Goal: Communication & Community: Share content

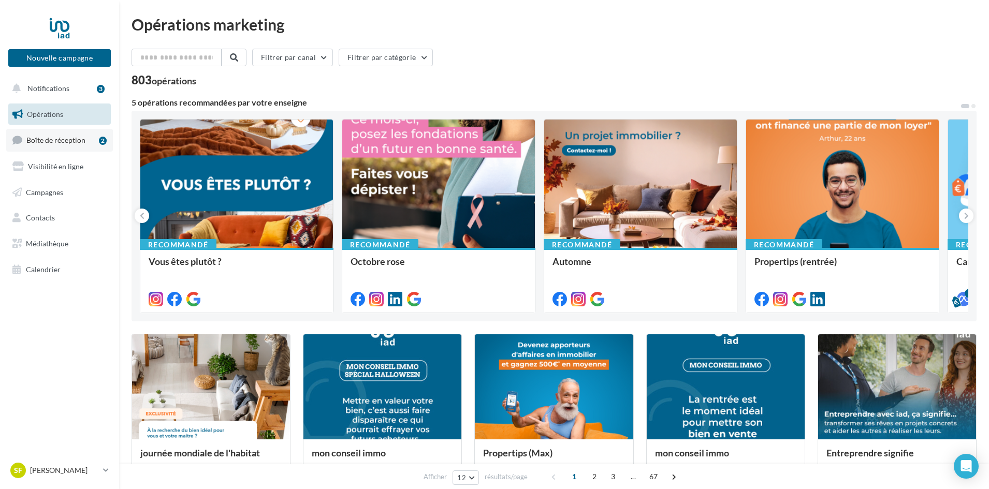
click at [81, 135] on link "Boîte de réception 2" at bounding box center [59, 140] width 107 height 22
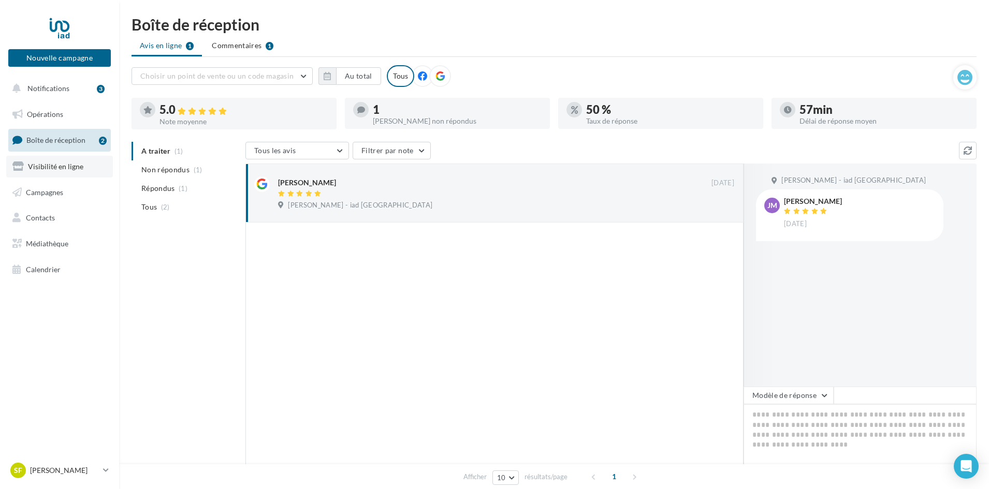
click at [68, 166] on span "Visibilité en ligne" at bounding box center [55, 166] width 55 height 9
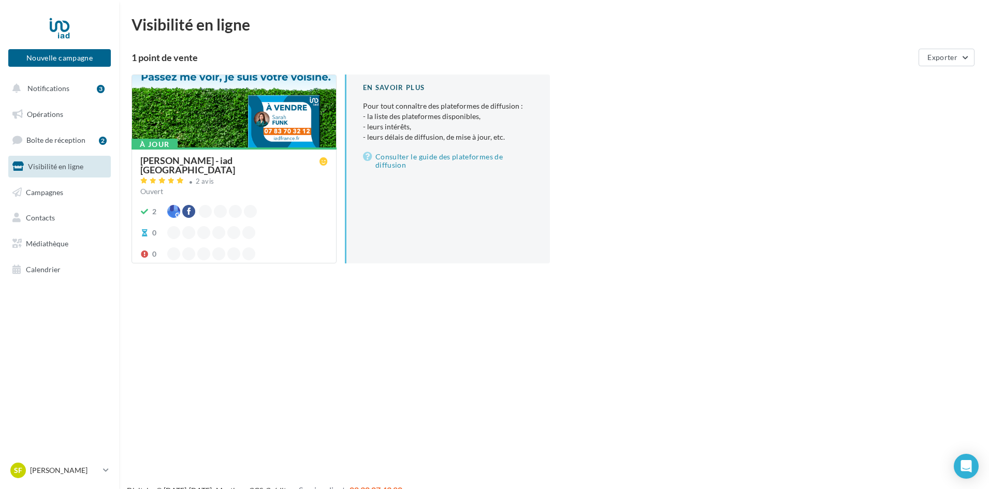
click at [220, 226] on div at bounding box center [218, 232] width 13 height 13
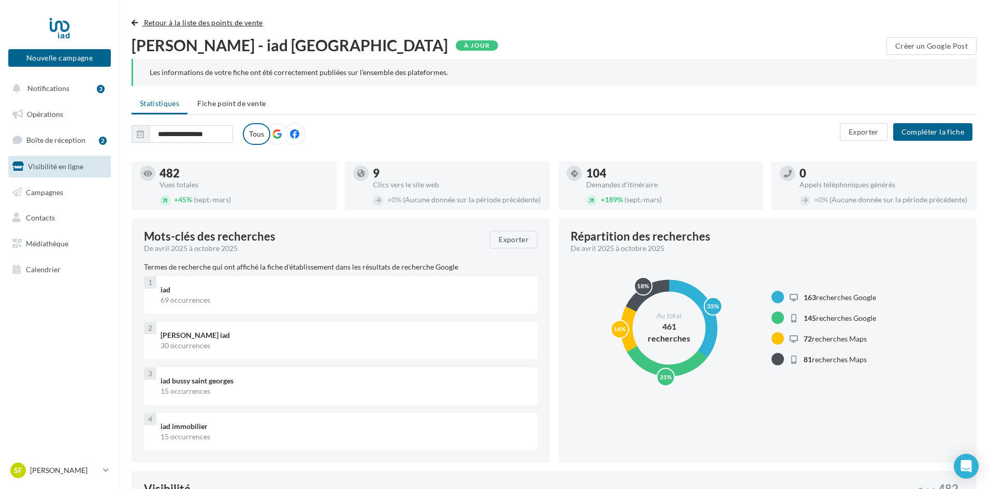
click at [136, 19] on span "button" at bounding box center [134, 22] width 6 height 7
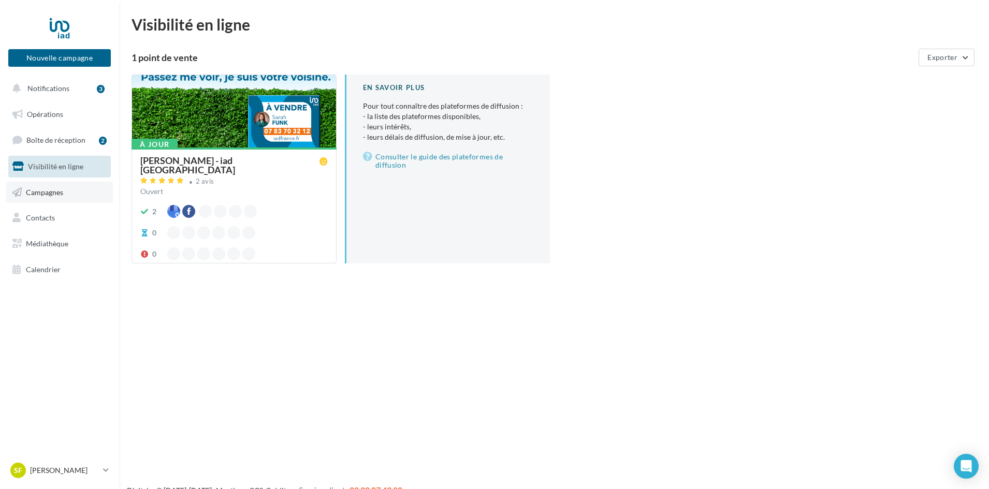
click at [45, 201] on link "Campagnes" at bounding box center [59, 193] width 107 height 22
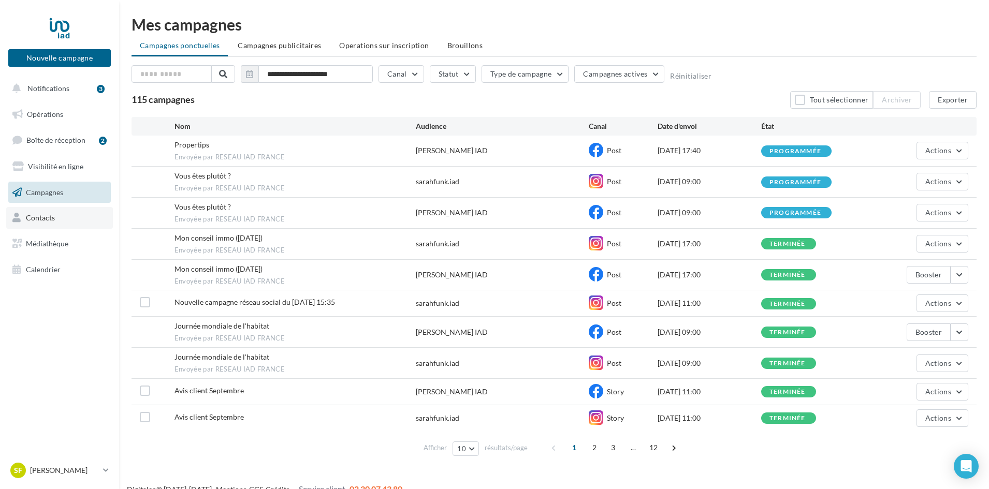
click at [86, 227] on link "Contacts" at bounding box center [59, 218] width 107 height 22
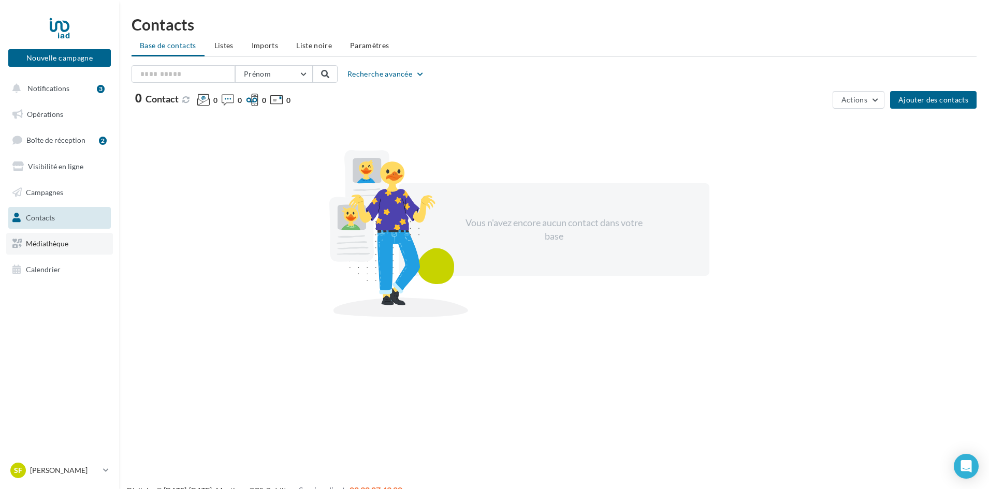
click at [79, 238] on link "Médiathèque" at bounding box center [59, 244] width 107 height 22
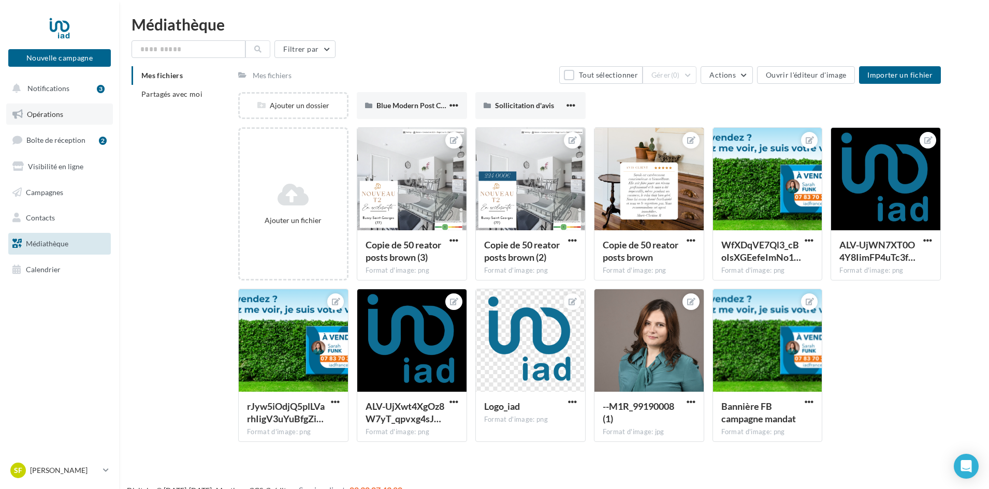
click at [53, 118] on link "Opérations" at bounding box center [59, 115] width 107 height 22
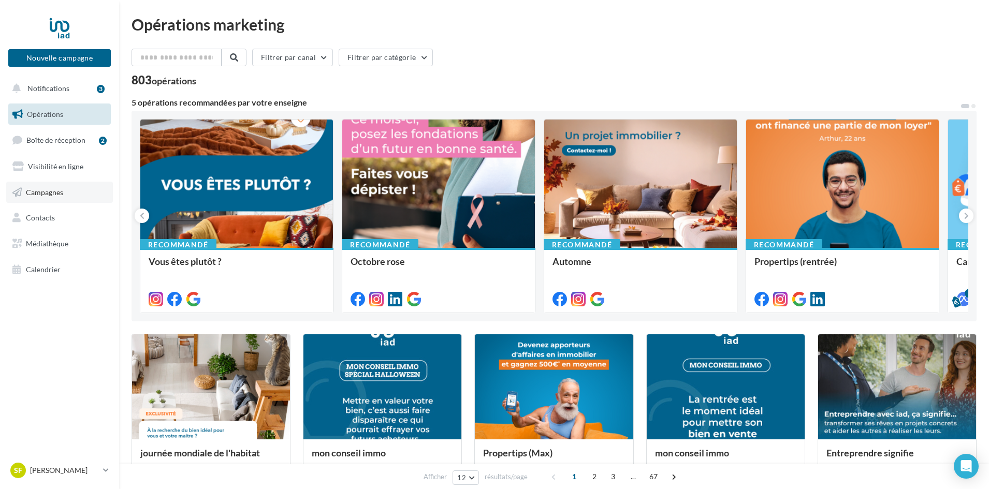
click at [53, 185] on link "Campagnes" at bounding box center [59, 193] width 107 height 22
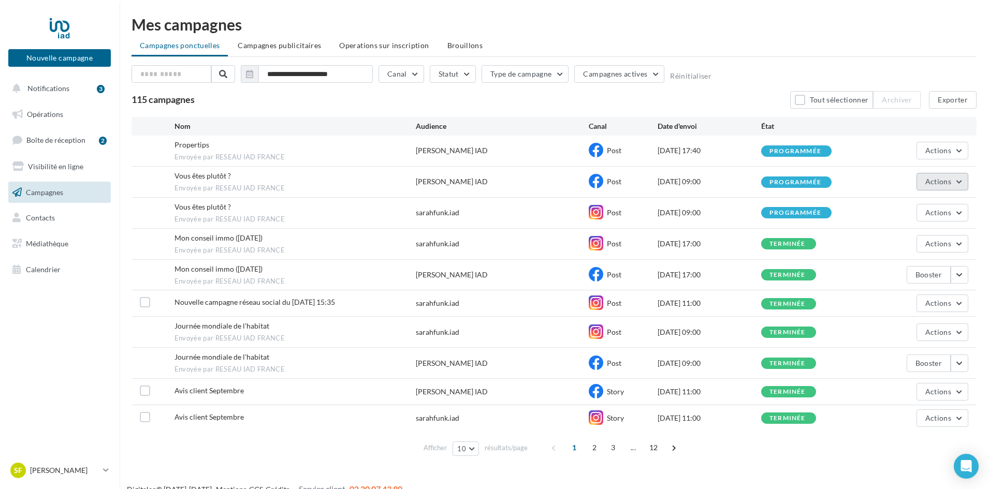
click at [955, 181] on button "Actions" at bounding box center [942, 182] width 52 height 18
click at [445, 190] on div "Vous êtes plutôt ? Envoyée par RESEAU IAD FRANCE Sarah FUNK IAD Post 14/10/2025…" at bounding box center [553, 182] width 845 height 31
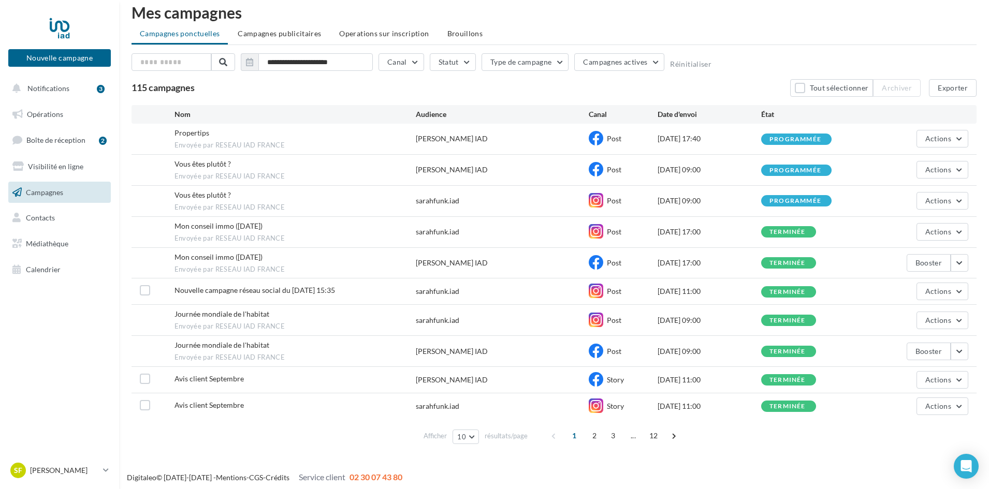
scroll to position [16, 0]
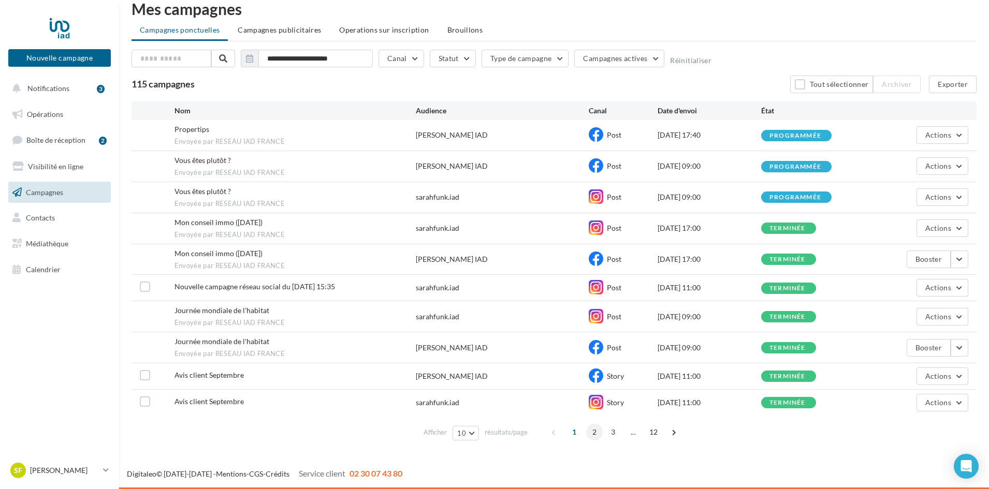
click at [589, 435] on span "2" at bounding box center [594, 432] width 17 height 17
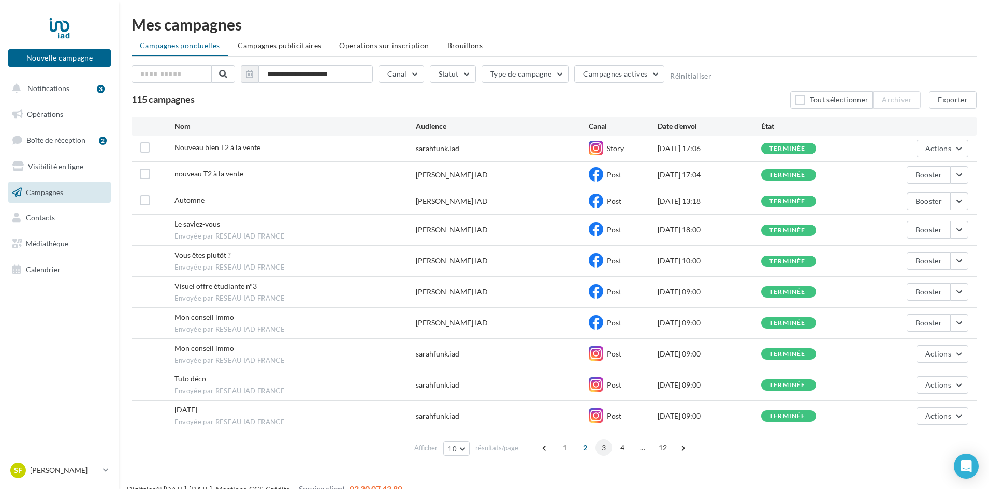
click at [600, 444] on span "3" at bounding box center [603, 447] width 17 height 17
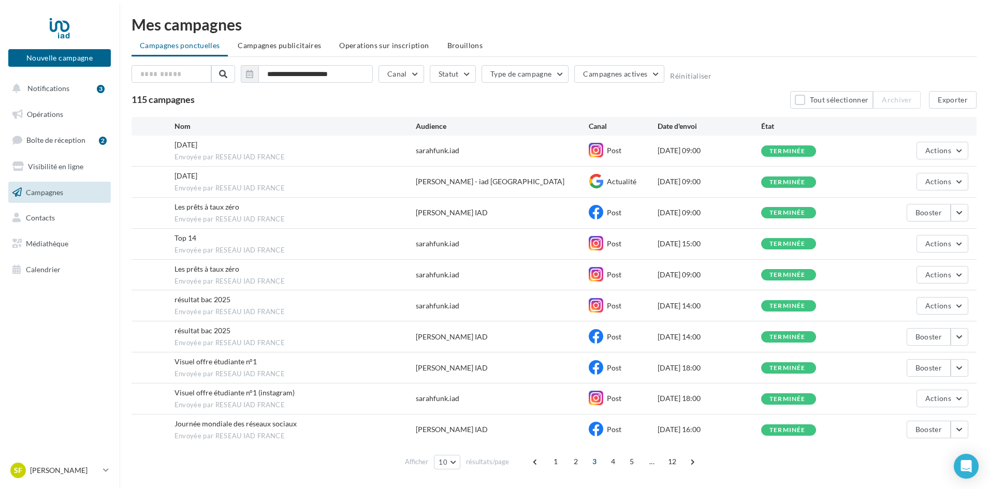
click at [611, 460] on span "4" at bounding box center [613, 461] width 17 height 17
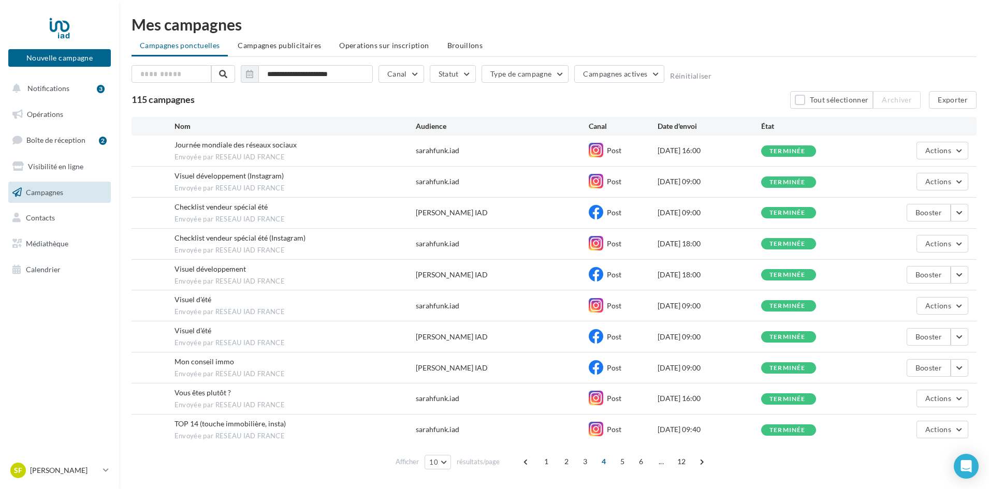
click at [619, 462] on span "5" at bounding box center [622, 461] width 17 height 17
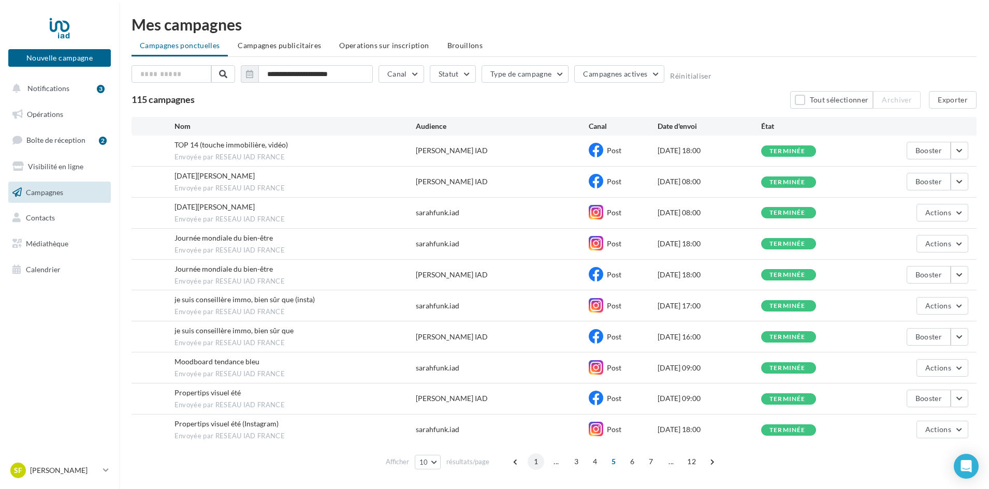
click at [538, 463] on span "1" at bounding box center [535, 461] width 17 height 17
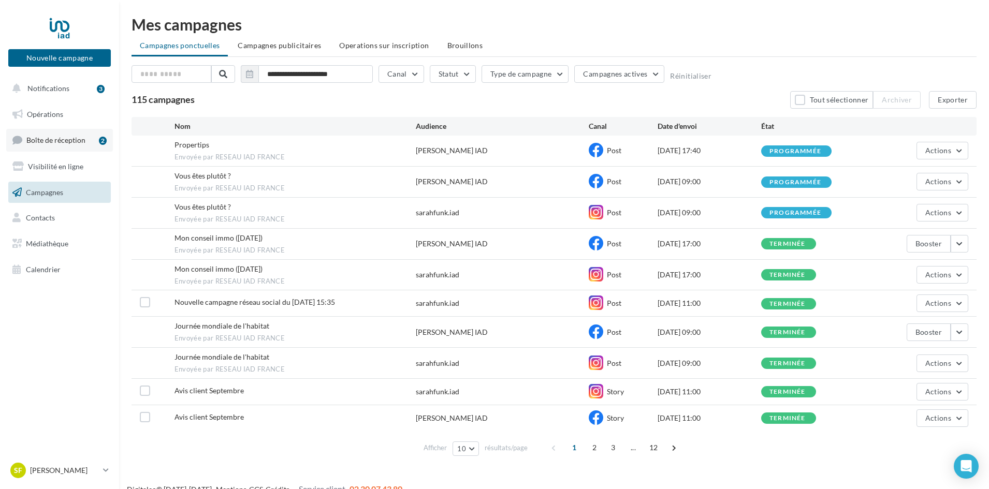
click at [79, 137] on span "Boîte de réception" at bounding box center [55, 140] width 59 height 9
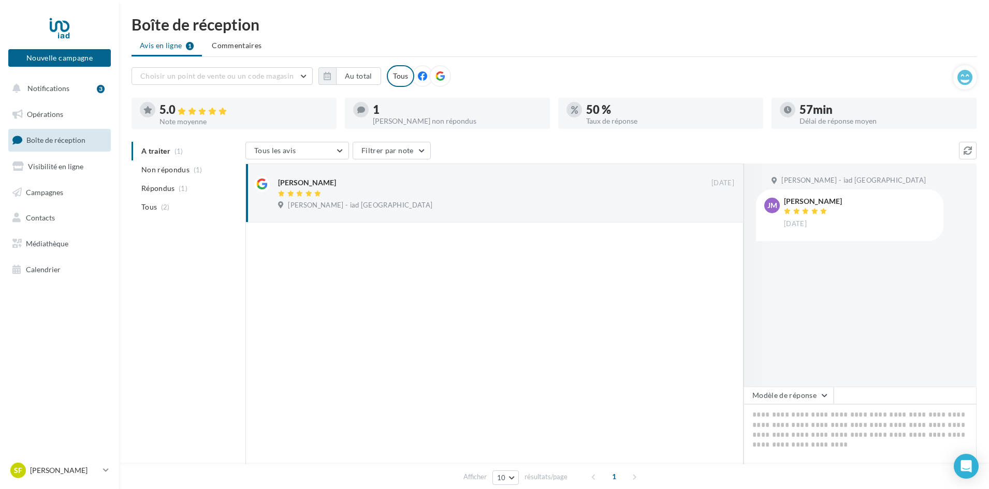
click at [56, 102] on ul "Opérations Boîte de réception Visibilité en ligne Campagnes Contacts Médiathèqu…" at bounding box center [59, 191] width 111 height 185
click at [63, 112] on link "Opérations" at bounding box center [59, 115] width 107 height 22
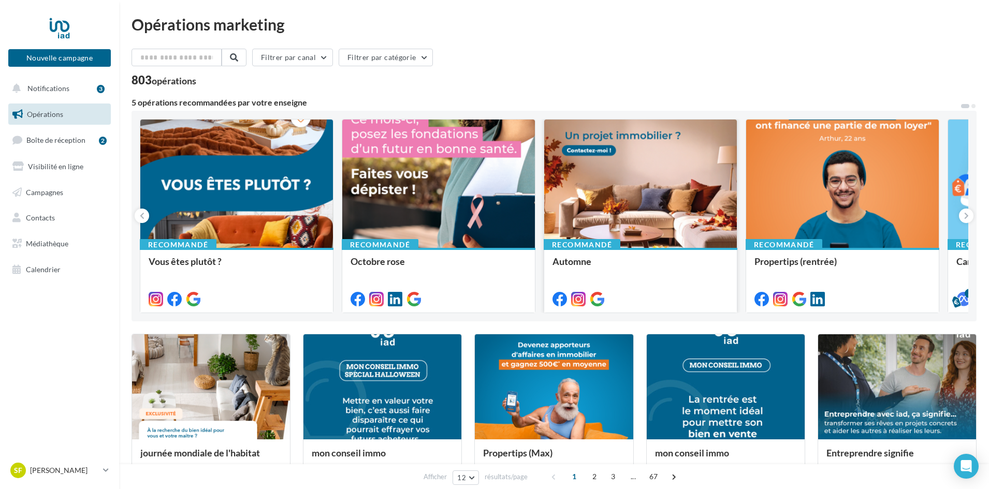
click at [653, 288] on div at bounding box center [640, 298] width 193 height 29
click at [598, 252] on div "Recommandé Automne" at bounding box center [640, 280] width 193 height 64
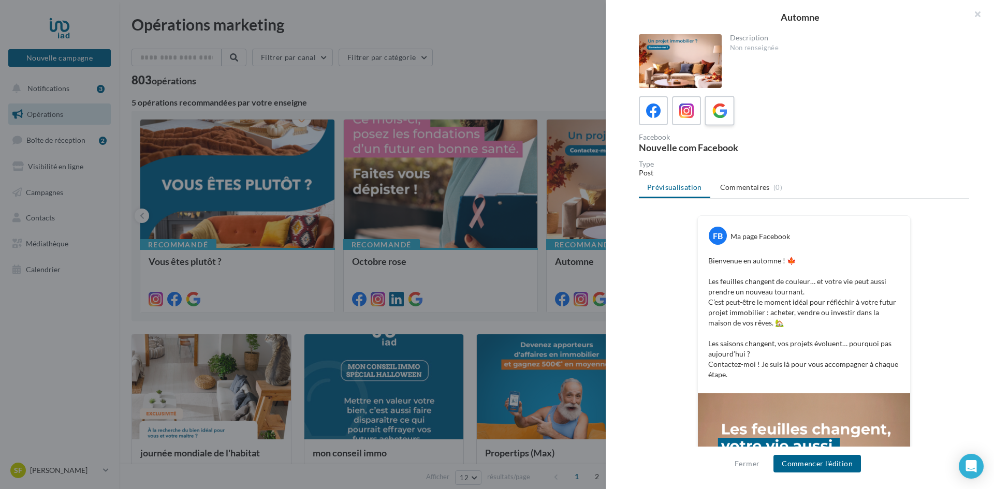
click at [709, 115] on label at bounding box center [719, 111] width 30 height 30
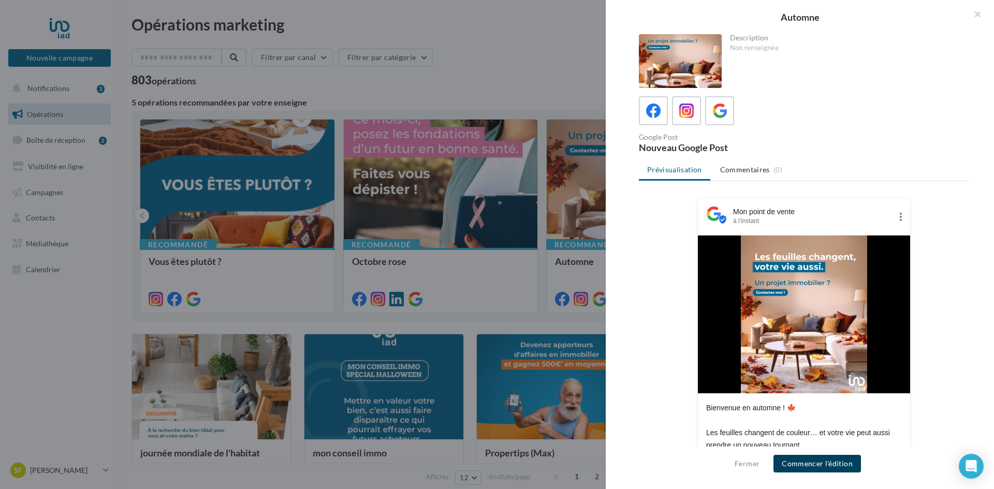
click at [828, 456] on button "Commencer l'édition" at bounding box center [816, 464] width 87 height 18
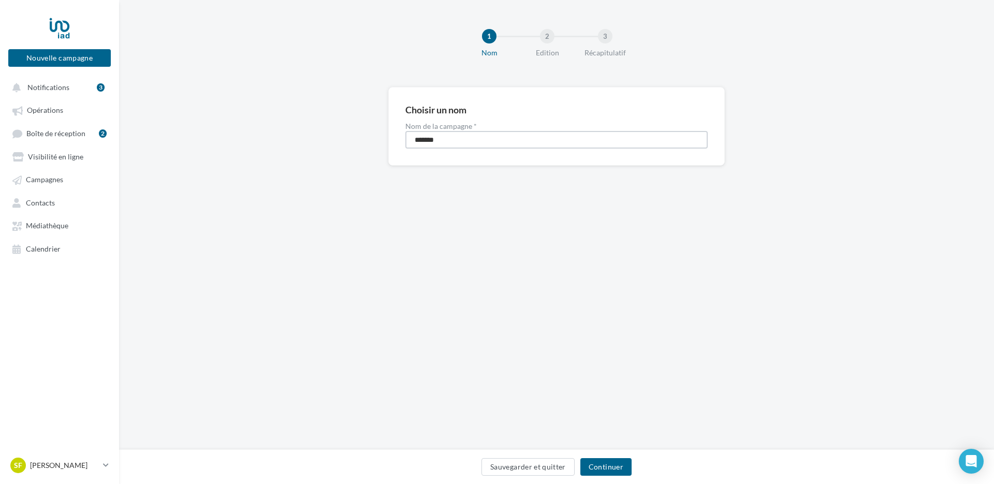
click at [492, 148] on input "*******" at bounding box center [556, 140] width 302 height 18
type input "**********"
click at [619, 453] on div "Sauvegarder et quitter Continuer" at bounding box center [556, 466] width 875 height 35
click at [613, 461] on button "Continuer" at bounding box center [605, 467] width 51 height 18
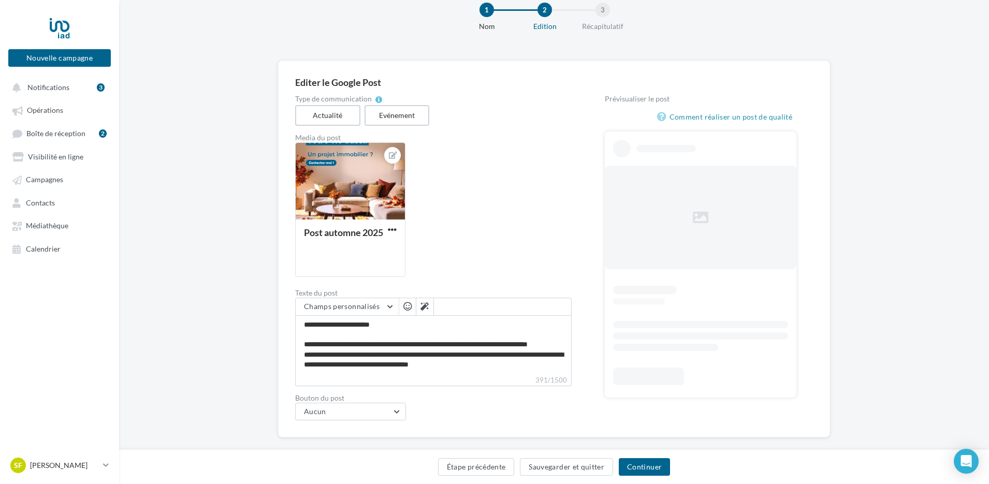
scroll to position [41, 0]
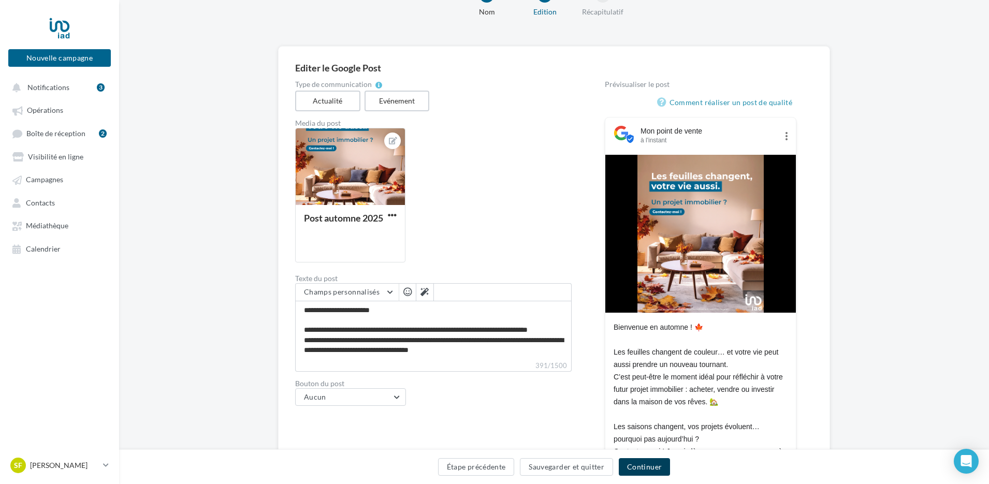
click at [653, 464] on button "Continuer" at bounding box center [644, 467] width 51 height 18
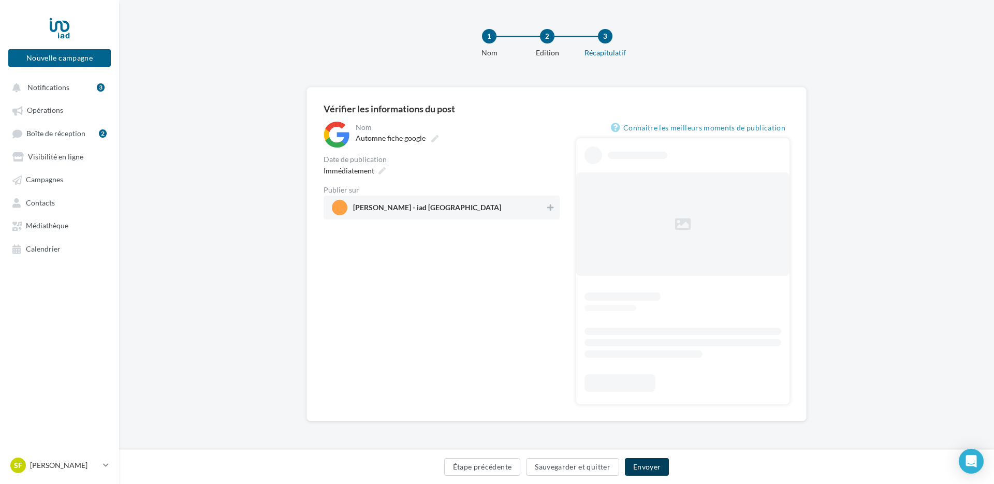
click at [657, 466] on button "Envoyer" at bounding box center [647, 467] width 44 height 18
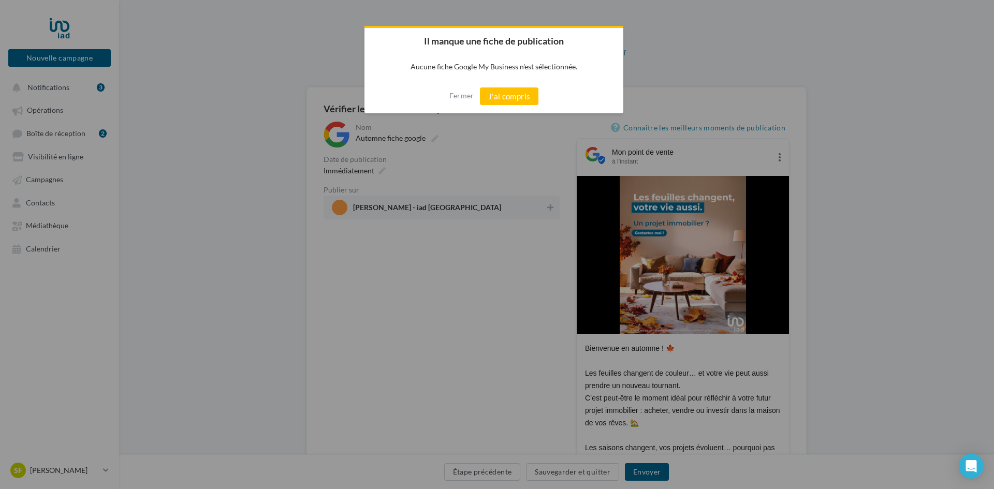
click at [501, 108] on div "Fermer J'ai compris" at bounding box center [493, 96] width 259 height 34
click at [510, 100] on button "J'ai compris" at bounding box center [509, 96] width 59 height 18
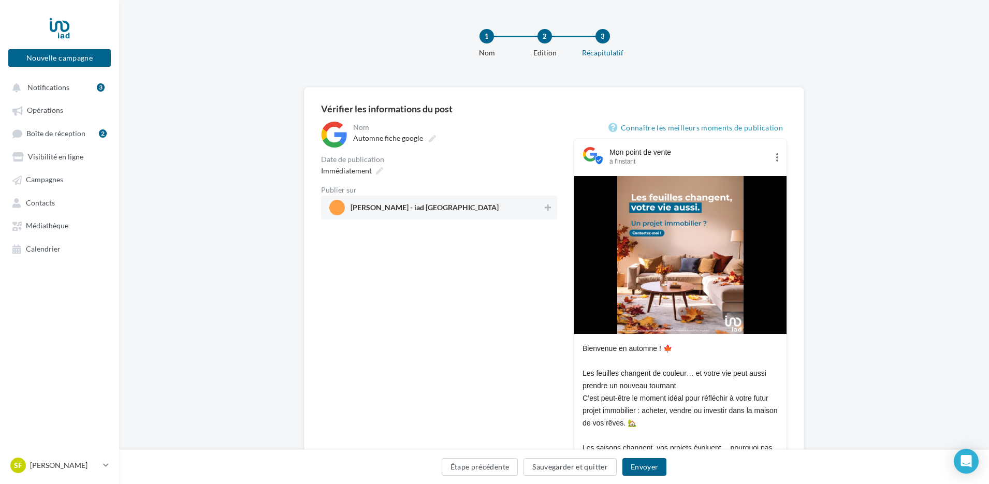
click at [425, 216] on div "[PERSON_NAME] - iad [GEOGRAPHIC_DATA]" at bounding box center [439, 208] width 236 height 24
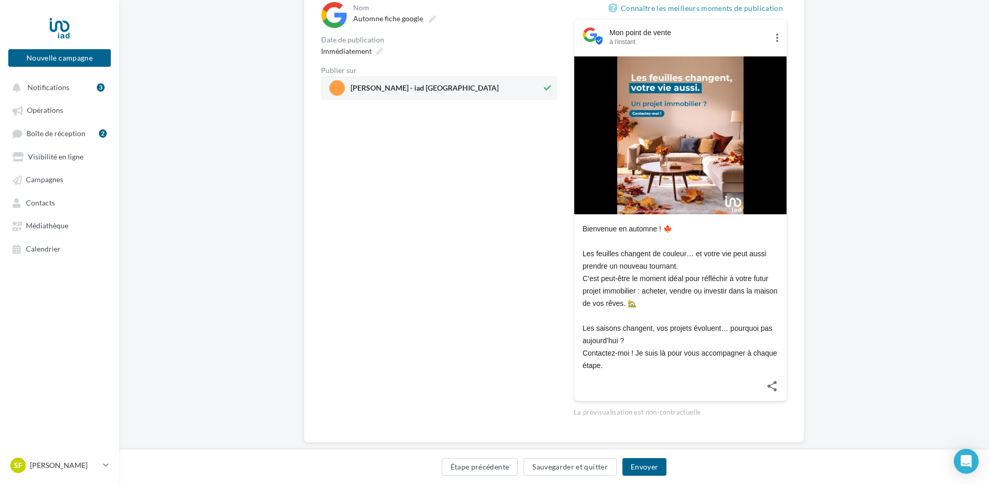
scroll to position [139, 0]
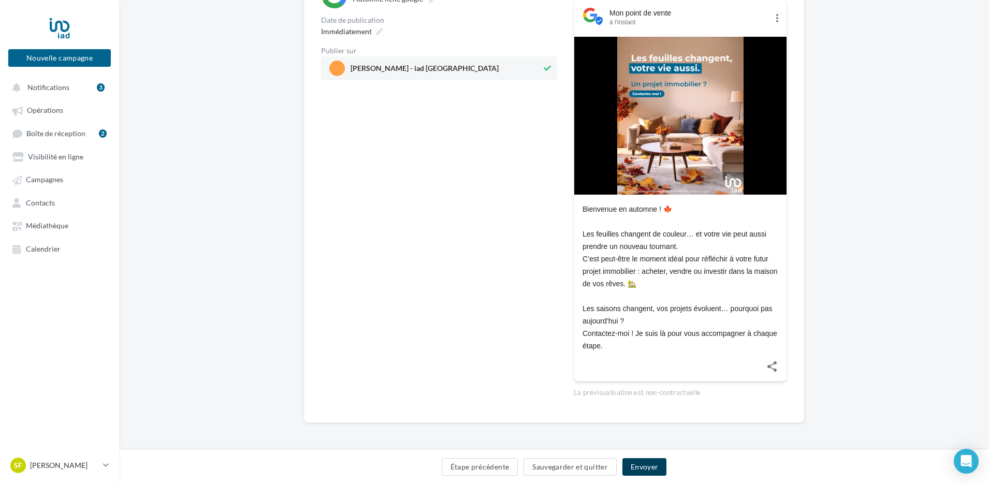
click at [638, 464] on button "Envoyer" at bounding box center [644, 467] width 44 height 18
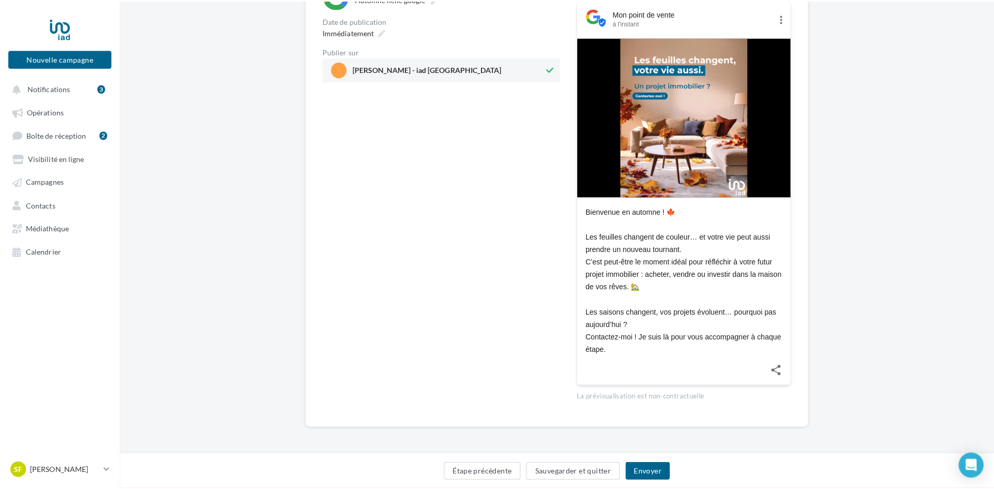
scroll to position [134, 0]
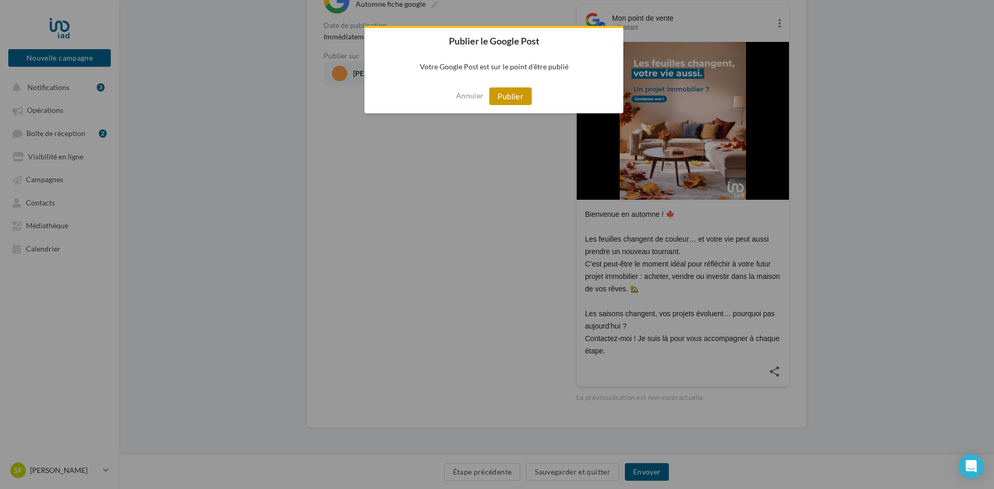
click at [514, 88] on button "Publier" at bounding box center [510, 96] width 42 height 18
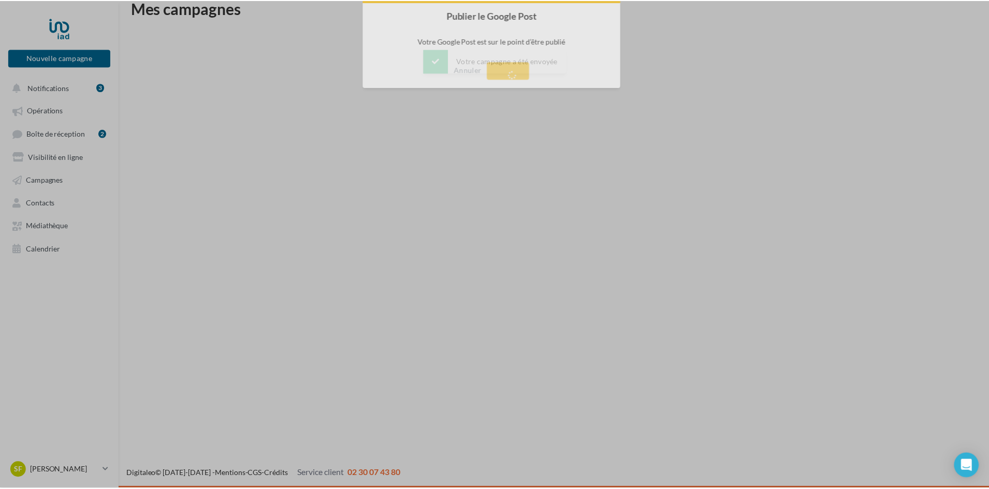
scroll to position [17, 0]
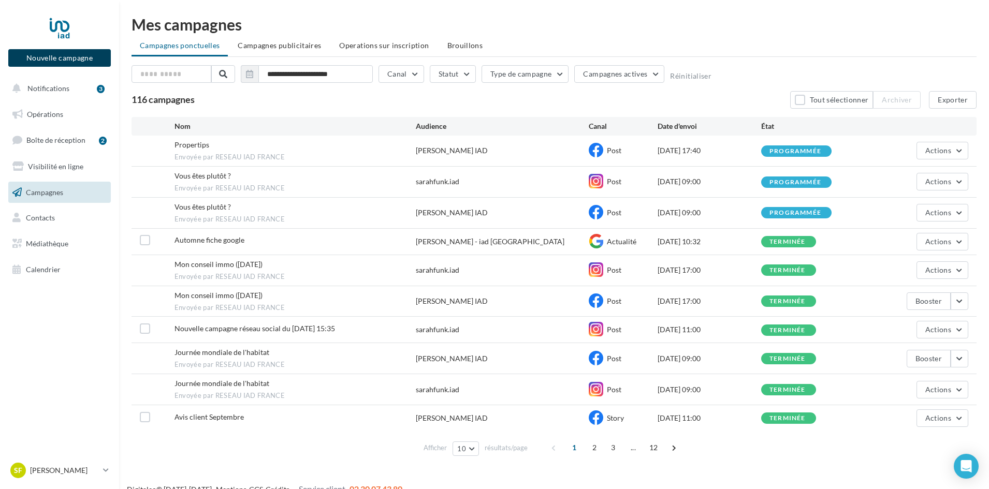
click at [24, 57] on button "Nouvelle campagne" at bounding box center [59, 58] width 102 height 18
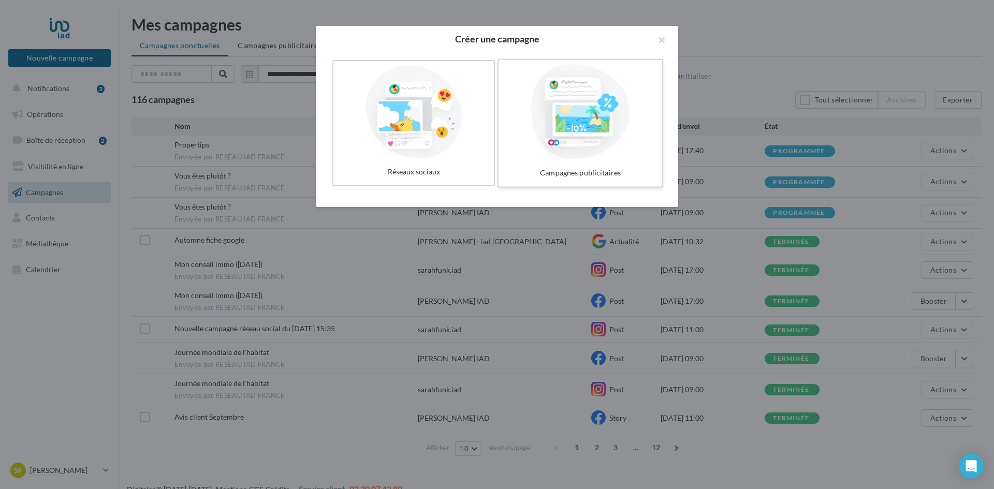
click at [523, 144] on div at bounding box center [580, 111] width 155 height 95
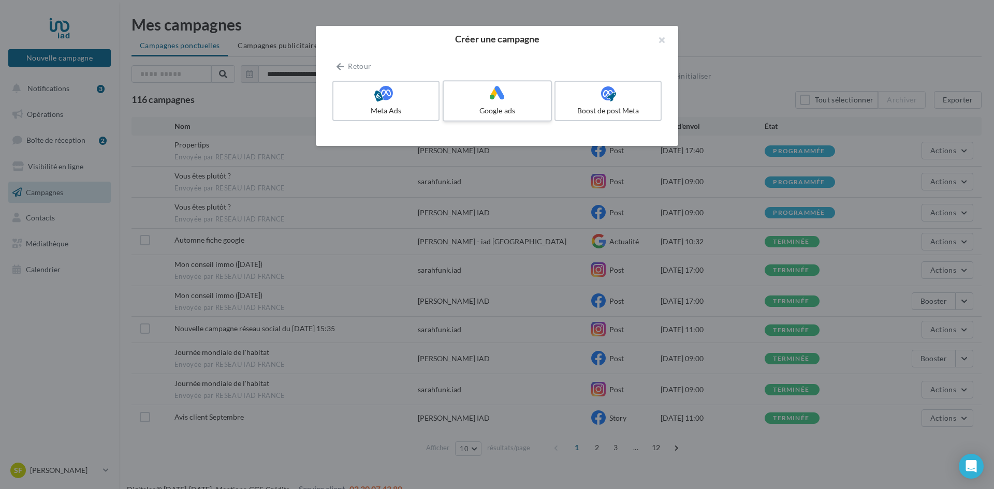
click at [500, 114] on div "Google ads" at bounding box center [497, 111] width 98 height 10
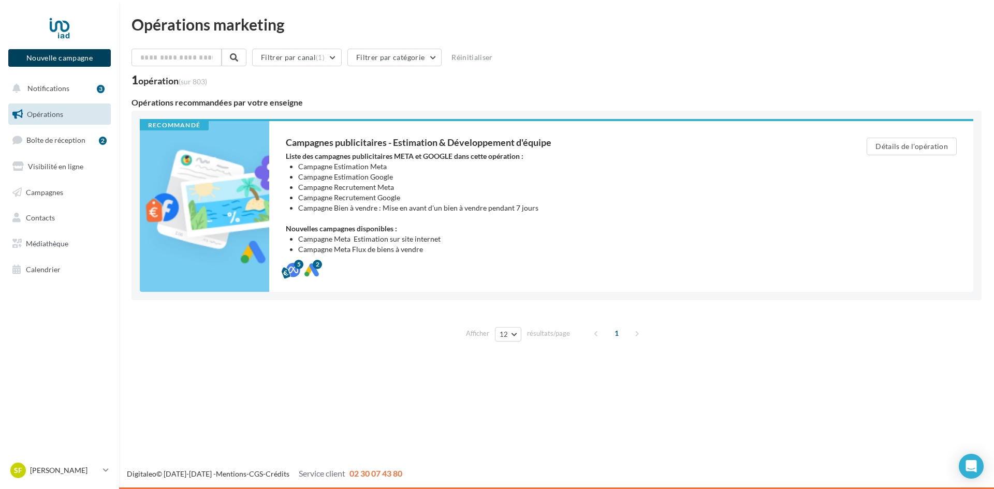
click at [57, 55] on button "Nouvelle campagne" at bounding box center [59, 58] width 102 height 18
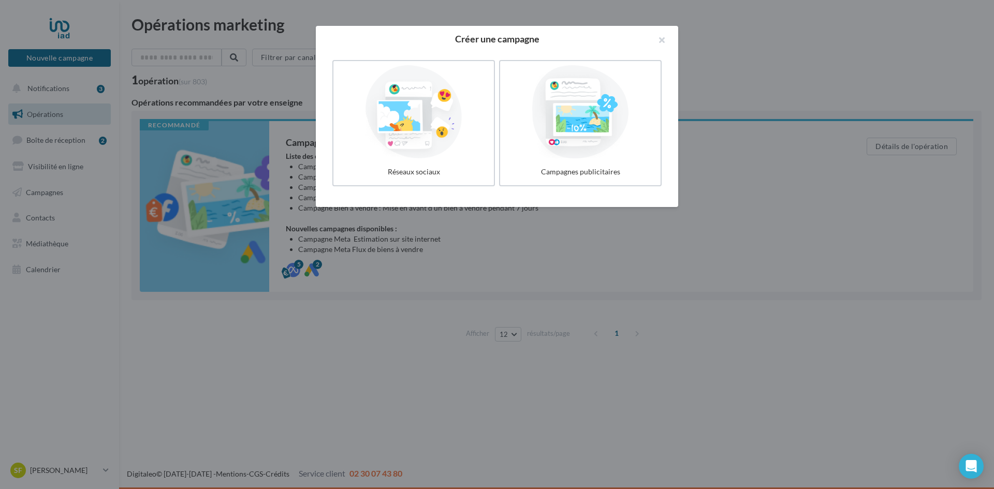
click at [398, 77] on div at bounding box center [413, 111] width 152 height 93
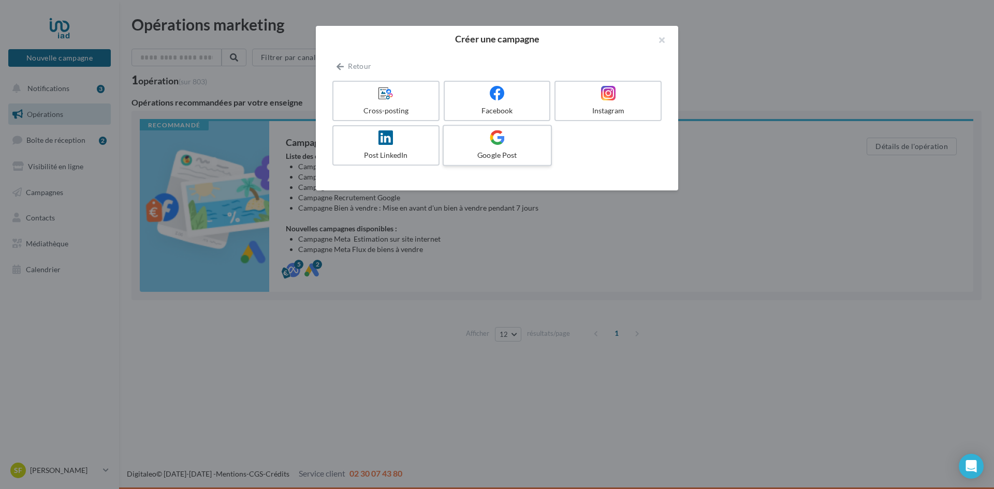
click at [500, 137] on icon at bounding box center [497, 137] width 15 height 15
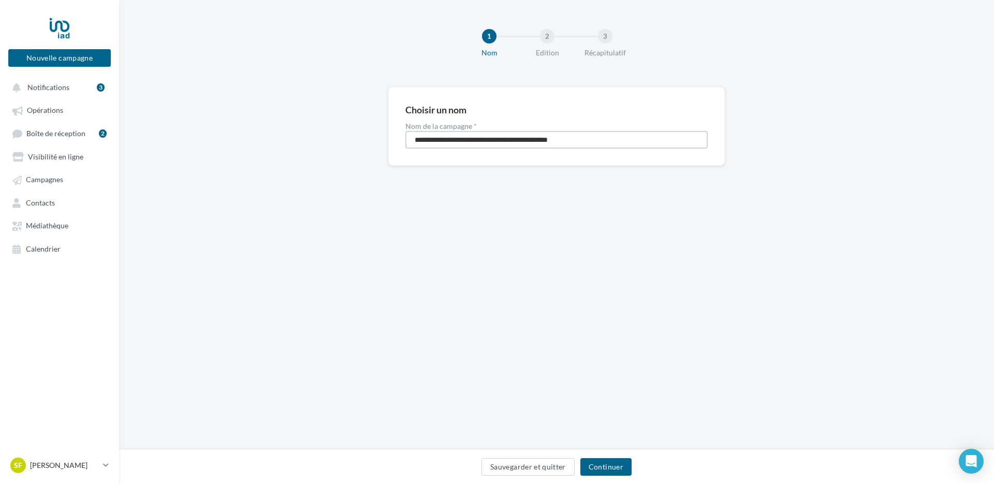
click at [590, 146] on input "**********" at bounding box center [556, 140] width 302 height 18
drag, startPoint x: 516, startPoint y: 138, endPoint x: 423, endPoint y: 125, distance: 93.6
click at [423, 125] on div "**********" at bounding box center [556, 136] width 302 height 26
type input "**********"
click at [630, 459] on button "Continuer" at bounding box center [605, 467] width 51 height 18
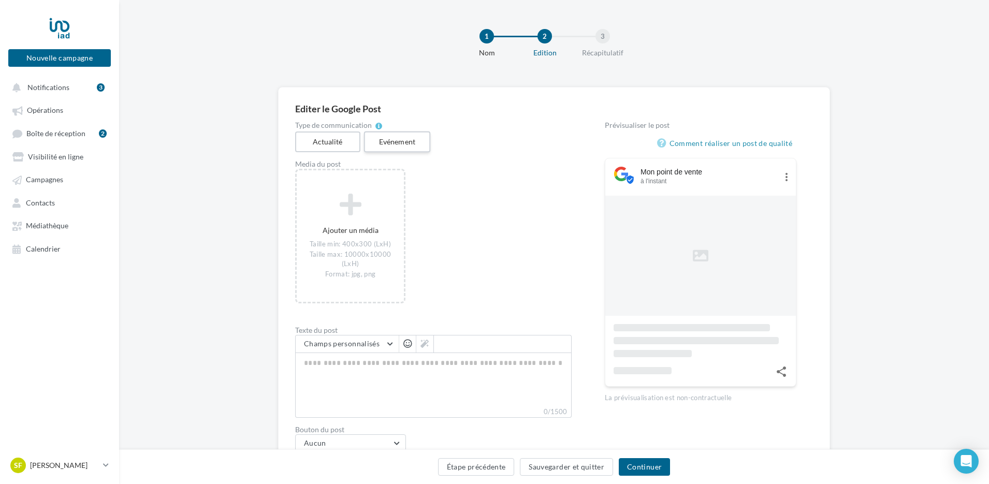
click at [405, 144] on label "Evénement" at bounding box center [396, 141] width 66 height 21
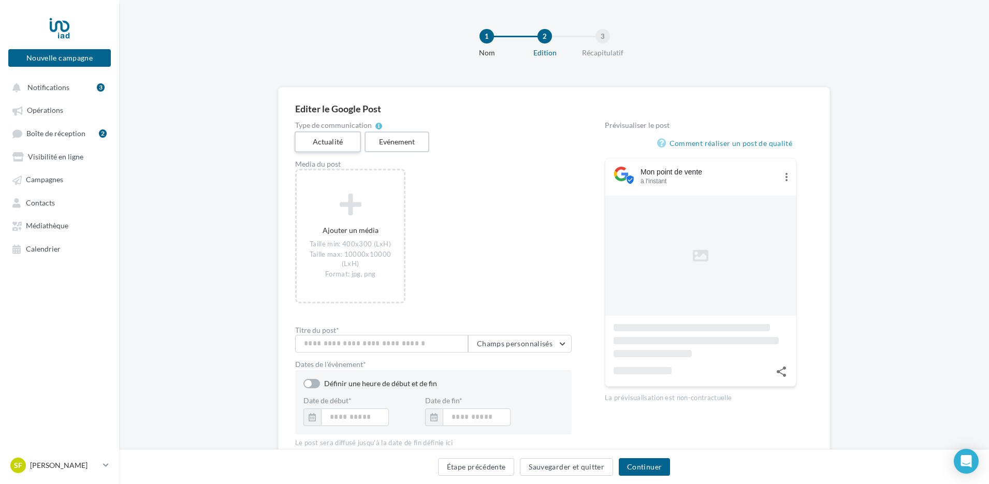
click at [316, 137] on label "Actualité" at bounding box center [328, 141] width 66 height 21
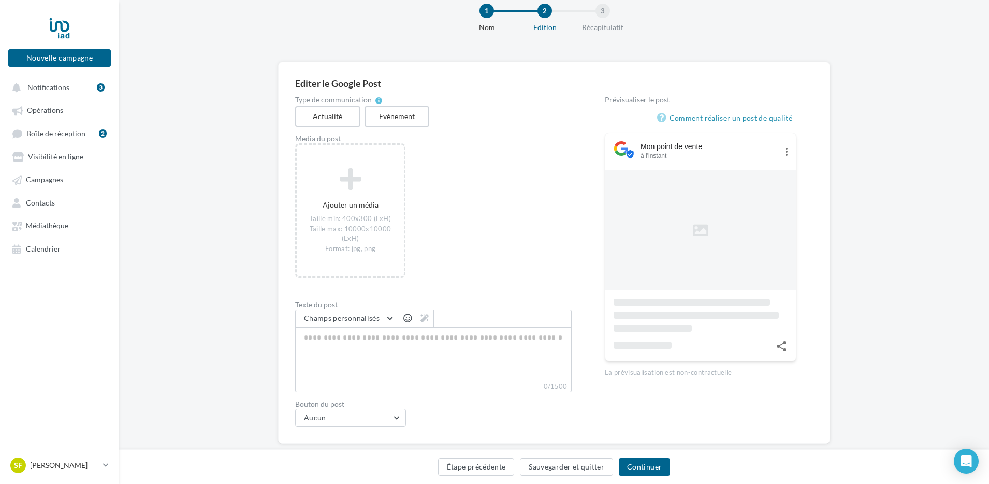
scroll to position [46, 0]
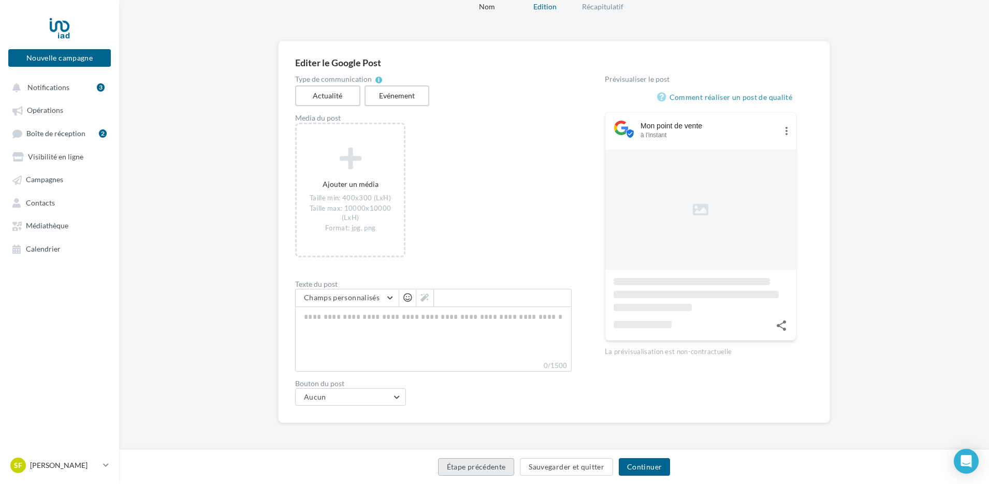
click at [494, 469] on button "Étape précédente" at bounding box center [476, 467] width 77 height 18
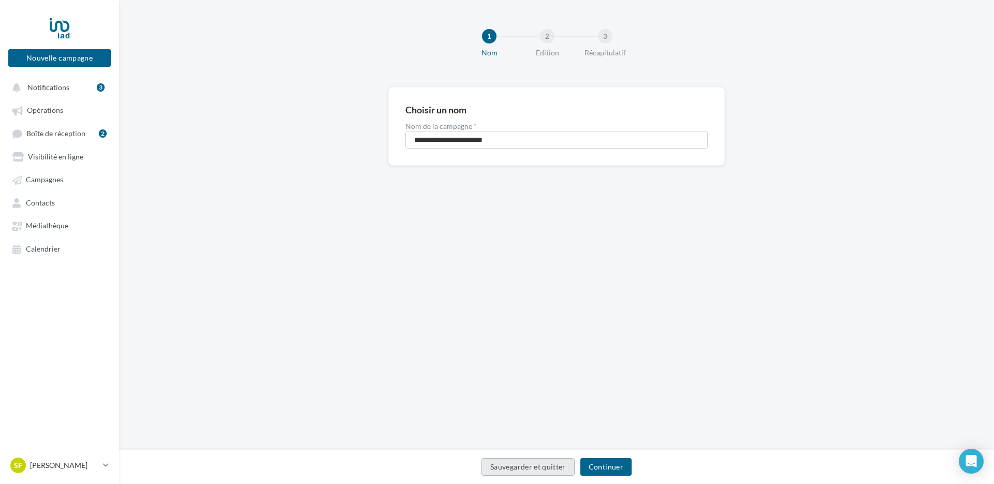
click at [551, 466] on button "Sauvegarder et quitter" at bounding box center [527, 467] width 93 height 18
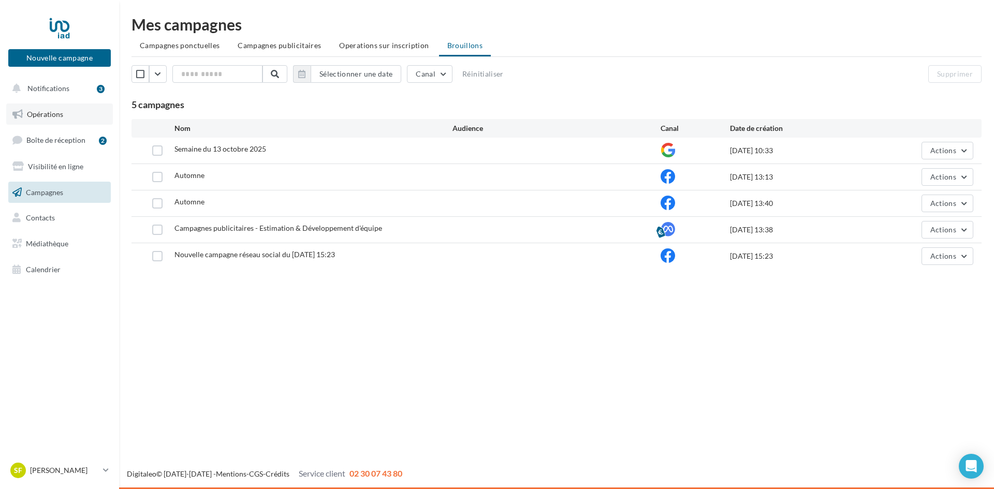
click at [55, 119] on link "Opérations" at bounding box center [59, 115] width 107 height 22
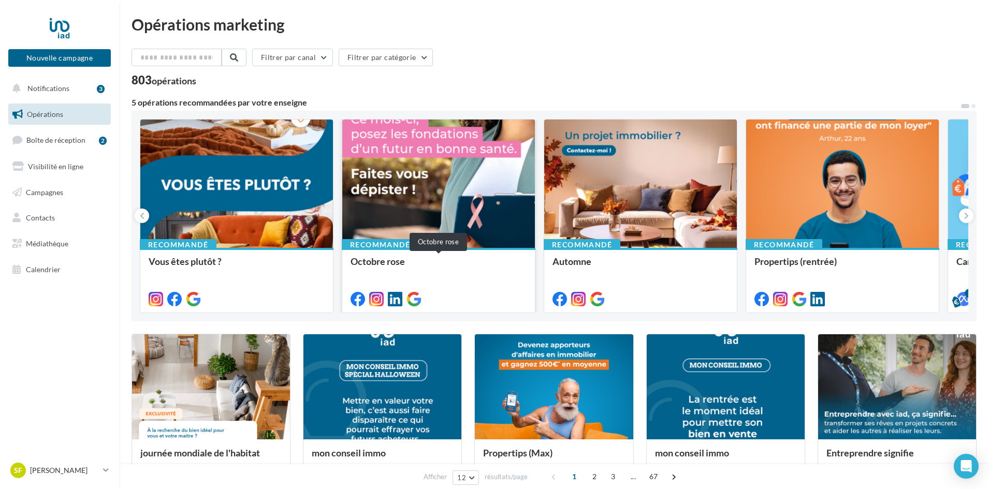
click at [423, 263] on div "Octobre rose" at bounding box center [438, 266] width 176 height 21
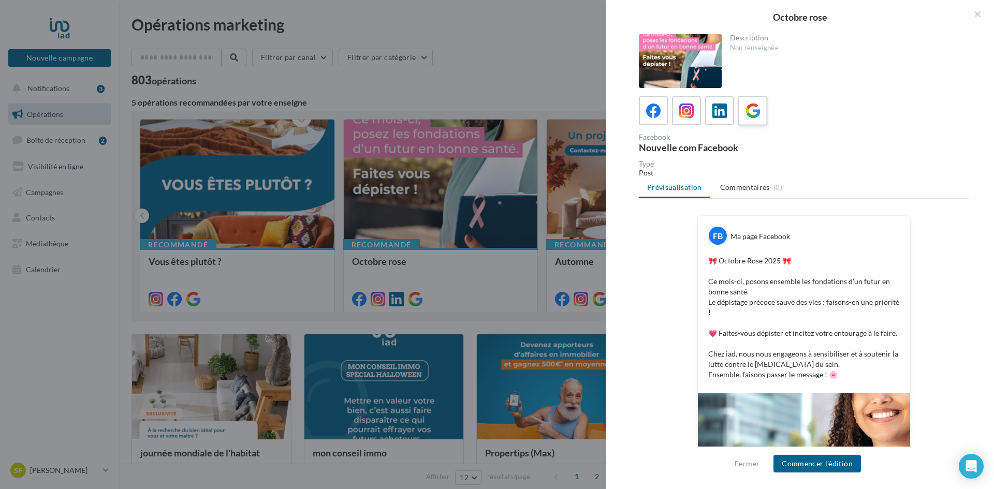
click at [754, 111] on icon at bounding box center [752, 111] width 15 height 15
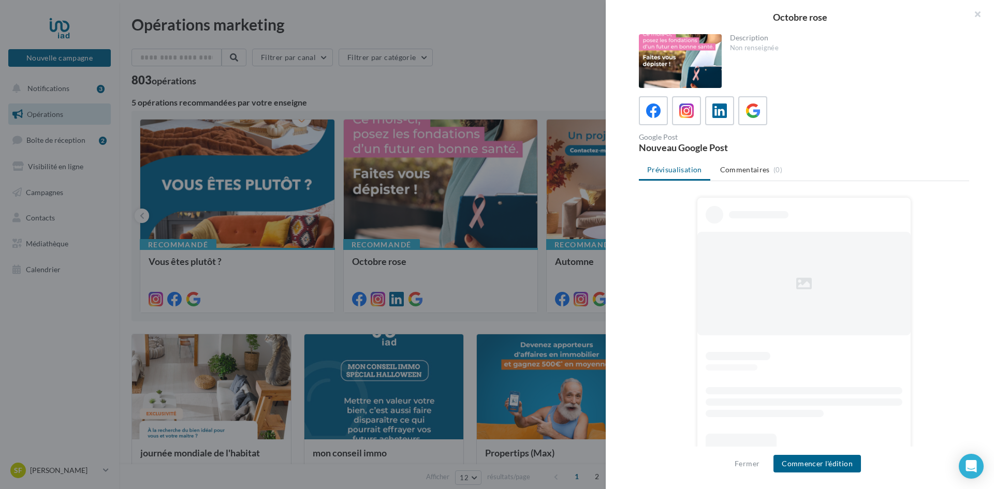
scroll to position [8, 0]
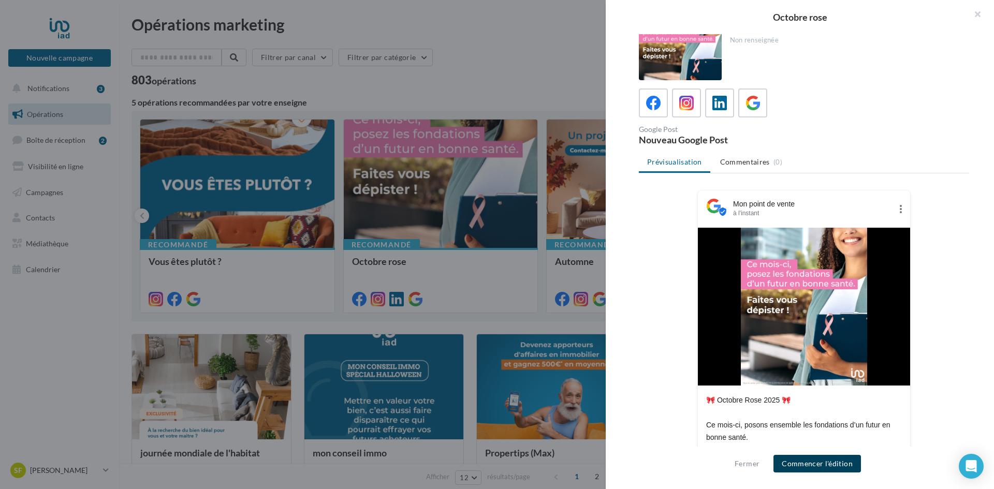
click at [817, 461] on button "Commencer l'édition" at bounding box center [816, 464] width 87 height 18
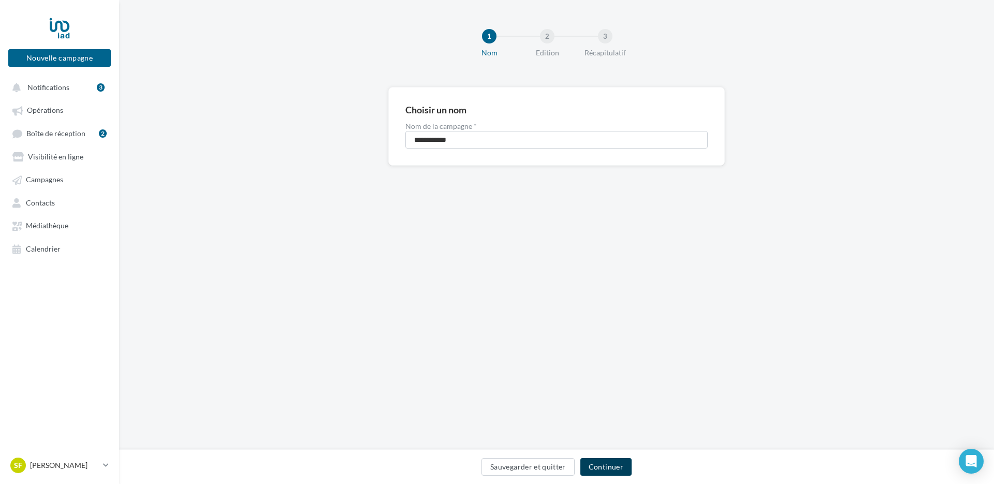
click at [609, 459] on button "Continuer" at bounding box center [605, 467] width 51 height 18
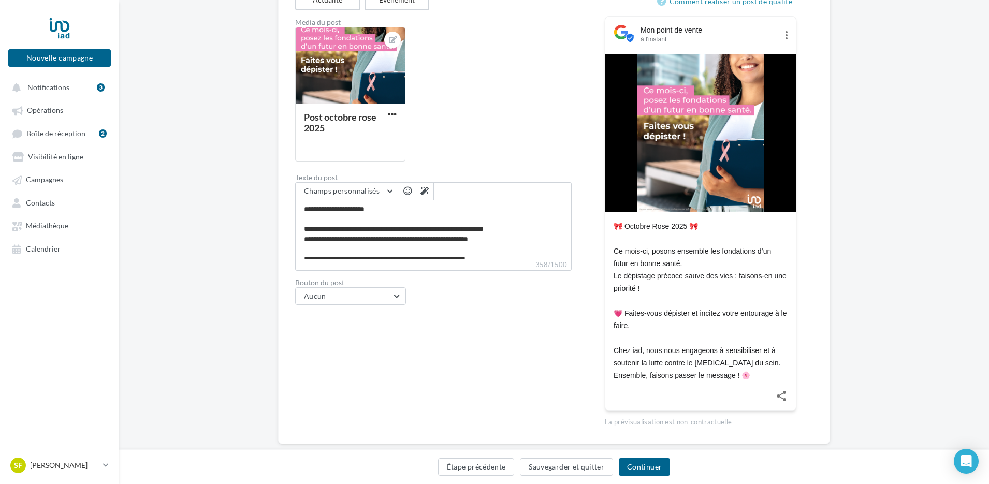
scroll to position [163, 0]
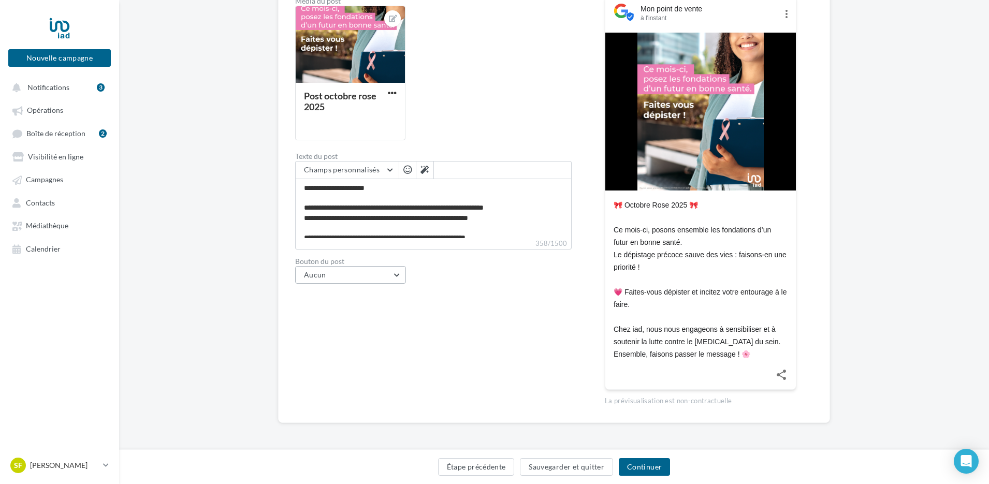
click at [391, 269] on button "Aucun" at bounding box center [350, 275] width 111 height 18
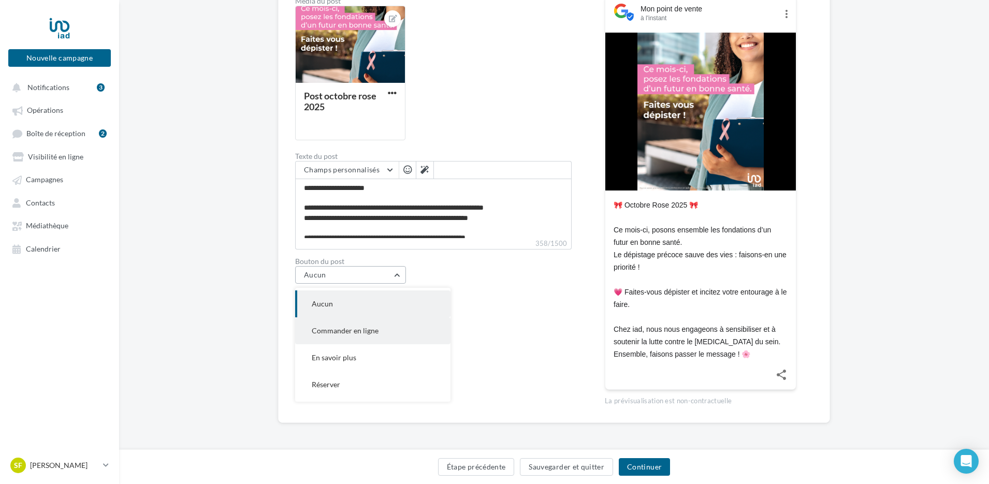
scroll to position [48, 0]
click at [505, 331] on div "Type de communication Actualité Evénement Media du post Post octobre rose 2025 …" at bounding box center [433, 182] width 276 height 447
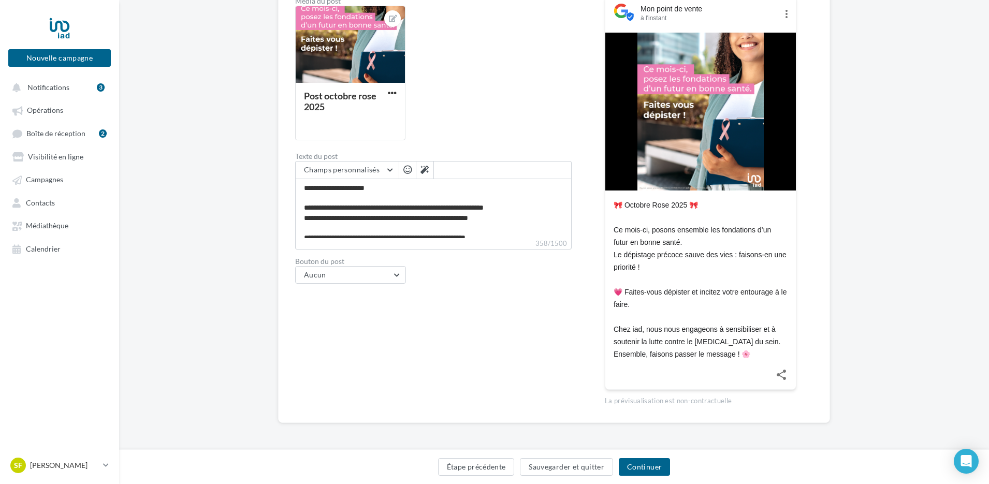
click at [632, 458] on div "Étape précédente Sauvegarder et quitter Continuer" at bounding box center [554, 466] width 870 height 35
click at [638, 466] on button "Continuer" at bounding box center [644, 467] width 51 height 18
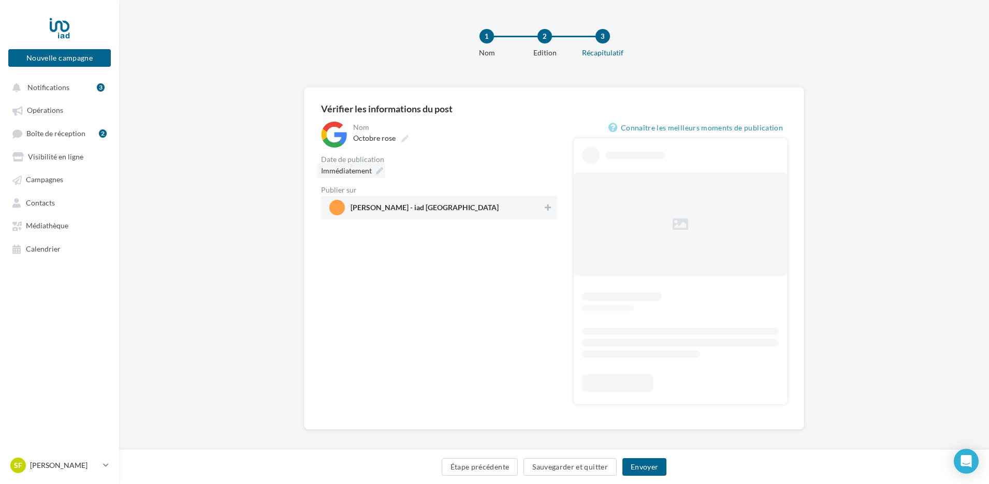
click at [376, 170] on icon at bounding box center [379, 170] width 7 height 7
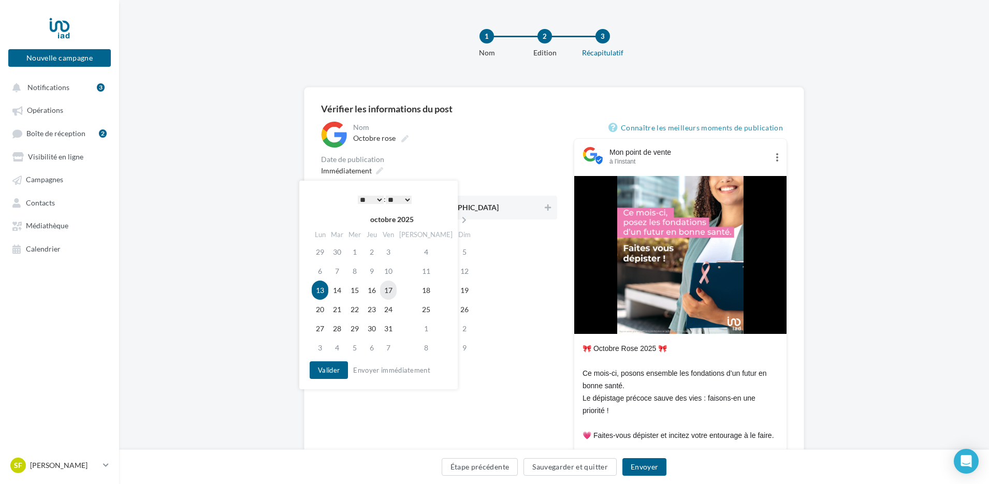
click at [390, 289] on td "17" at bounding box center [388, 290] width 17 height 19
click at [339, 367] on button "Valider" at bounding box center [329, 370] width 38 height 18
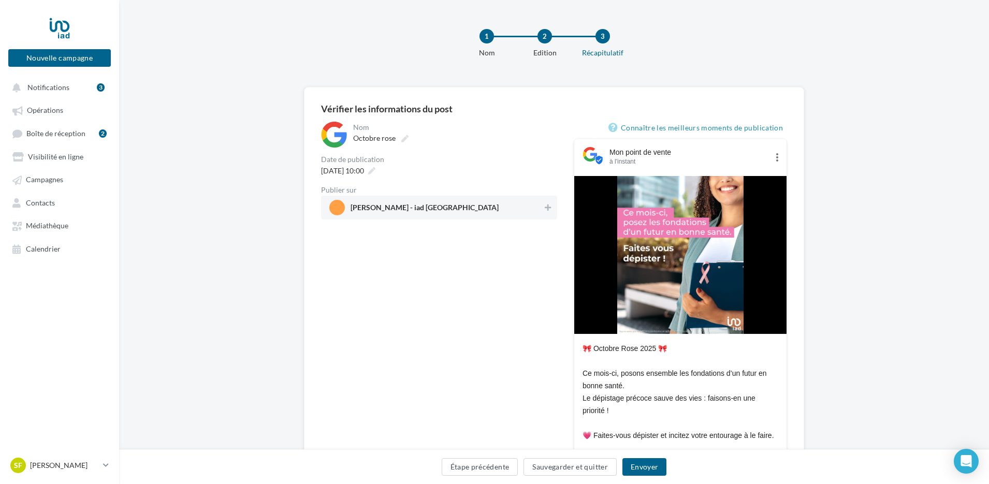
click at [404, 208] on span "[PERSON_NAME] - iad [GEOGRAPHIC_DATA]" at bounding box center [424, 209] width 148 height 11
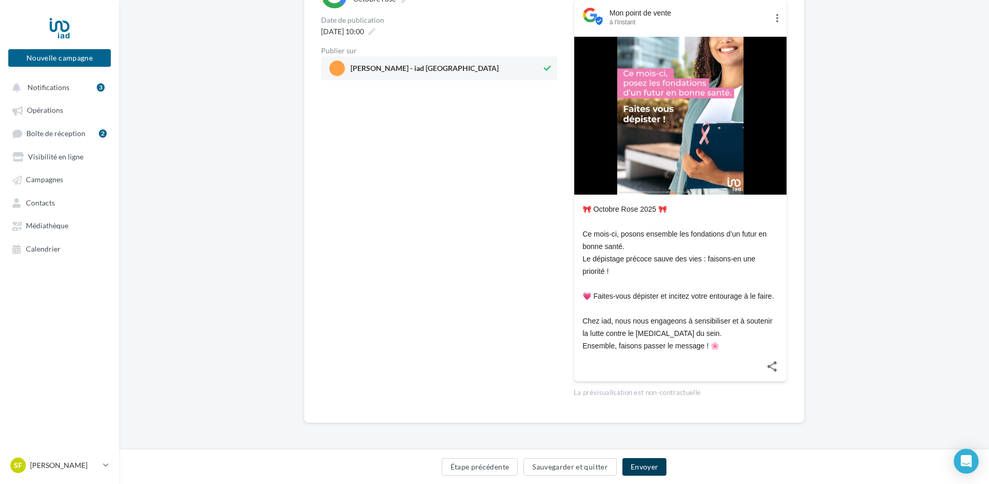
click at [643, 464] on button "Envoyer" at bounding box center [644, 467] width 44 height 18
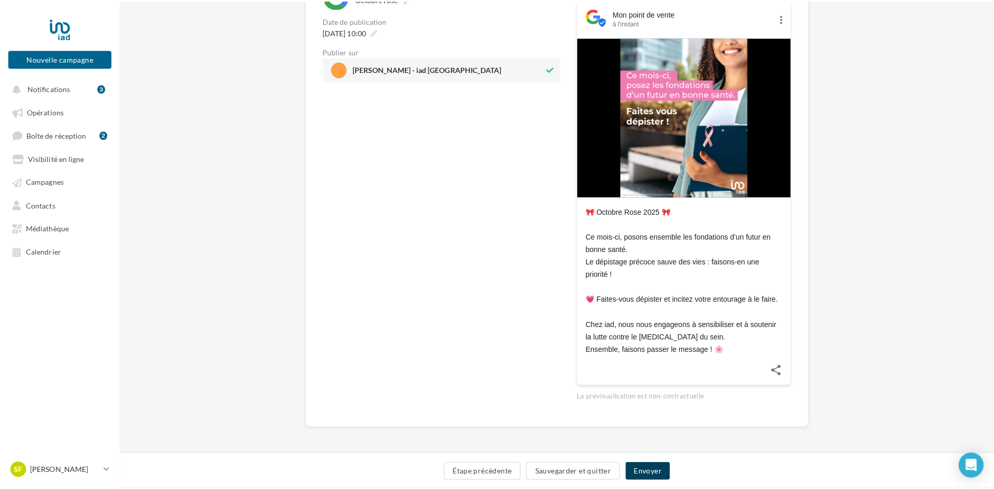
scroll to position [134, 0]
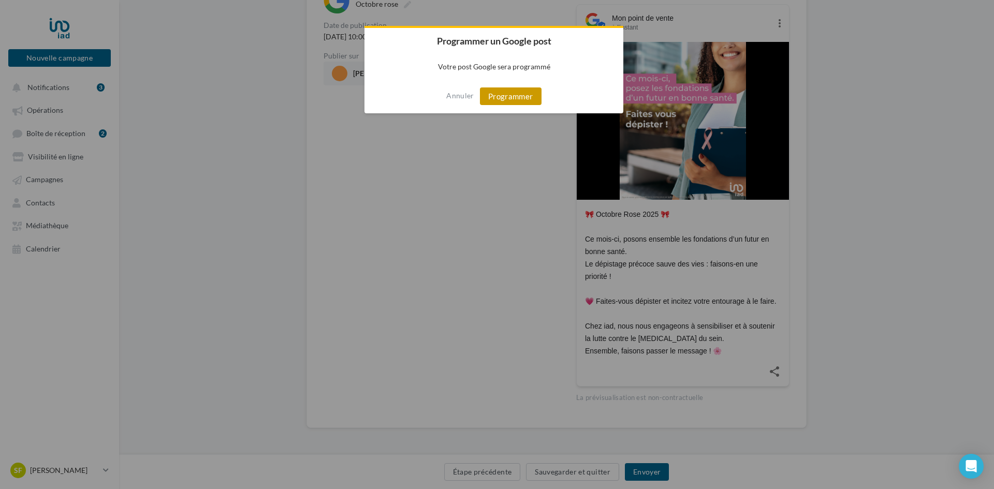
click at [510, 95] on button "Programmer" at bounding box center [511, 96] width 62 height 18
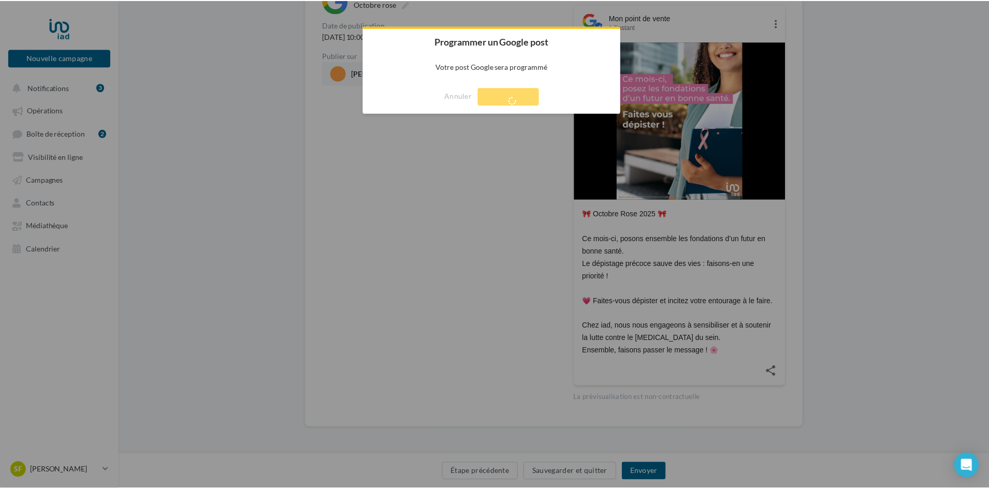
scroll to position [17, 0]
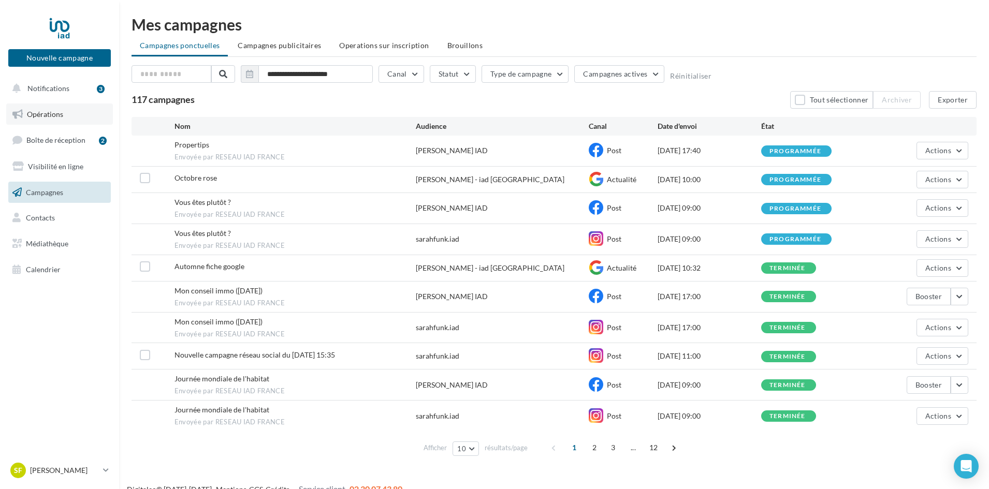
click at [65, 110] on link "Opérations" at bounding box center [59, 115] width 107 height 22
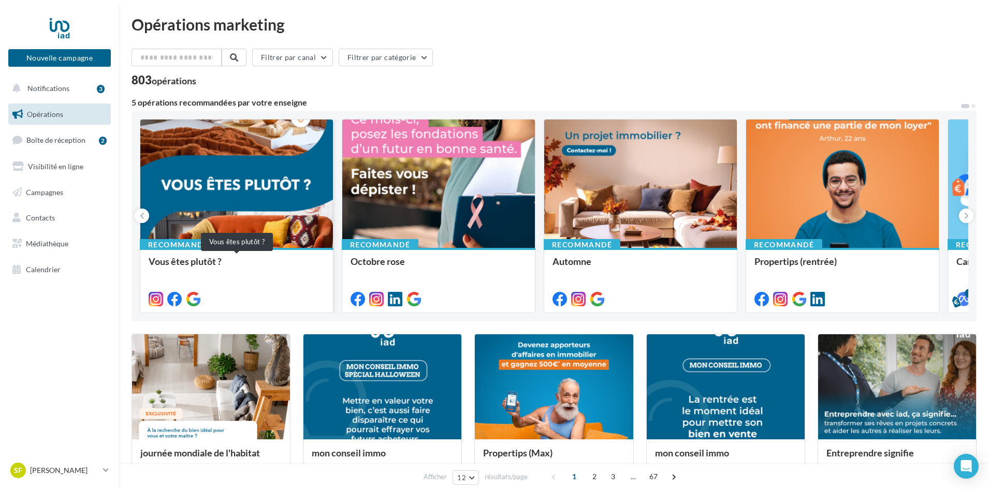
click at [273, 263] on div "Vous êtes plutôt ?" at bounding box center [237, 266] width 176 height 21
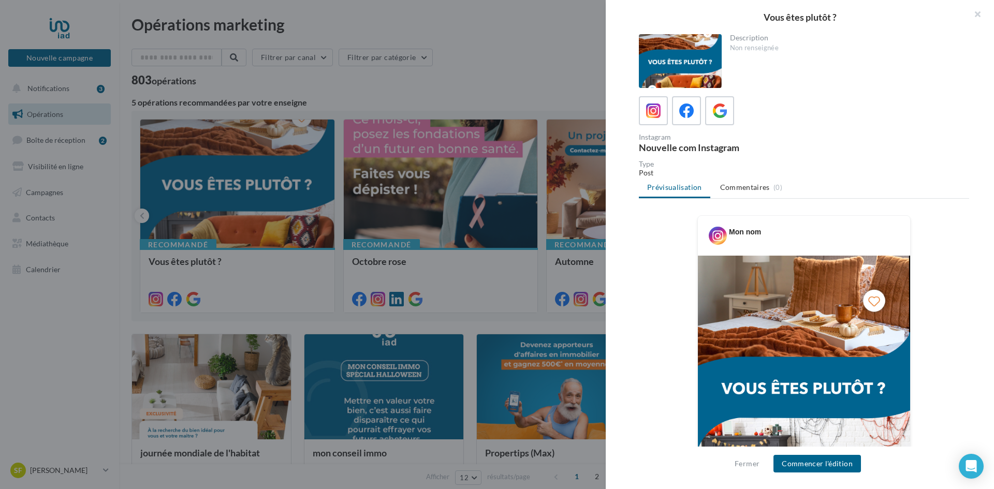
click at [735, 108] on div at bounding box center [804, 110] width 330 height 29
click at [724, 118] on span at bounding box center [719, 112] width 15 height 16
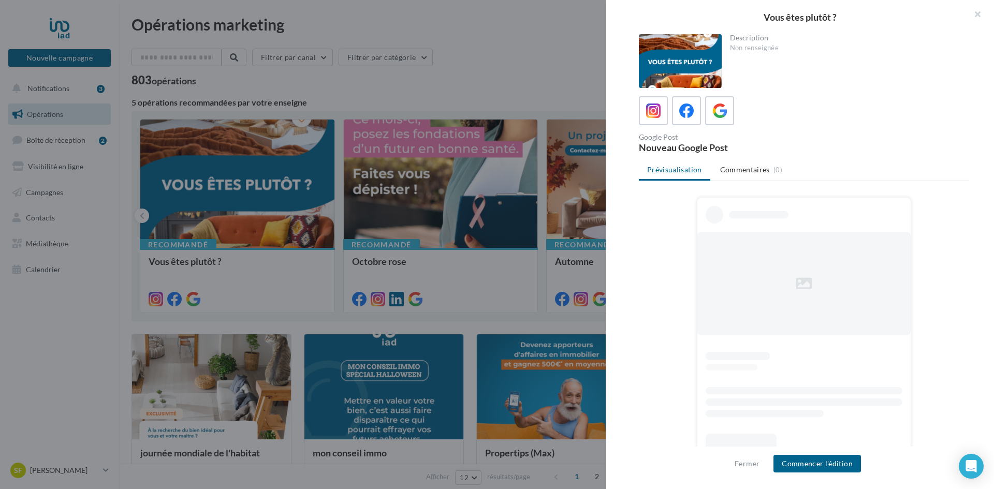
scroll to position [8, 0]
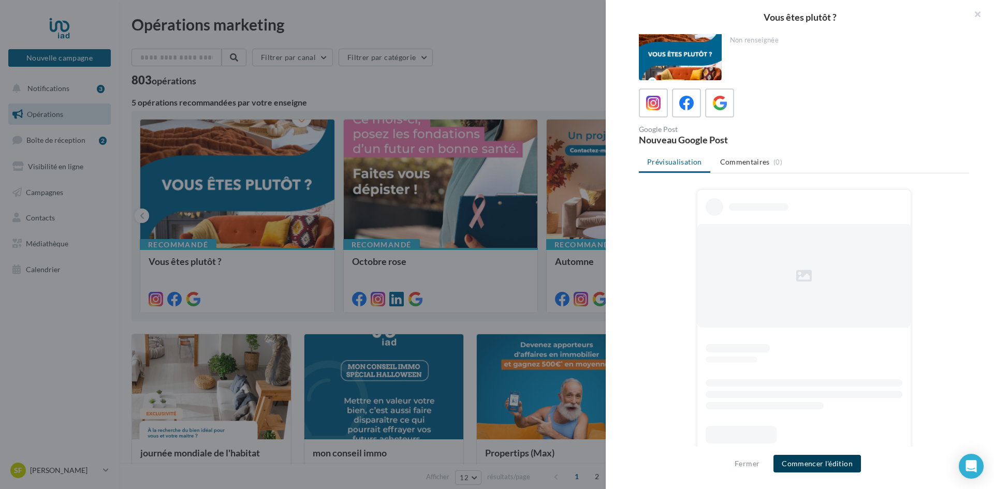
click at [809, 464] on button "Commencer l'édition" at bounding box center [816, 464] width 87 height 18
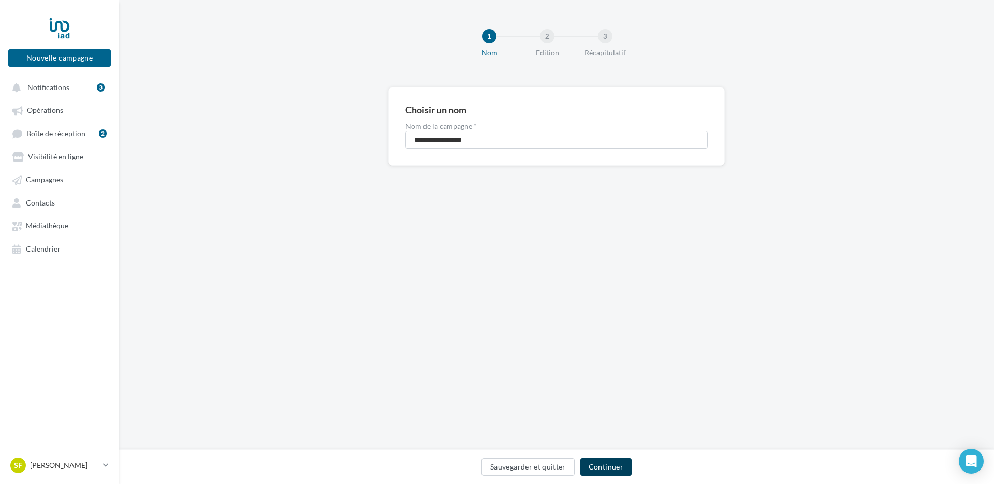
click at [614, 471] on button "Continuer" at bounding box center [605, 467] width 51 height 18
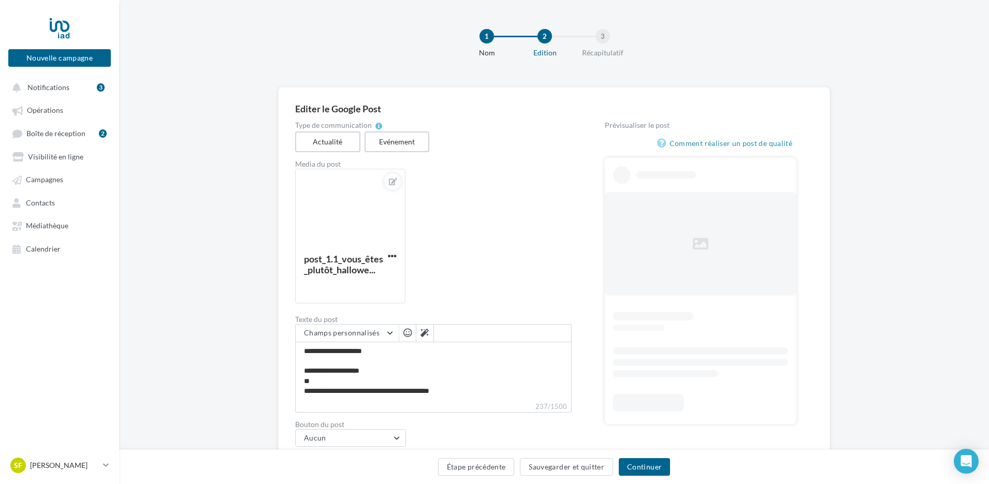
scroll to position [41, 0]
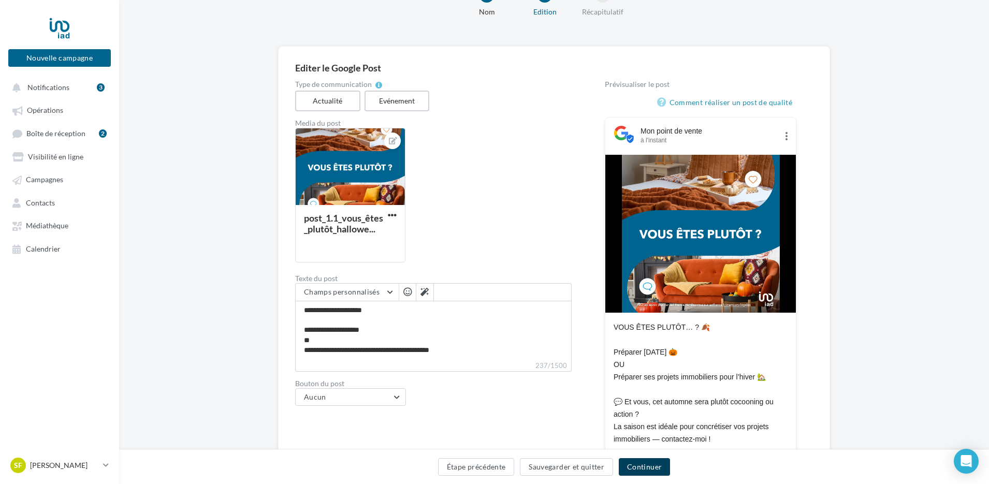
click at [639, 459] on button "Continuer" at bounding box center [644, 467] width 51 height 18
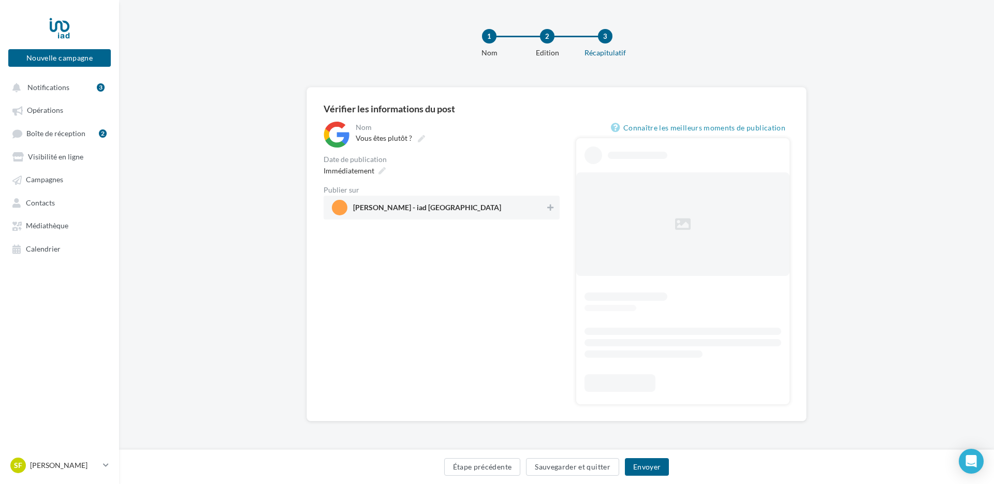
click at [471, 207] on span "[PERSON_NAME] - iad [GEOGRAPHIC_DATA]" at bounding box center [438, 208] width 213 height 16
click at [337, 167] on span "Immédiatement" at bounding box center [346, 170] width 51 height 9
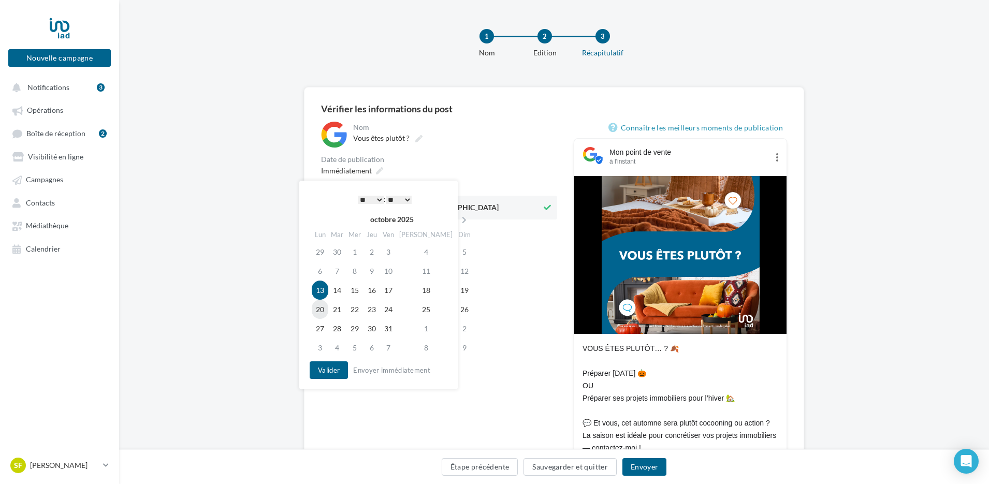
click at [318, 310] on td "20" at bounding box center [320, 309] width 17 height 19
click at [339, 369] on button "Valider" at bounding box center [329, 370] width 38 height 18
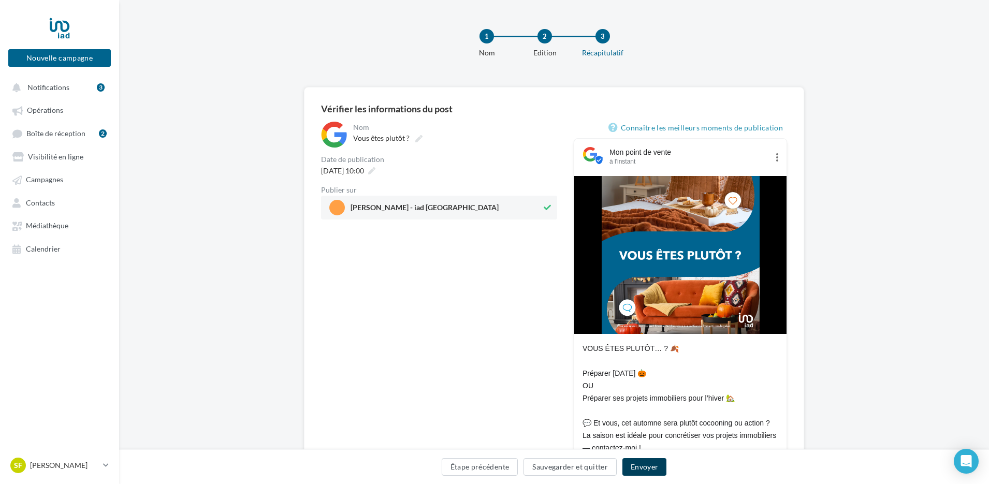
click at [641, 467] on button "Envoyer" at bounding box center [644, 467] width 44 height 18
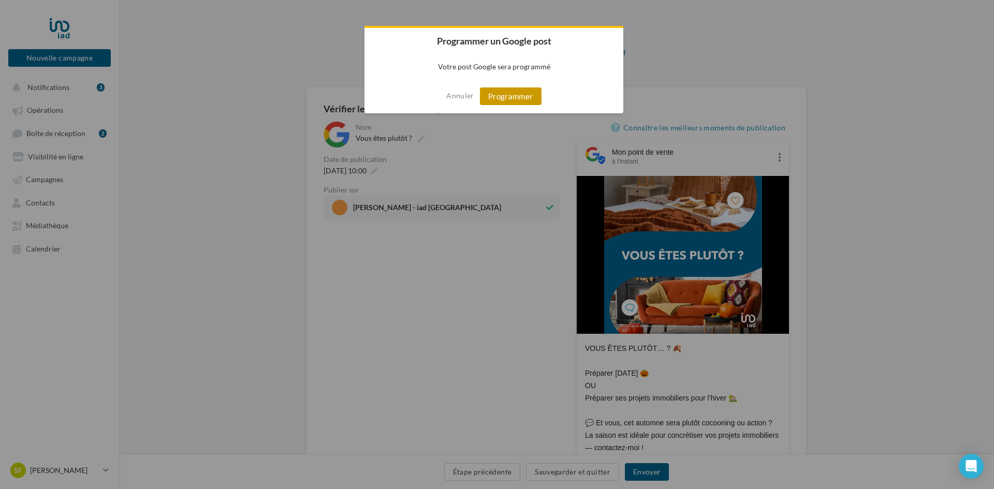
click at [513, 93] on button "Programmer" at bounding box center [511, 96] width 62 height 18
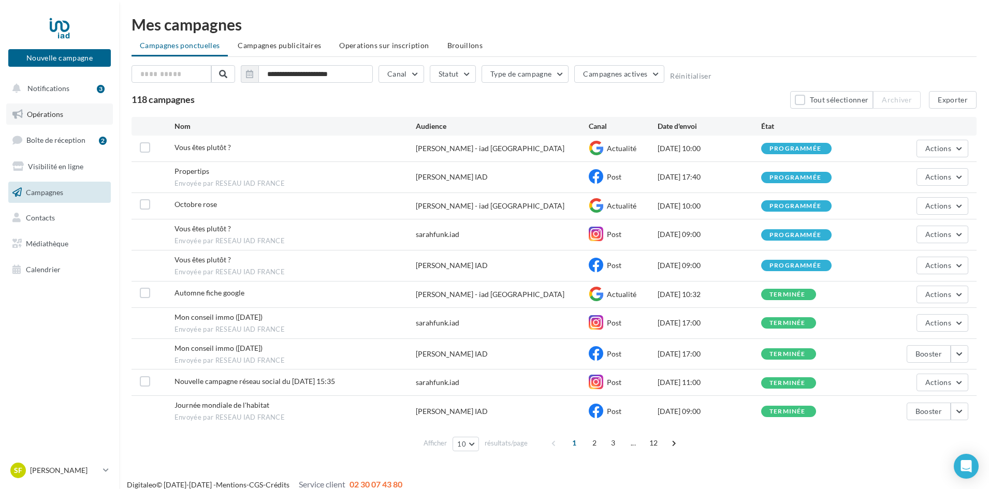
click at [75, 113] on link "Opérations" at bounding box center [59, 115] width 107 height 22
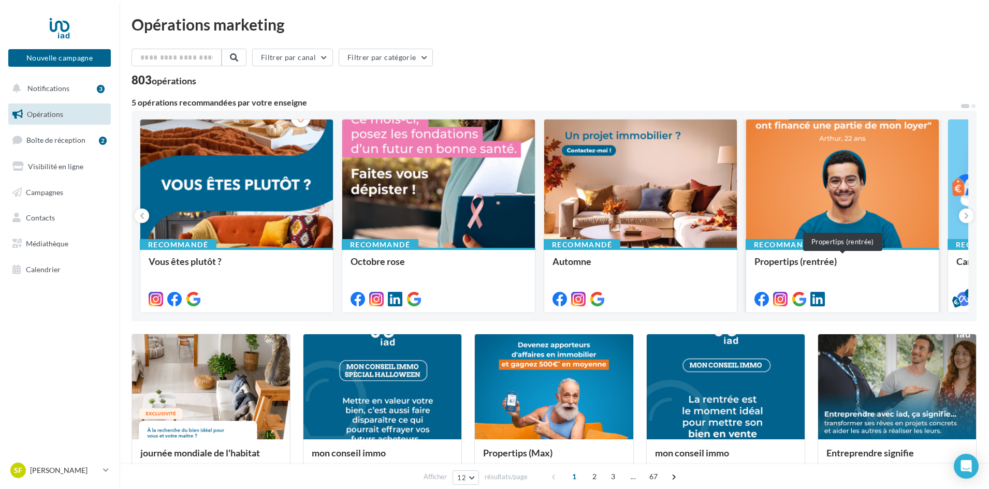
click at [878, 276] on div "Propertips (rentrée)" at bounding box center [842, 266] width 176 height 21
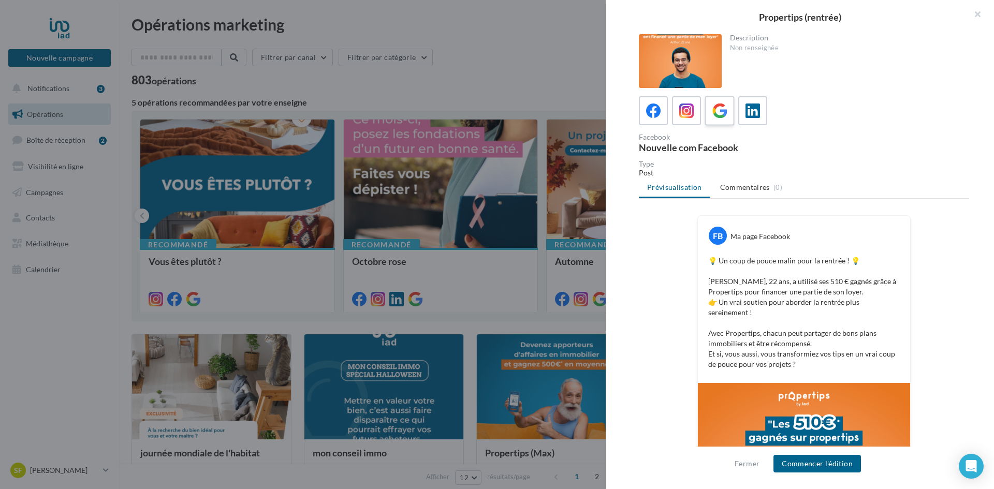
click at [725, 105] on icon at bounding box center [719, 111] width 15 height 15
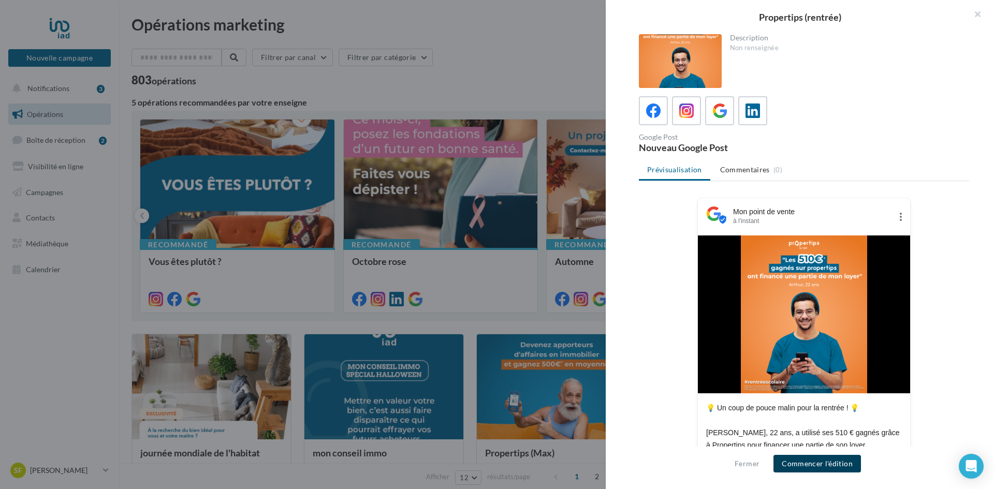
click at [831, 468] on button "Commencer l'édition" at bounding box center [816, 464] width 87 height 18
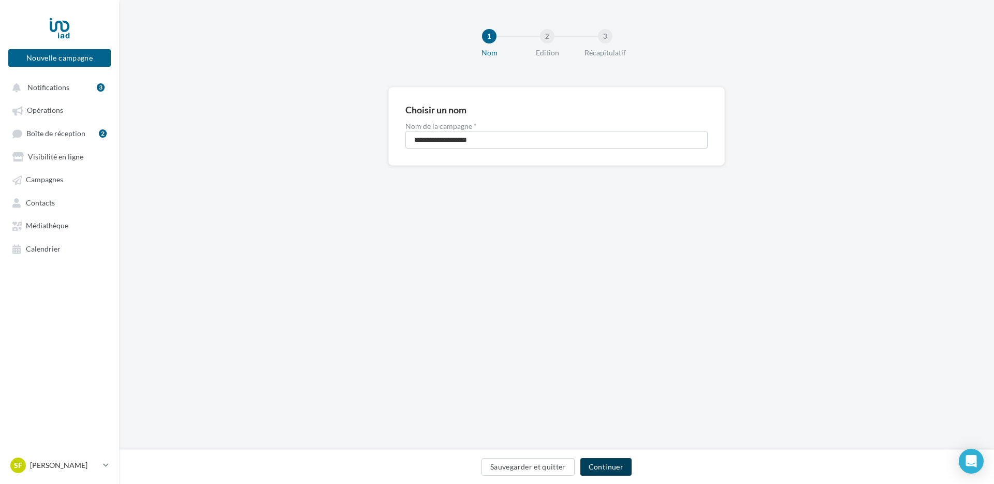
click at [614, 474] on button "Continuer" at bounding box center [605, 467] width 51 height 18
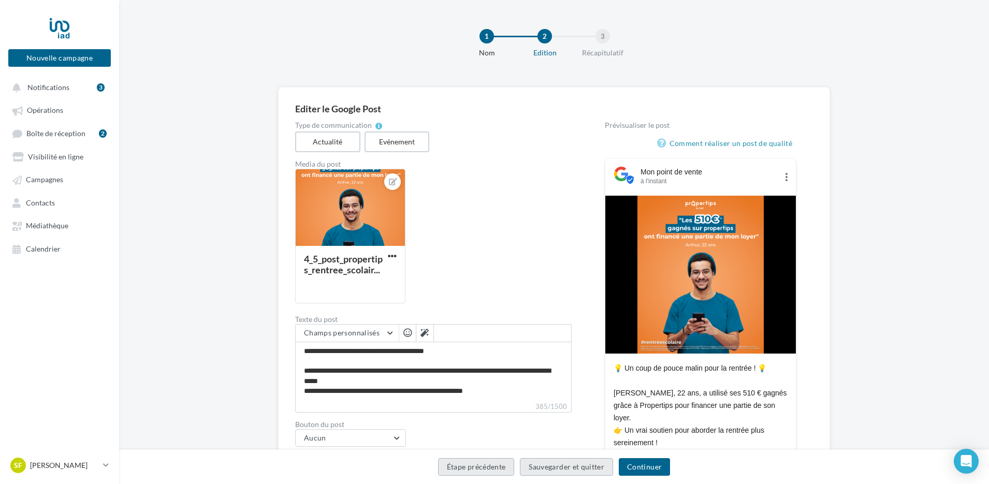
click at [504, 473] on button "Étape précédente" at bounding box center [476, 467] width 77 height 18
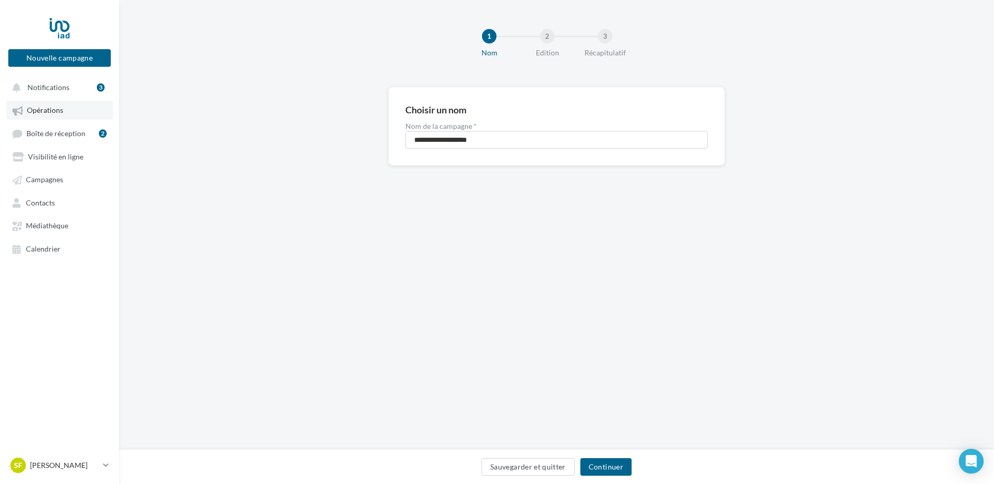
click at [34, 119] on link "Opérations" at bounding box center [59, 109] width 107 height 19
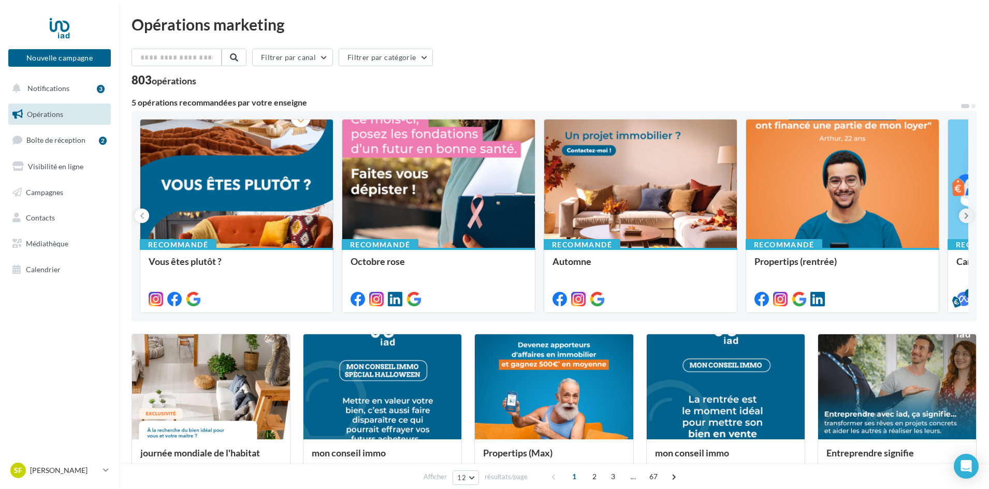
click at [965, 215] on icon at bounding box center [966, 216] width 5 height 10
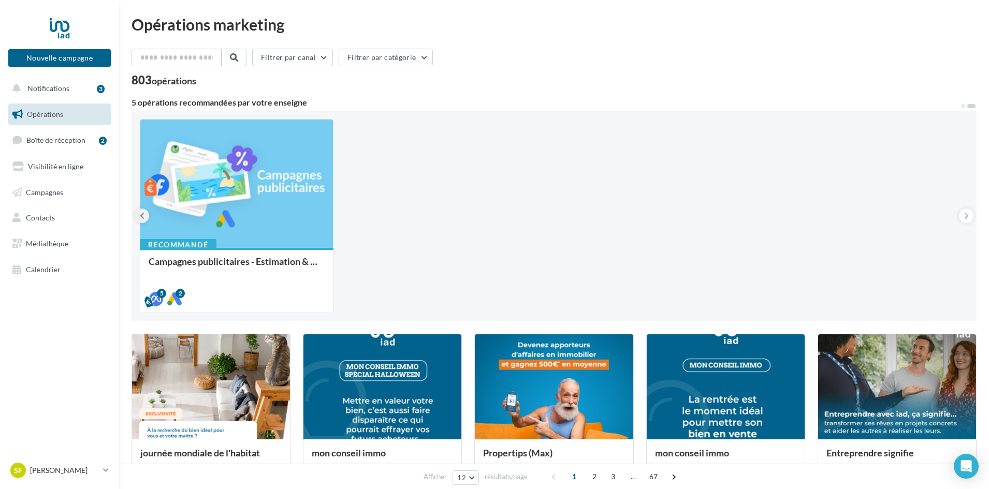
click at [146, 219] on button at bounding box center [142, 216] width 14 height 14
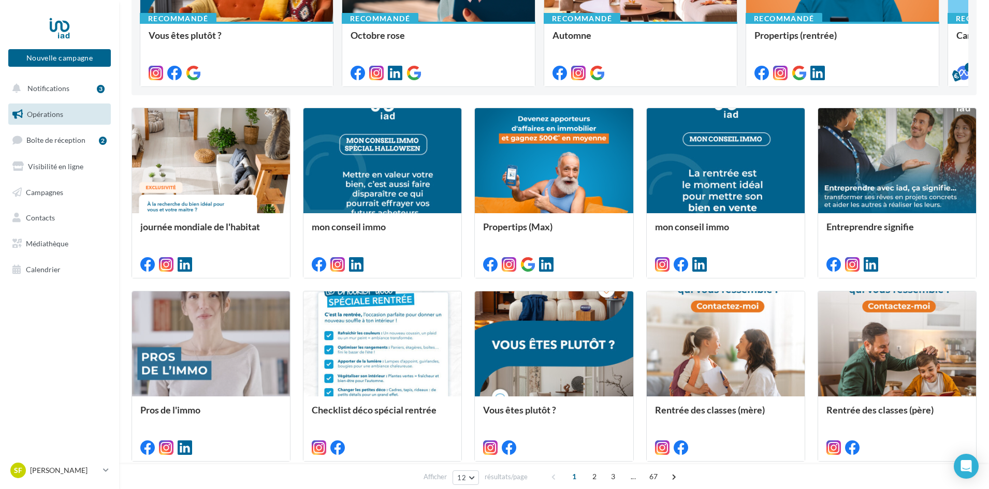
scroll to position [468, 0]
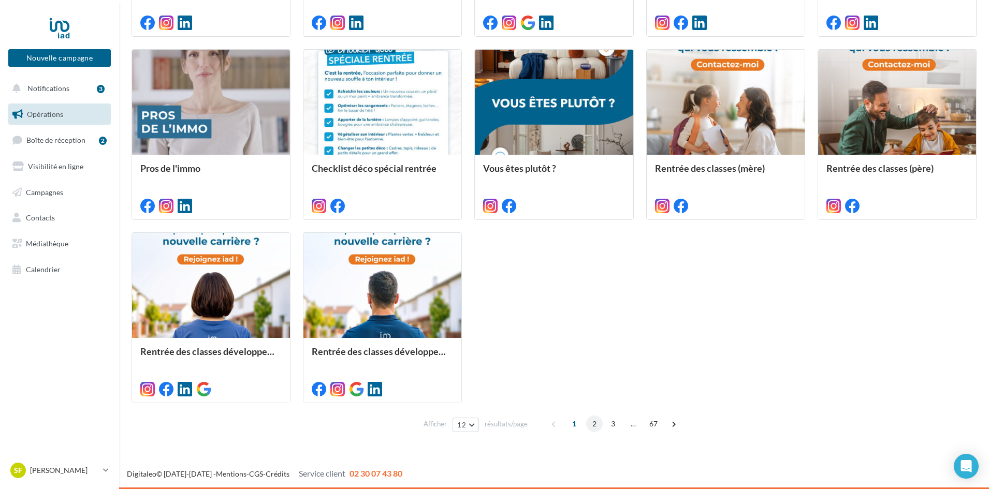
click at [589, 419] on span "2" at bounding box center [594, 424] width 17 height 17
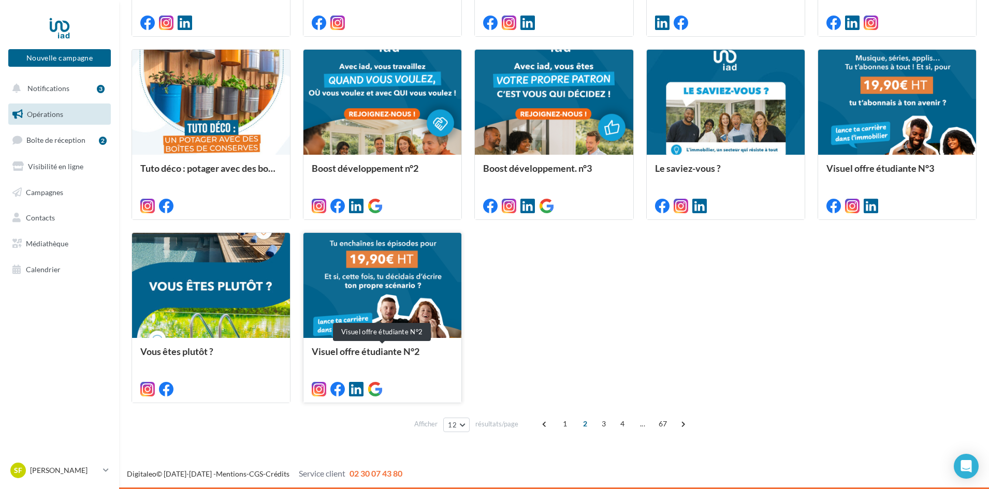
click at [409, 358] on div "Visuel offre étudiante N°2" at bounding box center [382, 356] width 141 height 21
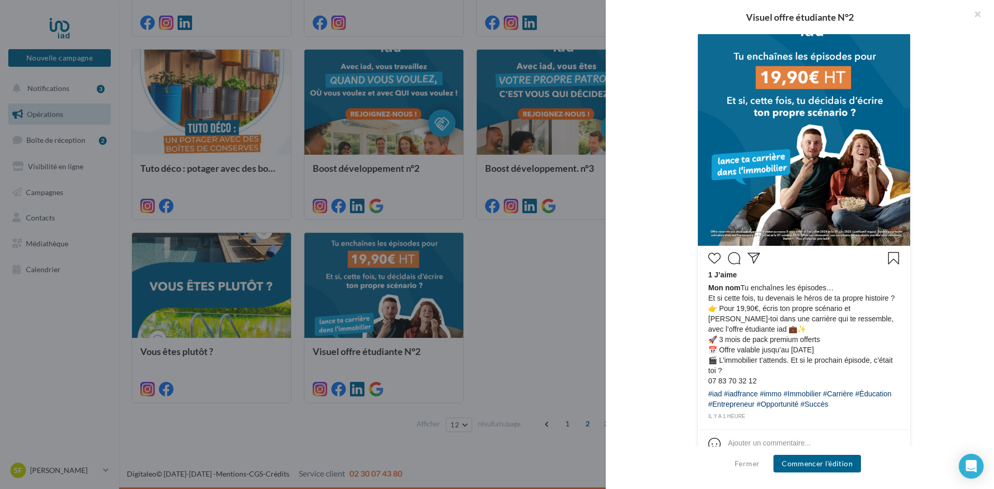
scroll to position [294, 0]
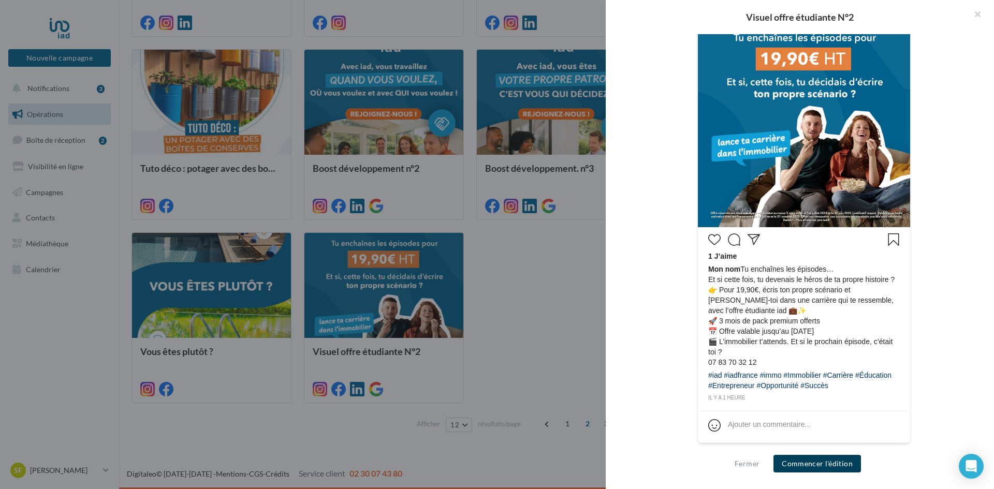
click at [798, 461] on button "Commencer l'édition" at bounding box center [816, 464] width 87 height 18
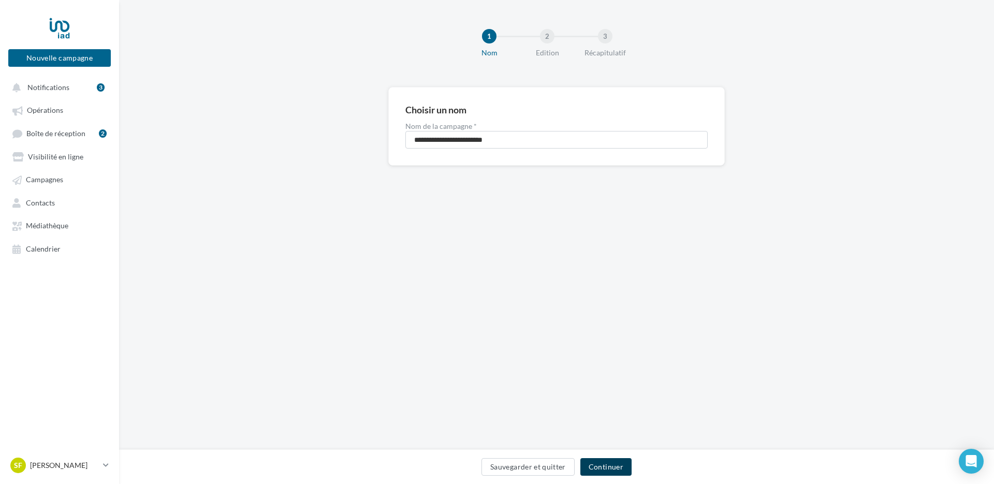
click at [604, 463] on button "Continuer" at bounding box center [605, 467] width 51 height 18
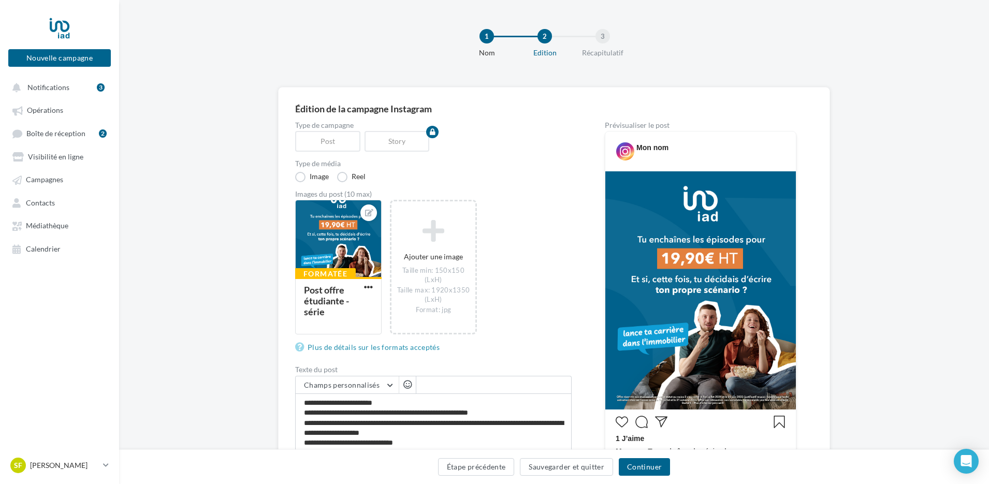
scroll to position [242, 0]
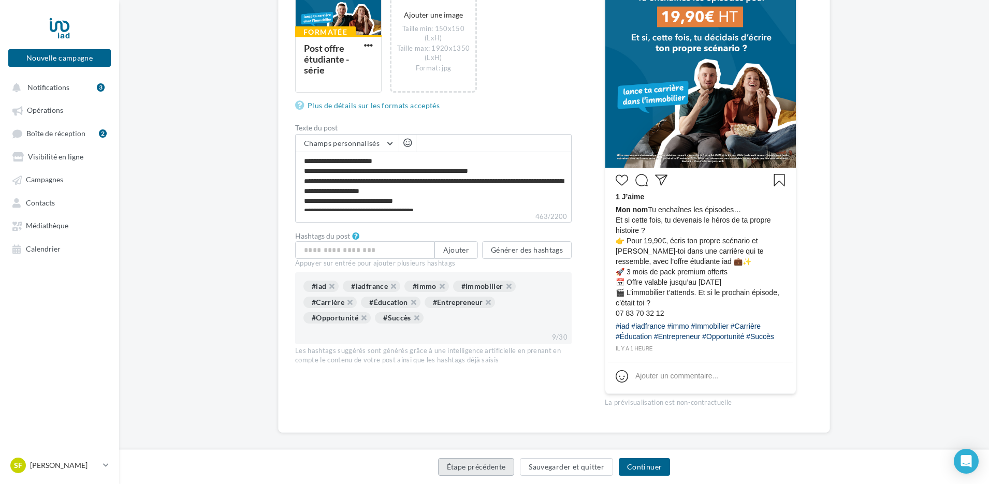
click at [482, 467] on button "Étape précédente" at bounding box center [476, 467] width 77 height 18
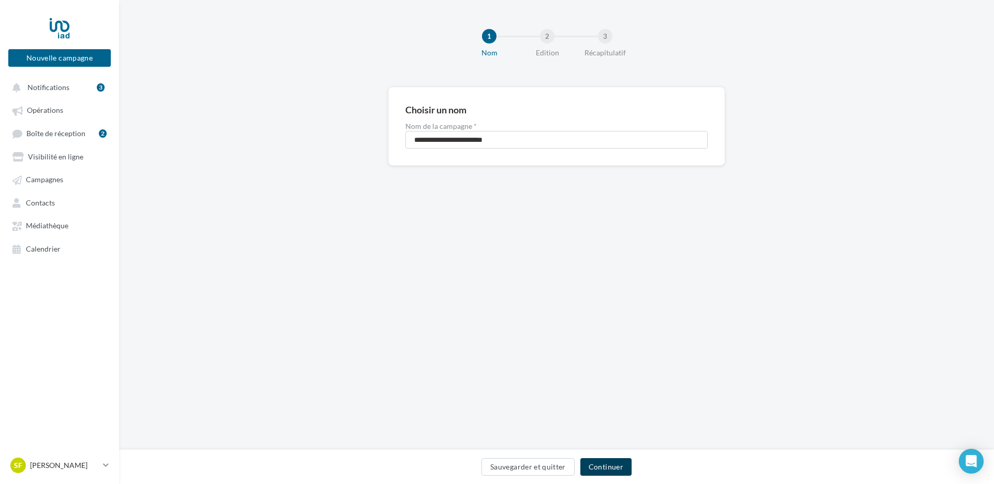
click at [611, 462] on button "Continuer" at bounding box center [605, 467] width 51 height 18
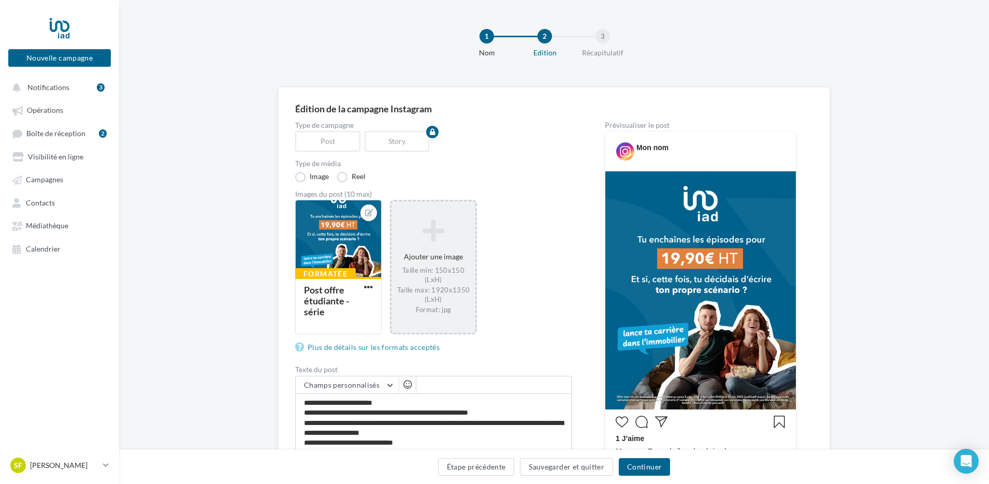
scroll to position [242, 0]
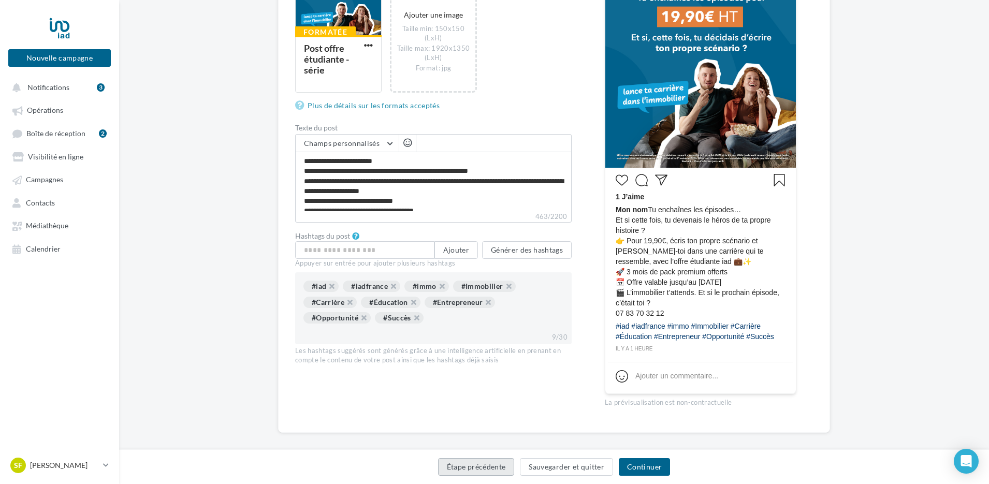
click at [507, 461] on button "Étape précédente" at bounding box center [476, 467] width 77 height 18
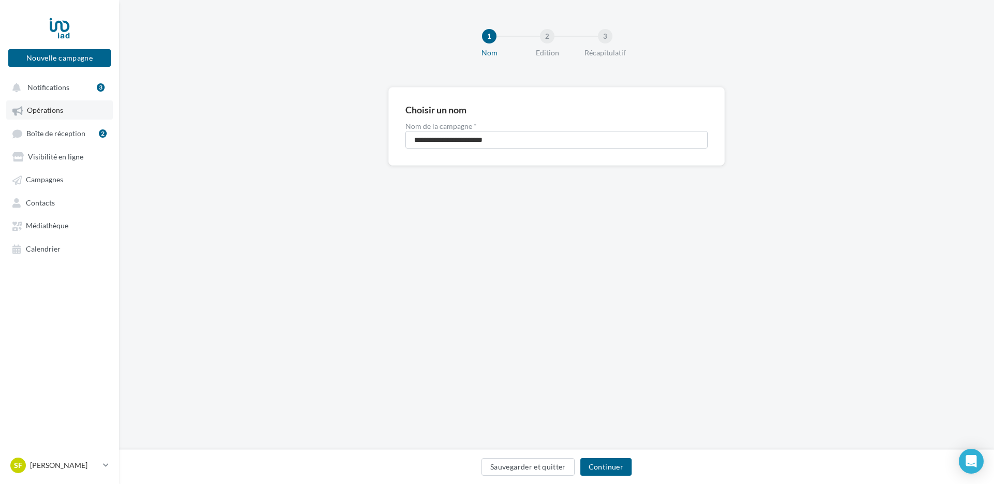
click at [76, 108] on link "Opérations" at bounding box center [59, 109] width 107 height 19
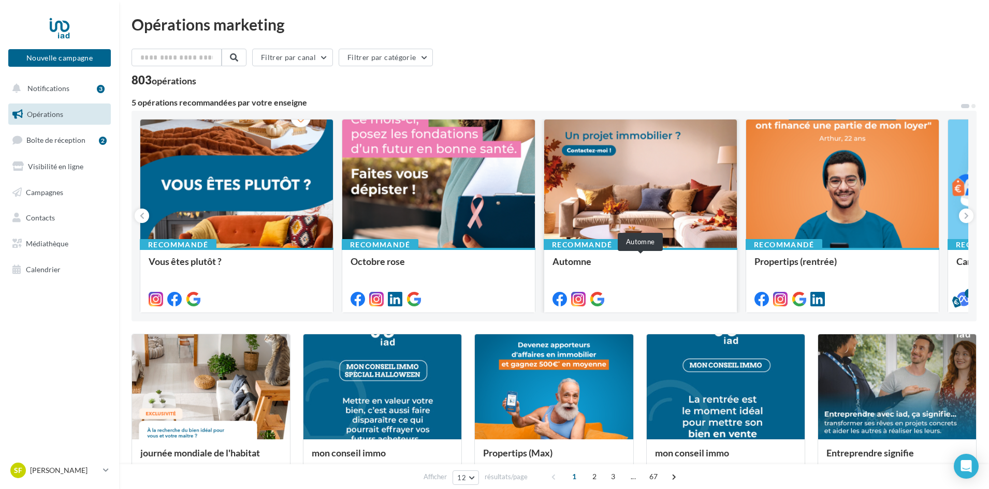
click at [603, 269] on div "Automne" at bounding box center [640, 266] width 176 height 21
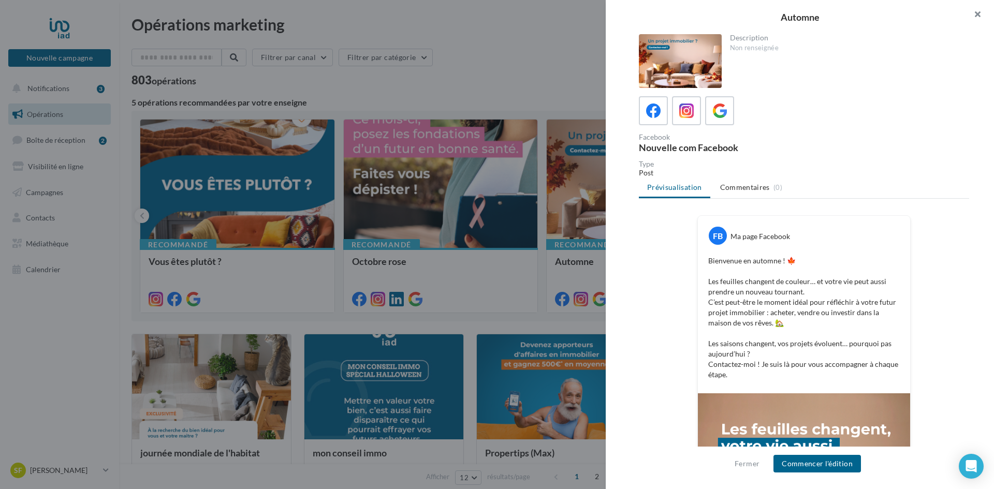
click at [987, 13] on button "button" at bounding box center [972, 15] width 41 height 31
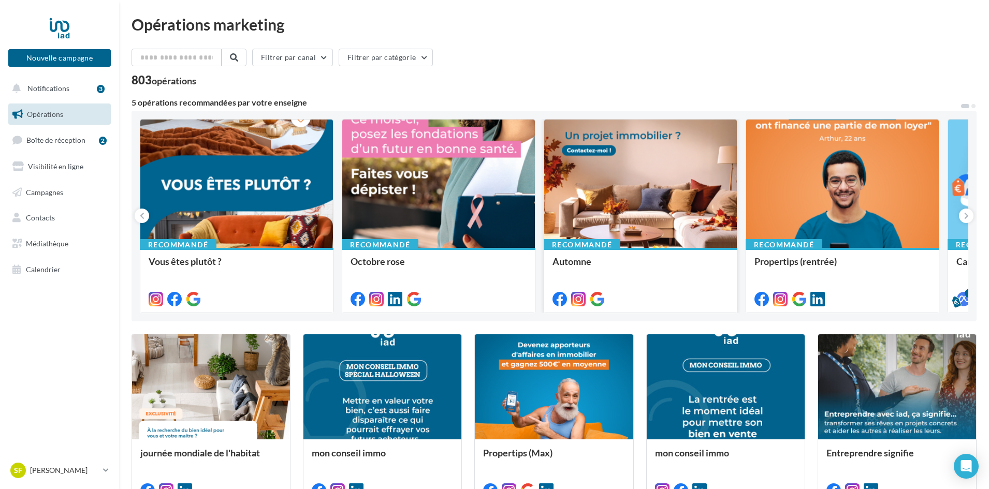
scroll to position [468, 0]
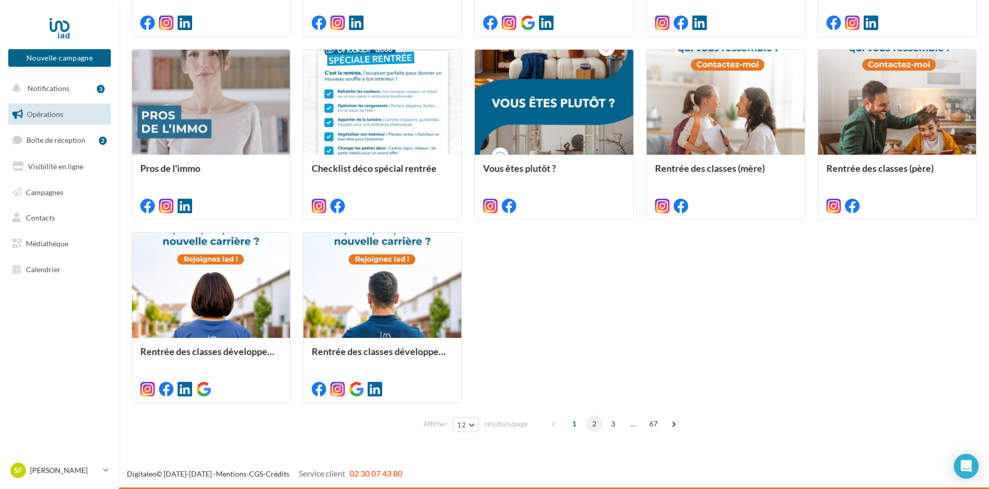
click at [593, 420] on span "2" at bounding box center [594, 424] width 17 height 17
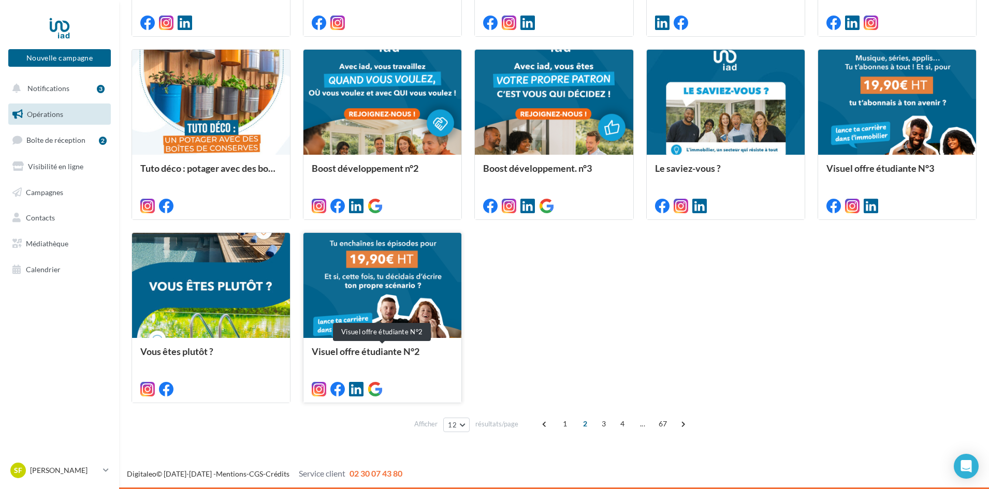
click at [407, 351] on div "Visuel offre étudiante N°2" at bounding box center [382, 356] width 141 height 21
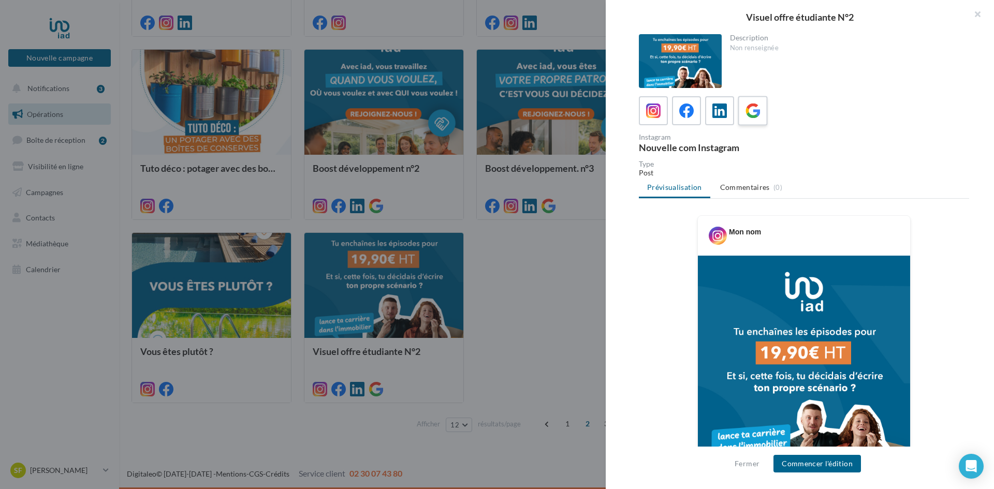
click at [750, 123] on label at bounding box center [753, 111] width 30 height 30
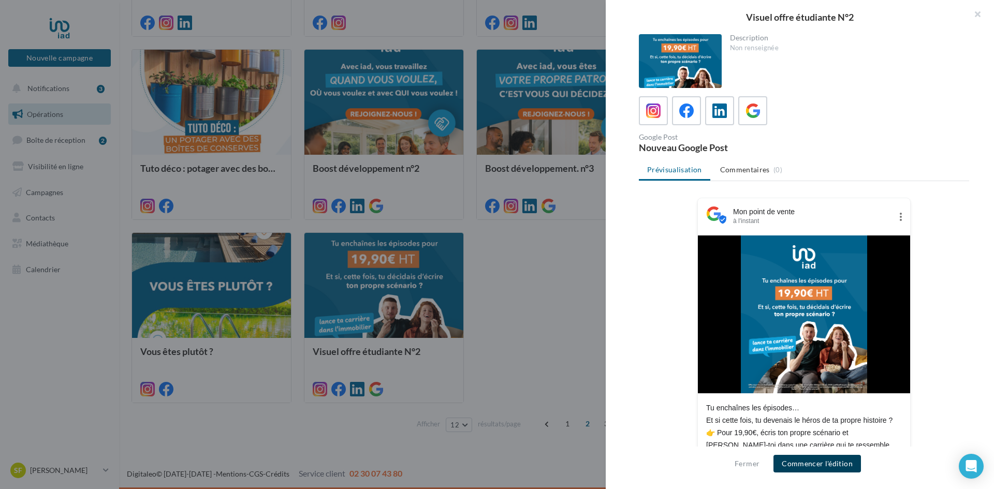
click at [815, 467] on button "Commencer l'édition" at bounding box center [816, 464] width 87 height 18
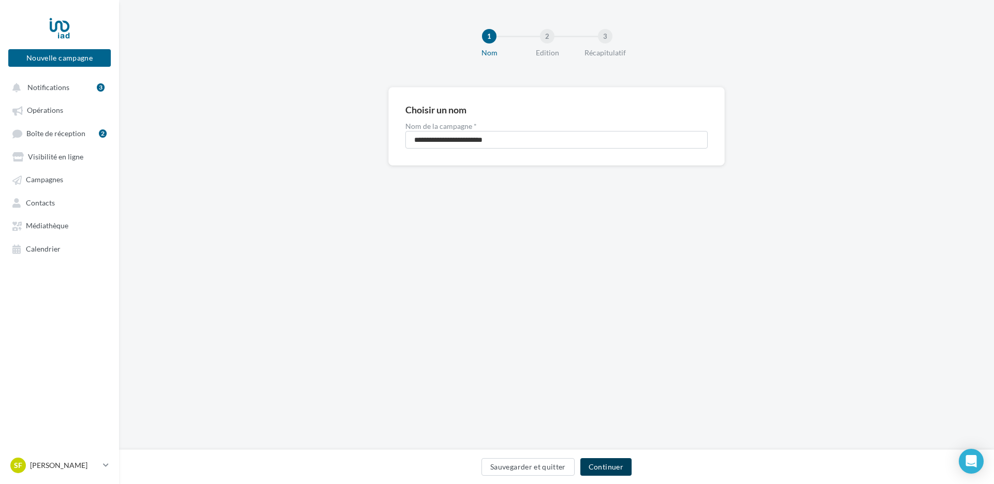
click at [615, 473] on button "Continuer" at bounding box center [605, 467] width 51 height 18
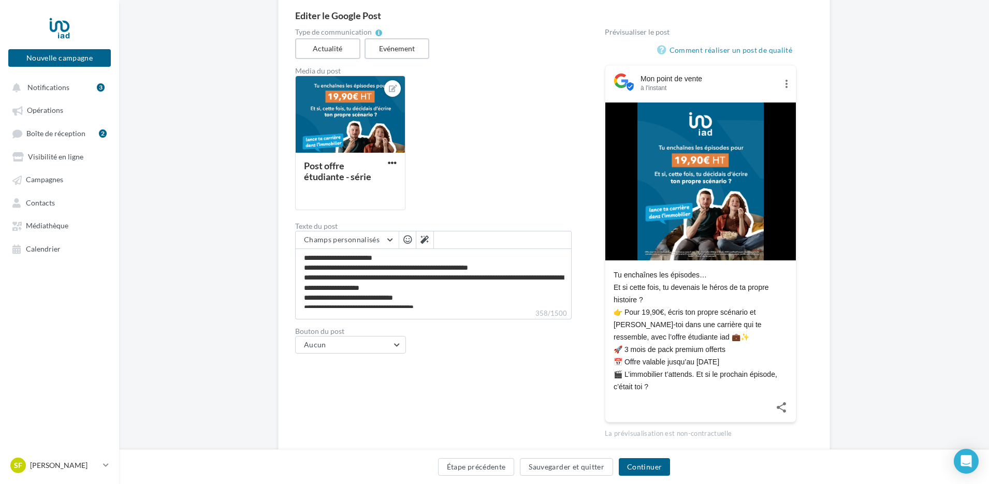
scroll to position [126, 0]
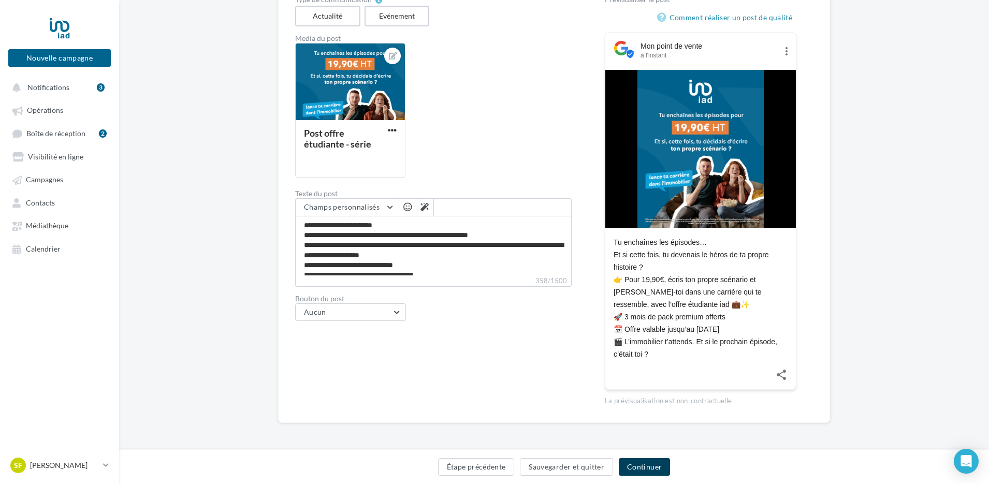
click at [648, 471] on button "Continuer" at bounding box center [644, 467] width 51 height 18
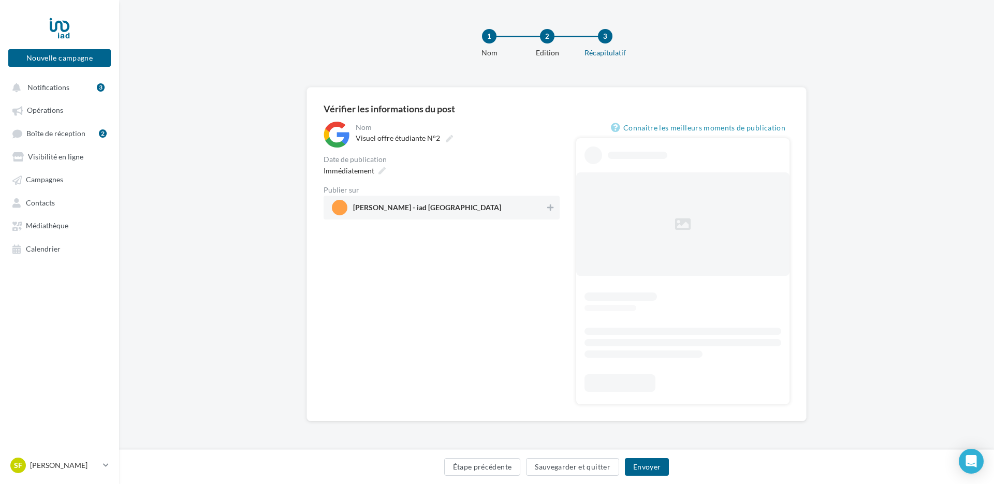
click at [443, 197] on div "[PERSON_NAME] - iad [GEOGRAPHIC_DATA]" at bounding box center [442, 208] width 236 height 24
click at [375, 164] on div "Immédiatement" at bounding box center [351, 170] width 68 height 15
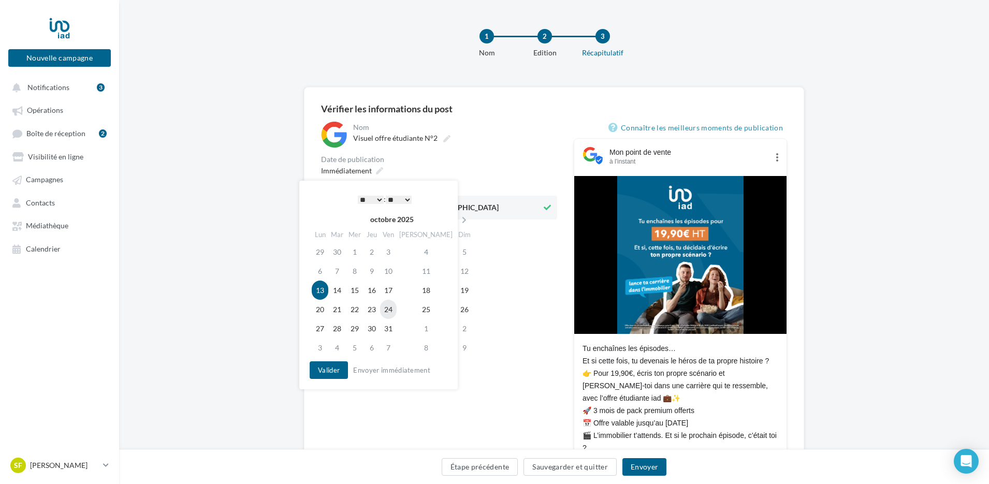
click at [394, 309] on td "24" at bounding box center [388, 309] width 17 height 19
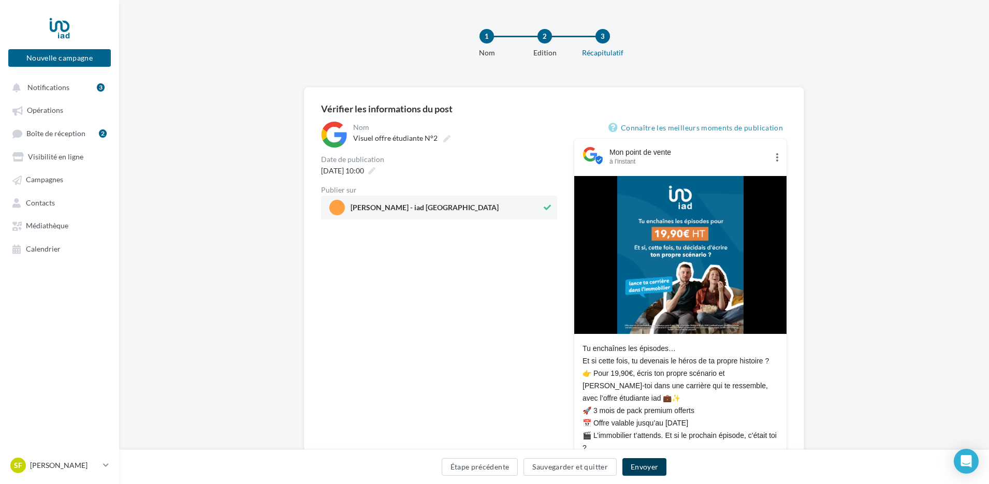
click at [634, 465] on button "Envoyer" at bounding box center [644, 467] width 44 height 18
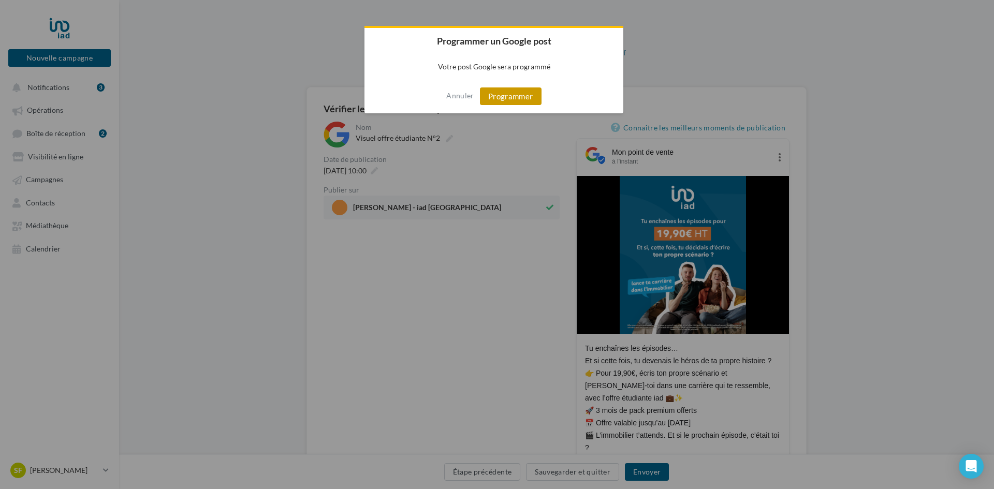
click at [511, 92] on button "Programmer" at bounding box center [511, 96] width 62 height 18
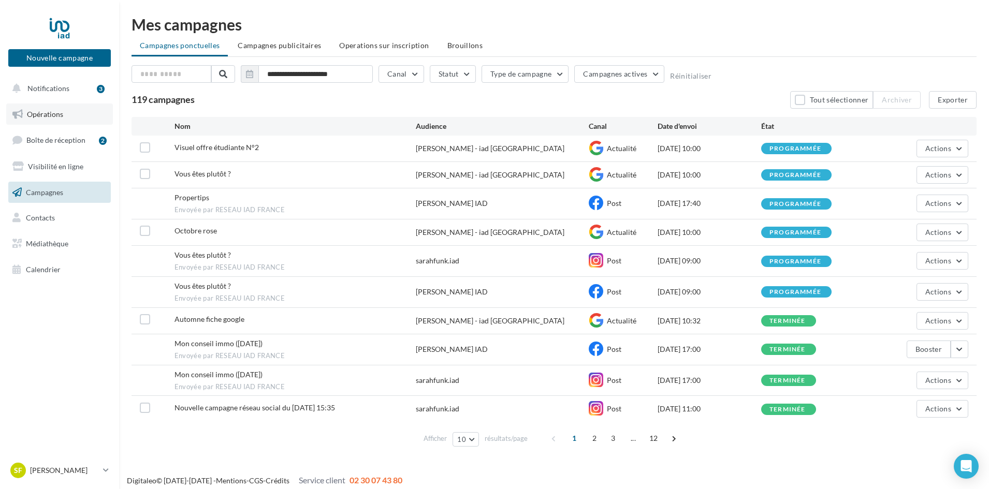
click at [70, 124] on link "Opérations" at bounding box center [59, 115] width 107 height 22
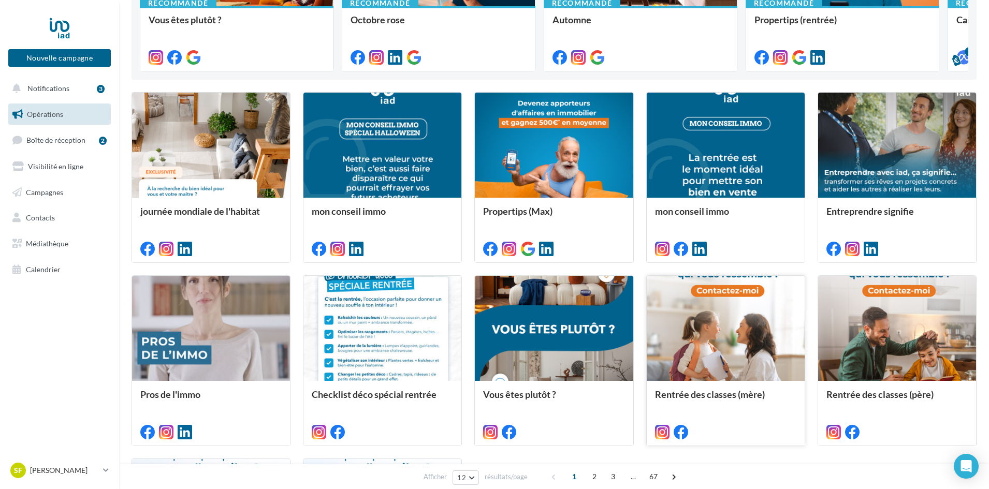
scroll to position [468, 0]
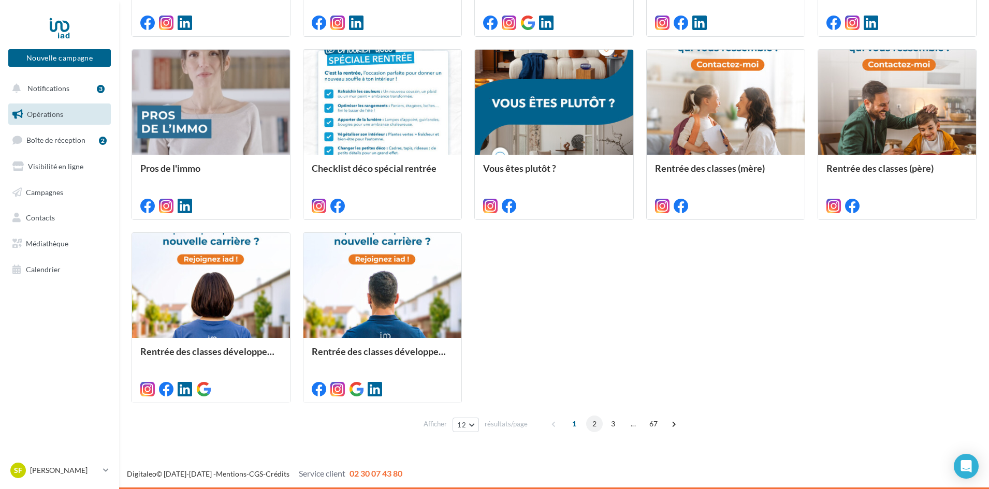
click at [592, 430] on span "2" at bounding box center [594, 424] width 17 height 17
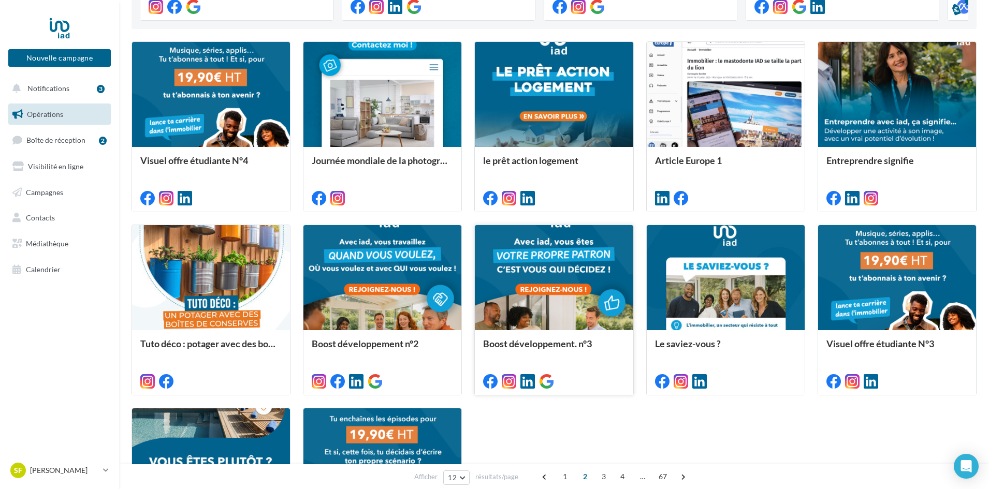
click at [580, 360] on div "Boost développement. n°3" at bounding box center [553, 362] width 141 height 47
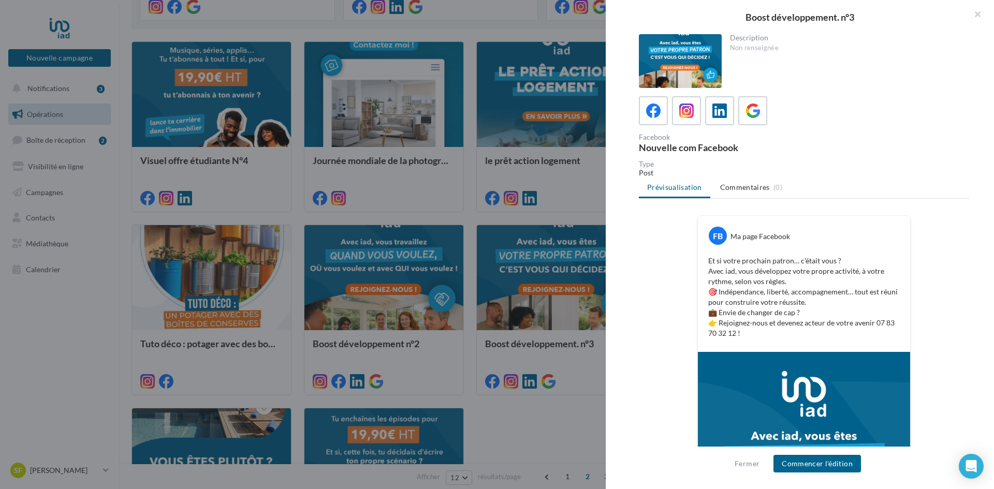
click at [512, 433] on div at bounding box center [497, 244] width 994 height 489
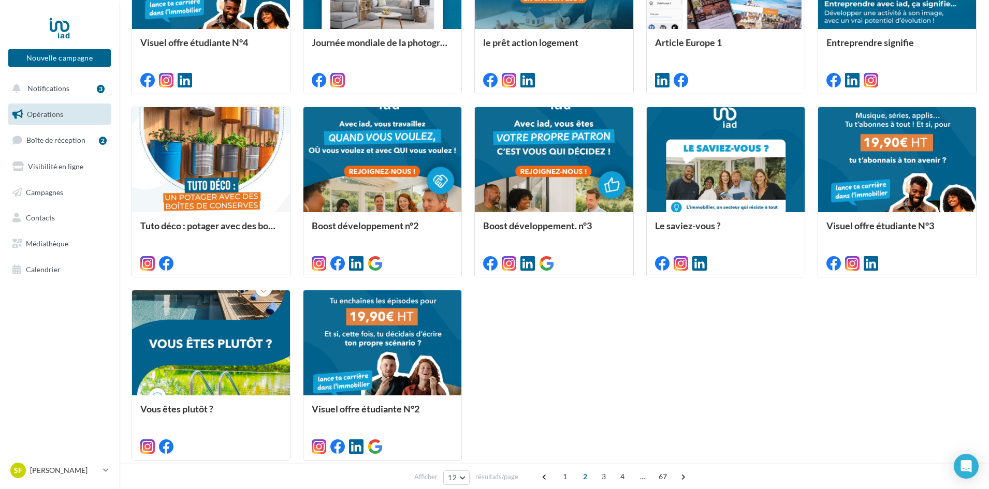
scroll to position [468, 0]
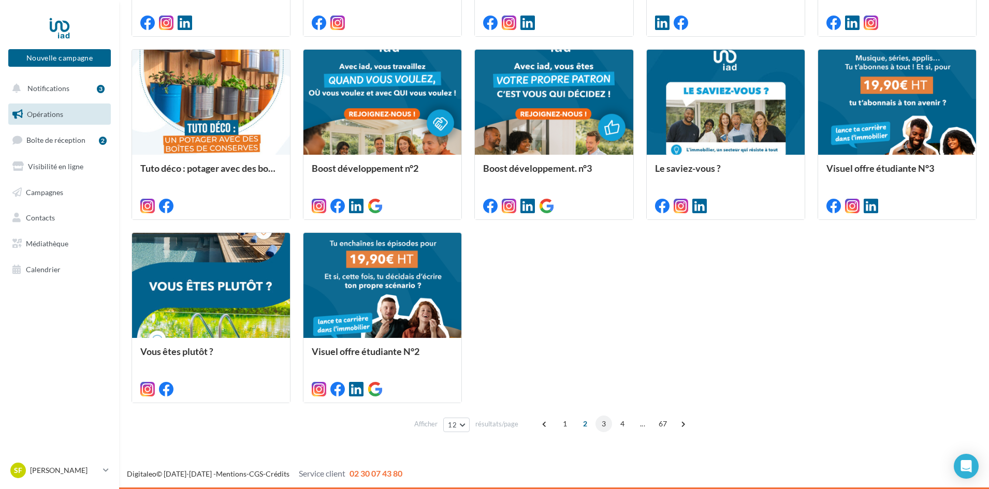
click at [599, 424] on span "3" at bounding box center [603, 424] width 17 height 17
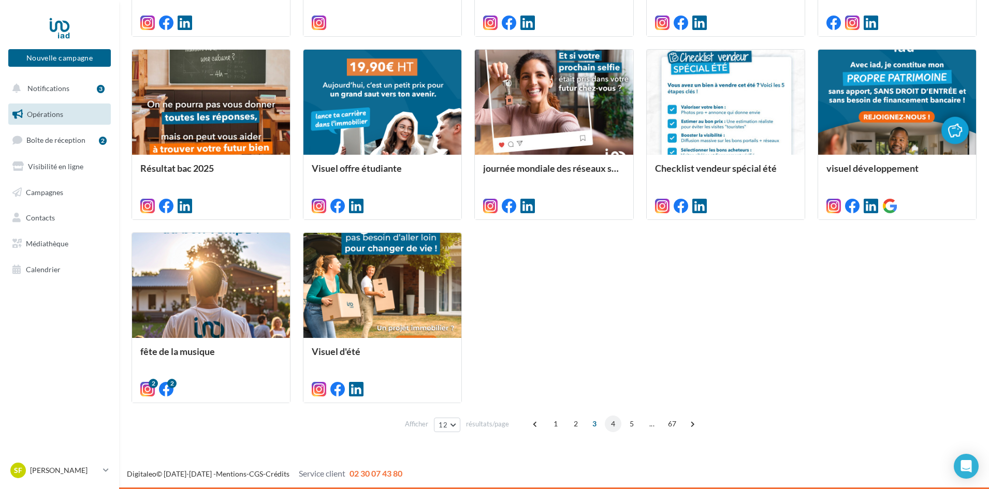
click at [613, 431] on span "4" at bounding box center [613, 424] width 17 height 17
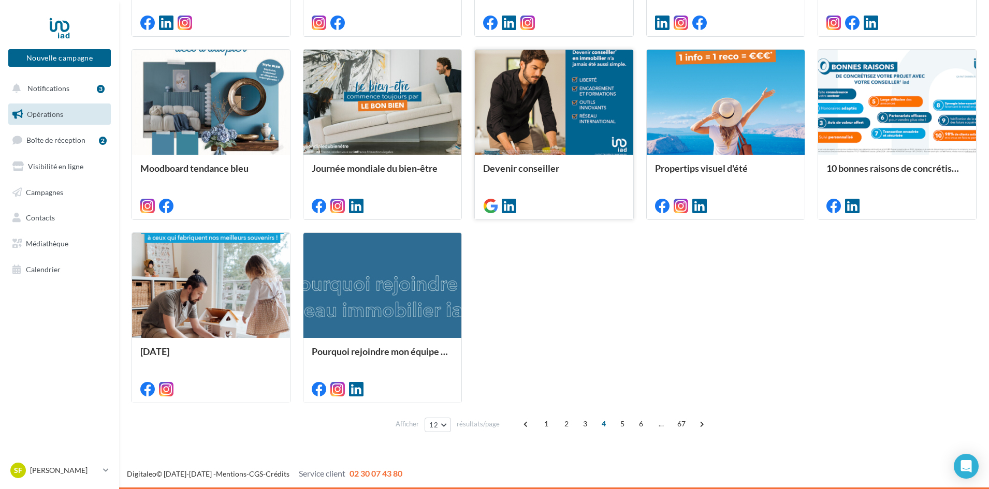
click at [592, 184] on div "Devenir conseiller" at bounding box center [553, 186] width 141 height 47
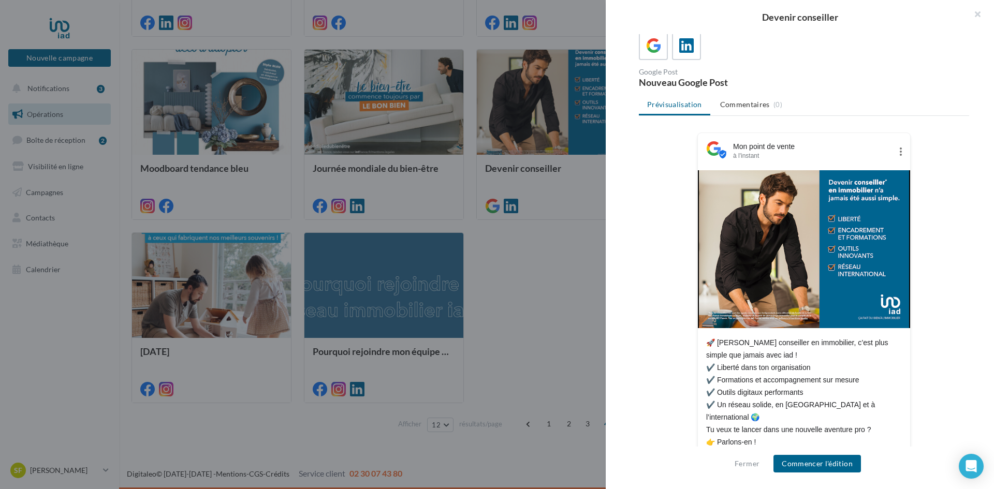
scroll to position [91, 0]
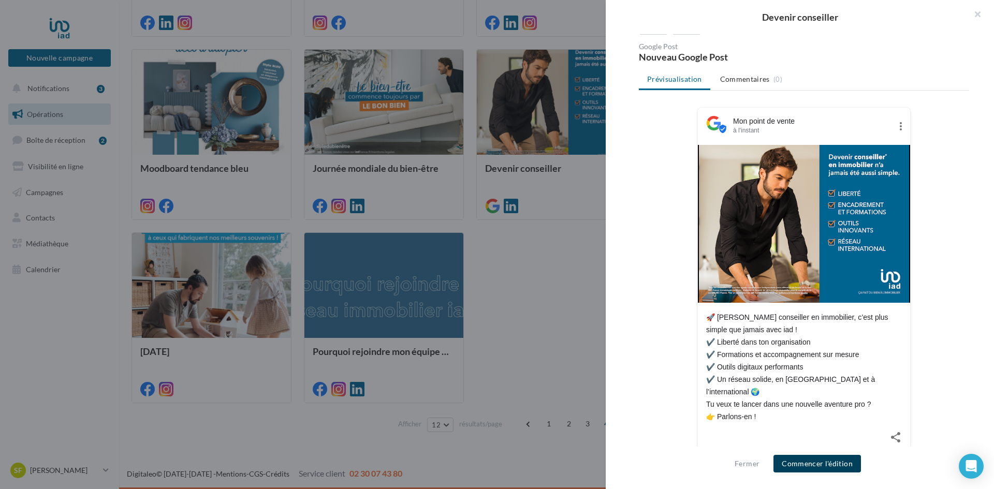
click at [831, 462] on button "Commencer l'édition" at bounding box center [816, 464] width 87 height 18
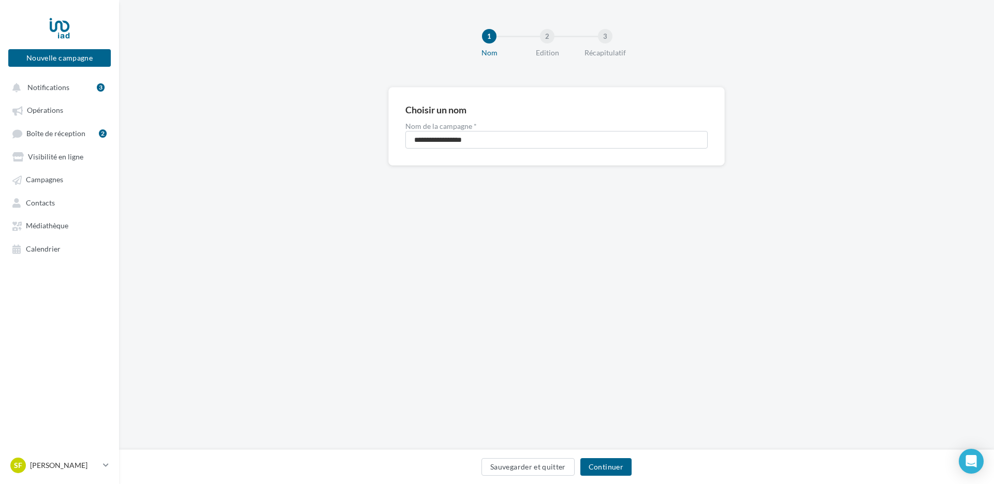
click at [614, 476] on div "Sauvegarder et quitter Continuer" at bounding box center [556, 469] width 858 height 22
click at [618, 471] on button "Continuer" at bounding box center [605, 467] width 51 height 18
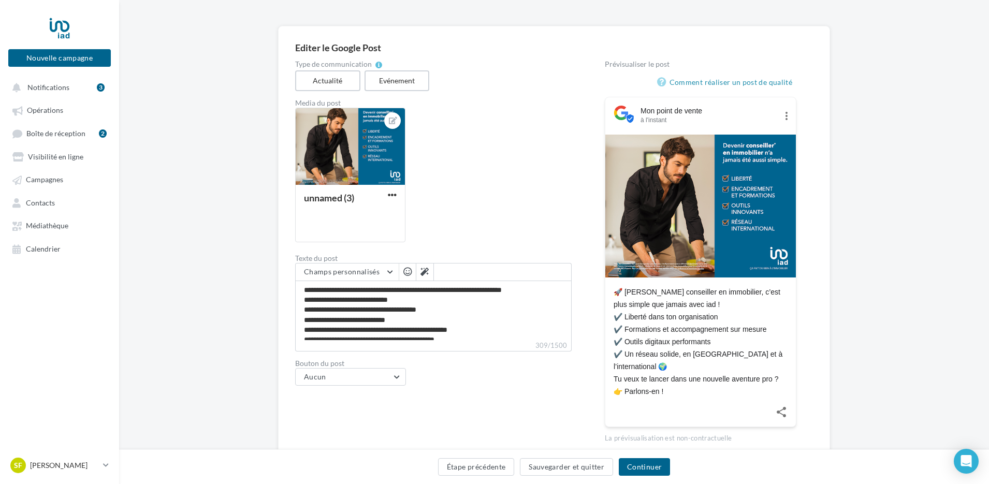
scroll to position [86, 0]
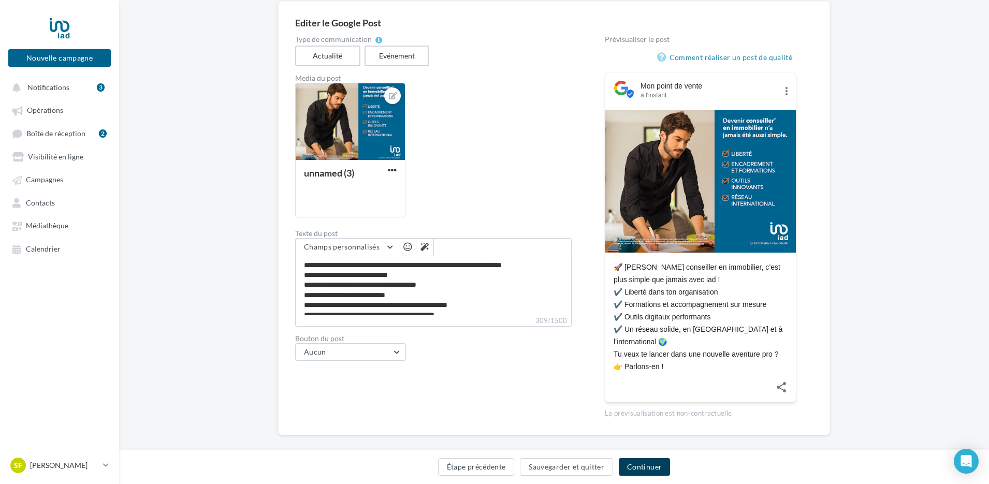
click at [635, 466] on button "Continuer" at bounding box center [644, 467] width 51 height 18
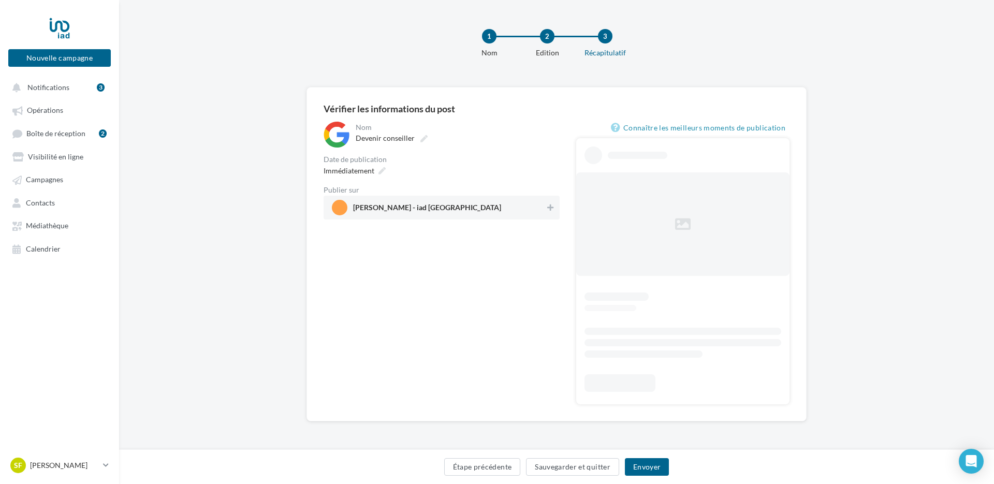
click at [441, 211] on span "Sarah FUNK - iad France" at bounding box center [438, 208] width 213 height 16
click at [381, 168] on icon at bounding box center [379, 170] width 7 height 7
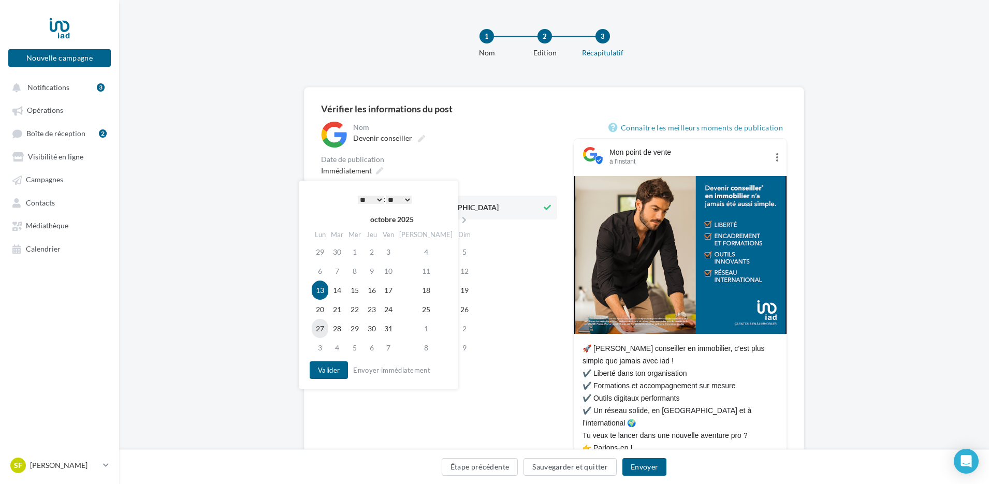
click at [314, 329] on td "27" at bounding box center [320, 328] width 17 height 19
click at [643, 467] on button "Envoyer" at bounding box center [644, 467] width 44 height 18
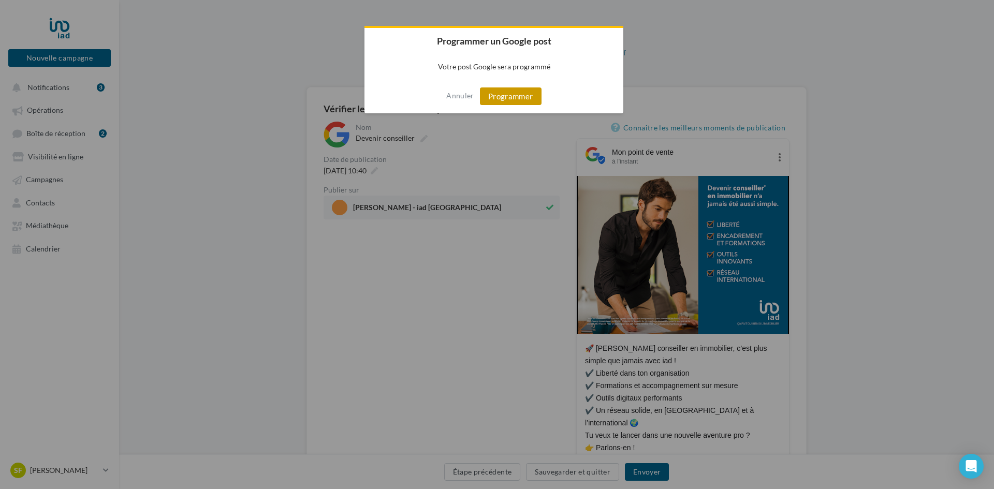
click at [498, 93] on button "Programmer" at bounding box center [511, 96] width 62 height 18
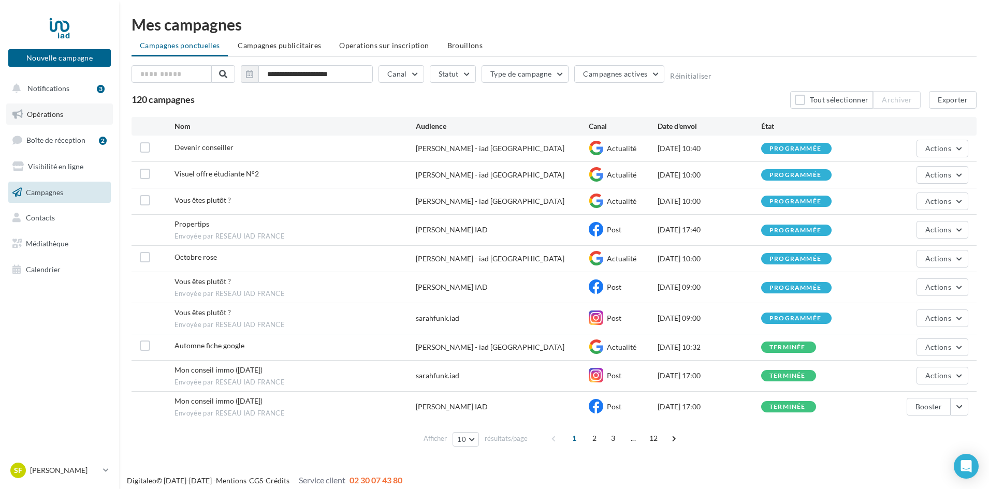
click at [78, 118] on link "Opérations" at bounding box center [59, 115] width 107 height 22
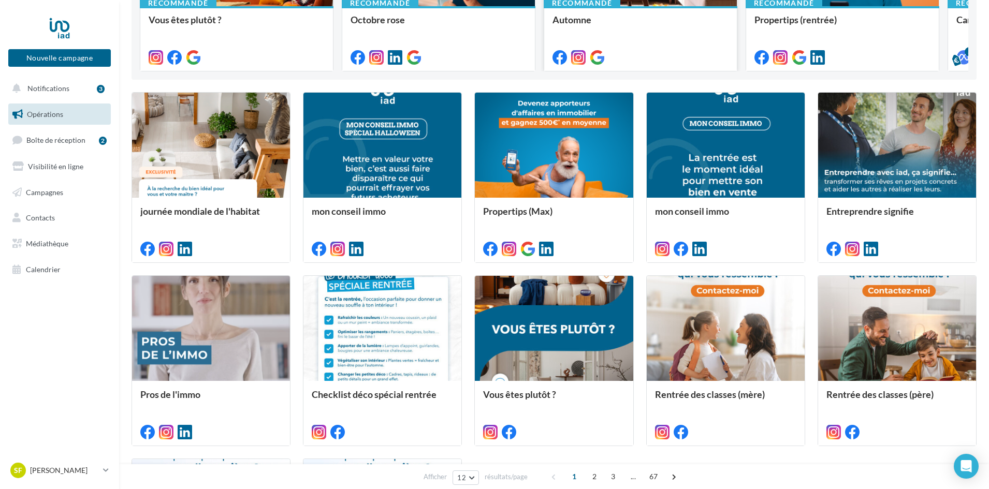
scroll to position [468, 0]
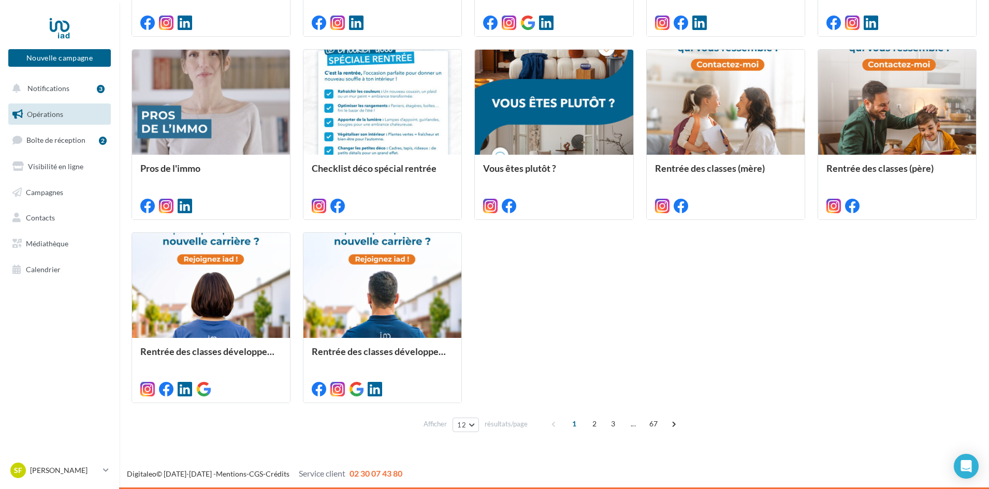
click at [612, 418] on span "3" at bounding box center [613, 424] width 17 height 17
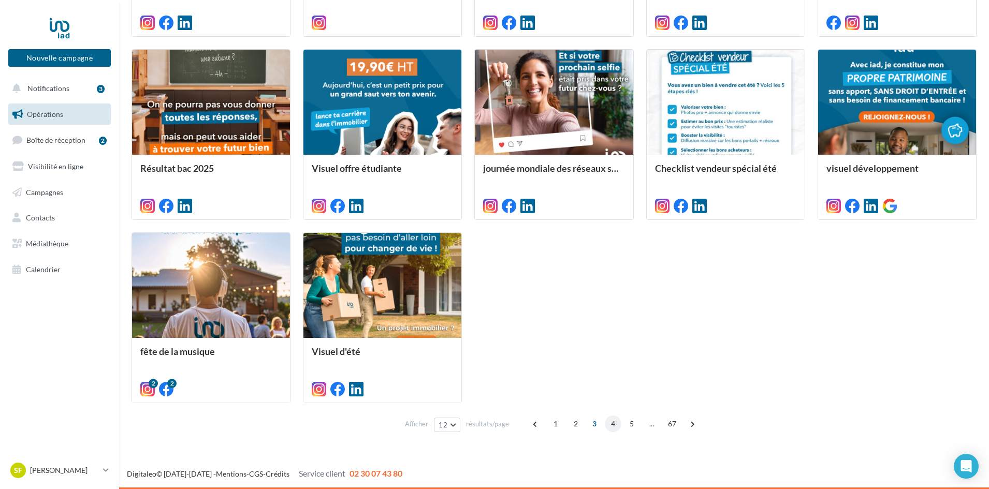
click at [609, 424] on span "4" at bounding box center [613, 424] width 17 height 17
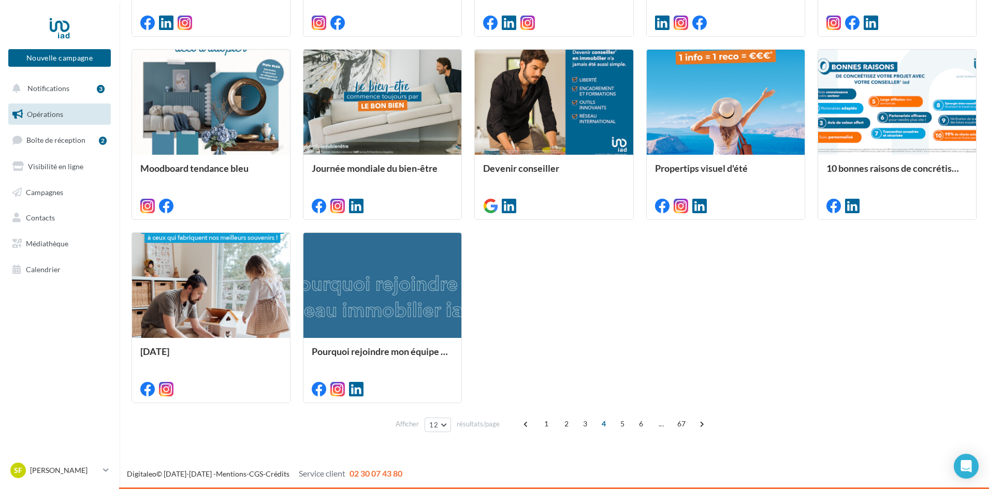
click at [615, 423] on span "5" at bounding box center [622, 424] width 17 height 17
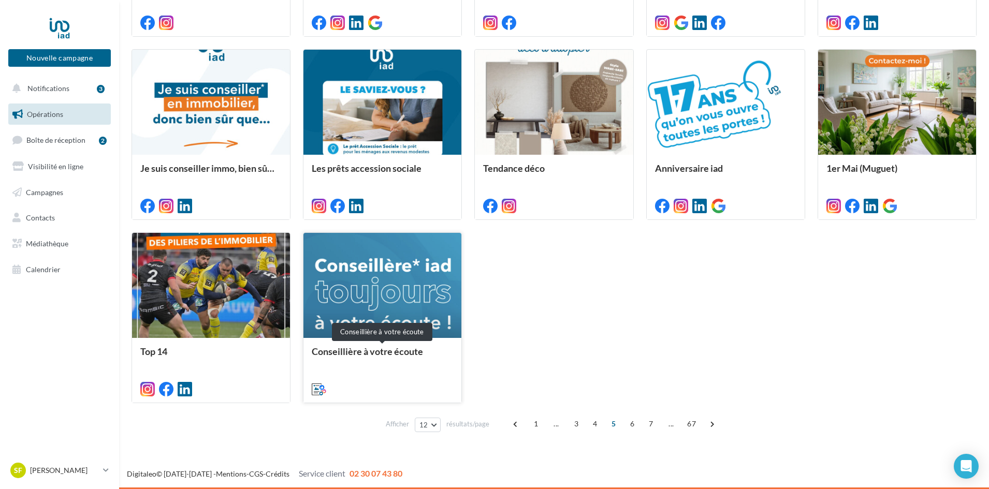
click at [350, 353] on div "Conseillière à votre écoute" at bounding box center [382, 356] width 141 height 21
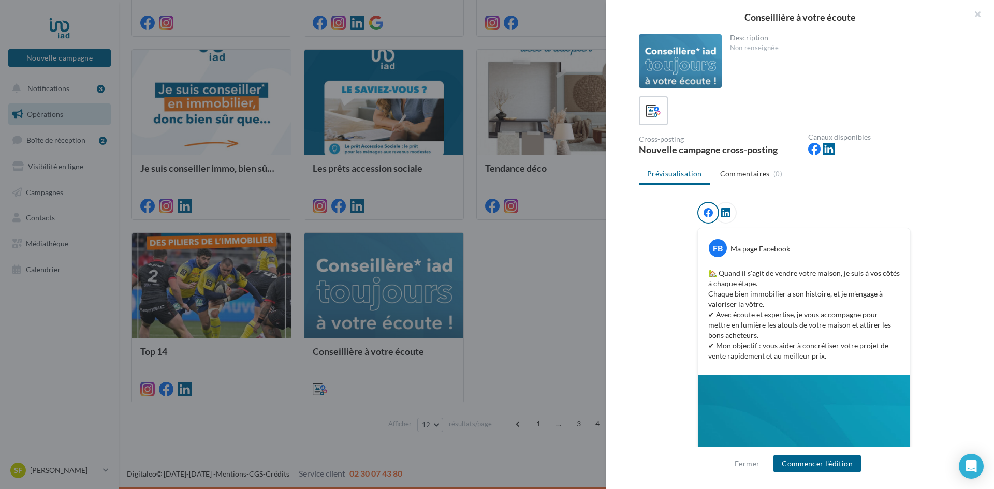
drag, startPoint x: 980, startPoint y: 5, endPoint x: 963, endPoint y: 20, distance: 22.7
click at [979, 5] on button "button" at bounding box center [972, 15] width 41 height 31
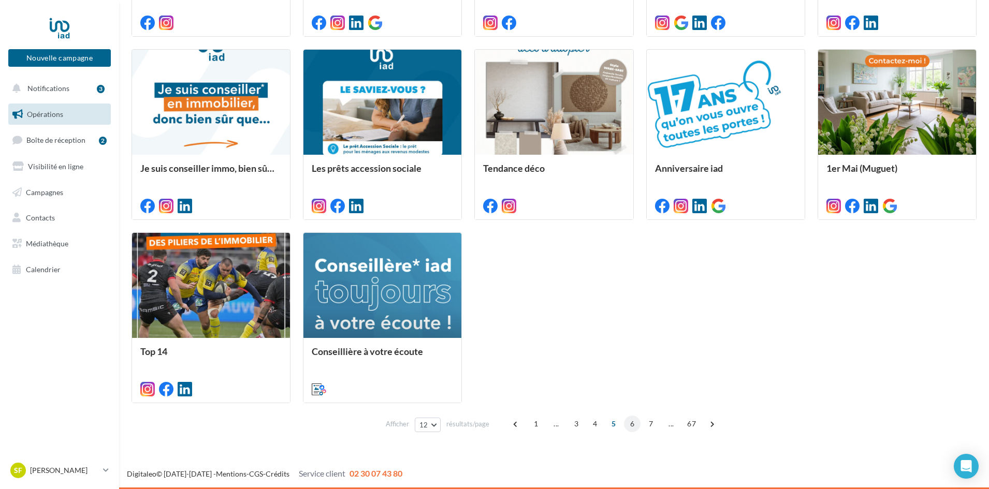
click at [628, 426] on span "6" at bounding box center [632, 424] width 17 height 17
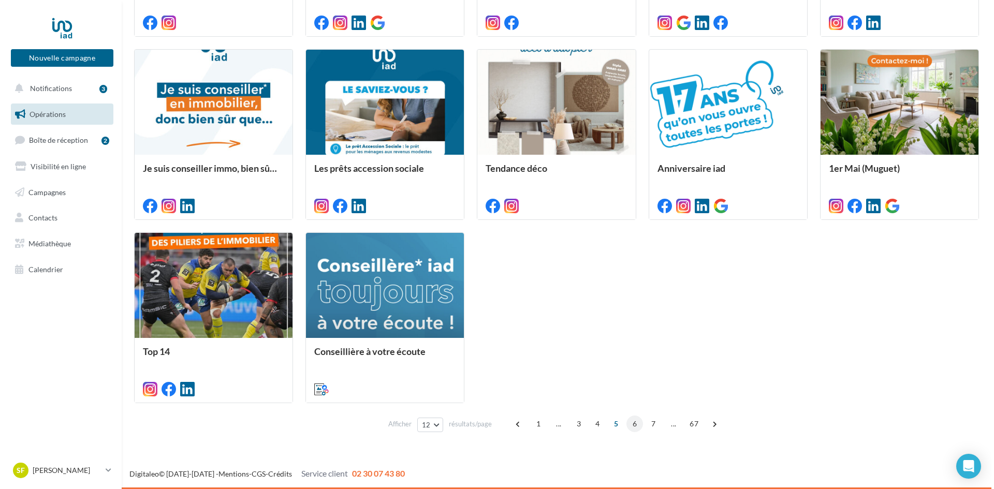
scroll to position [292, 0]
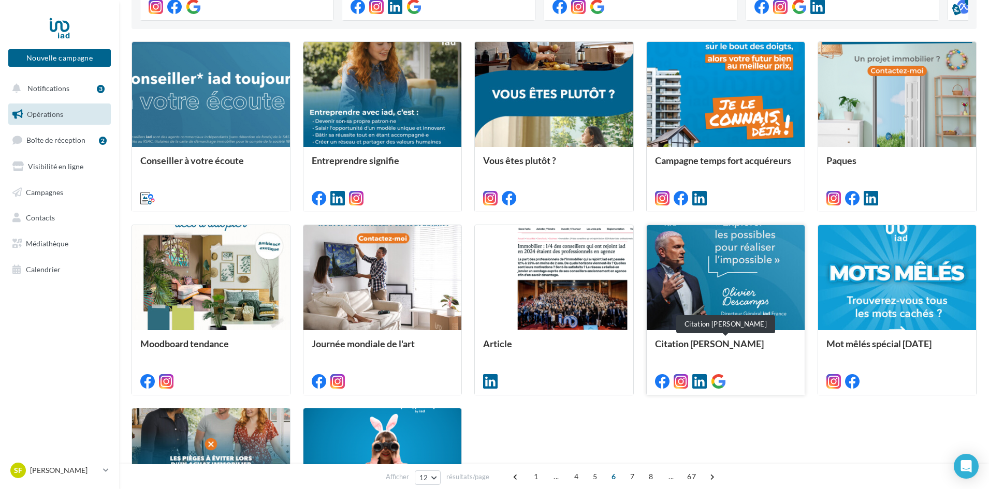
click at [743, 342] on div "Citation [PERSON_NAME]" at bounding box center [725, 349] width 141 height 21
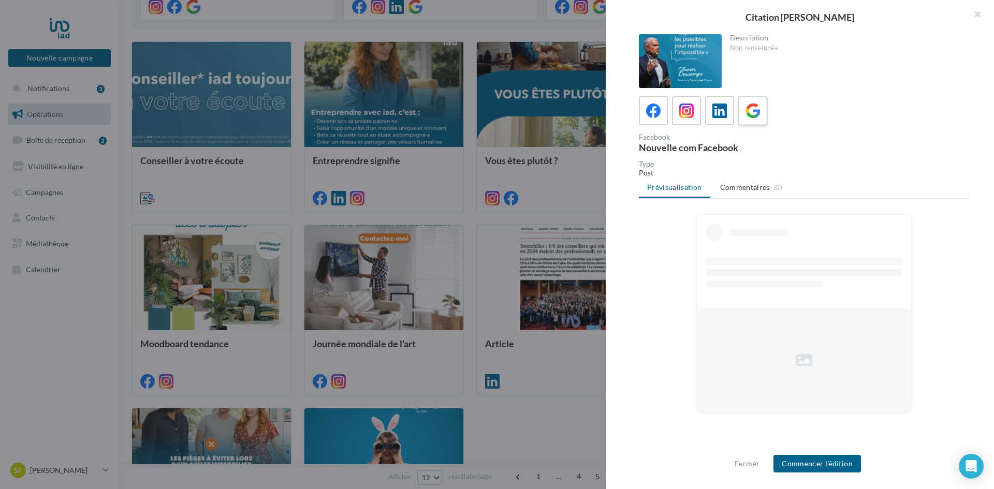
click at [754, 106] on icon at bounding box center [752, 111] width 15 height 15
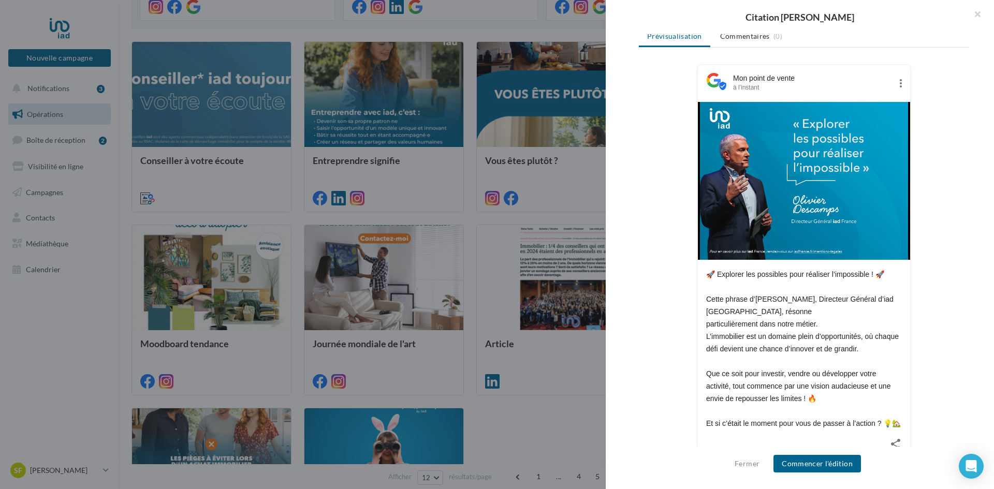
scroll to position [165, 0]
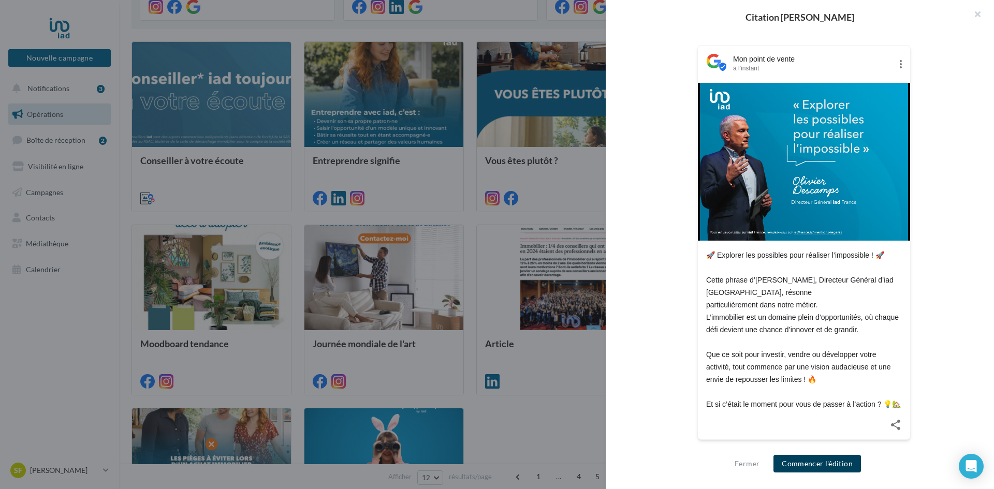
click at [820, 461] on button "Commencer l'édition" at bounding box center [816, 464] width 87 height 18
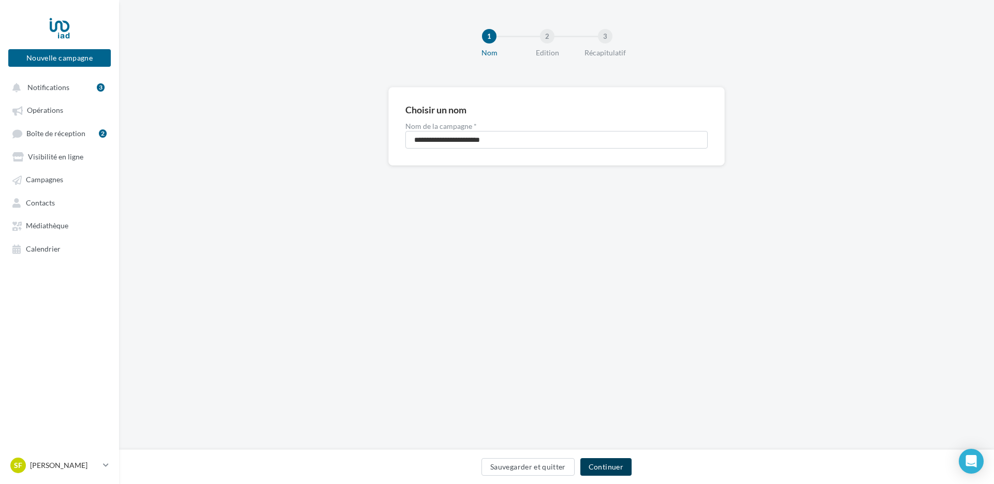
click at [607, 462] on button "Continuer" at bounding box center [605, 467] width 51 height 18
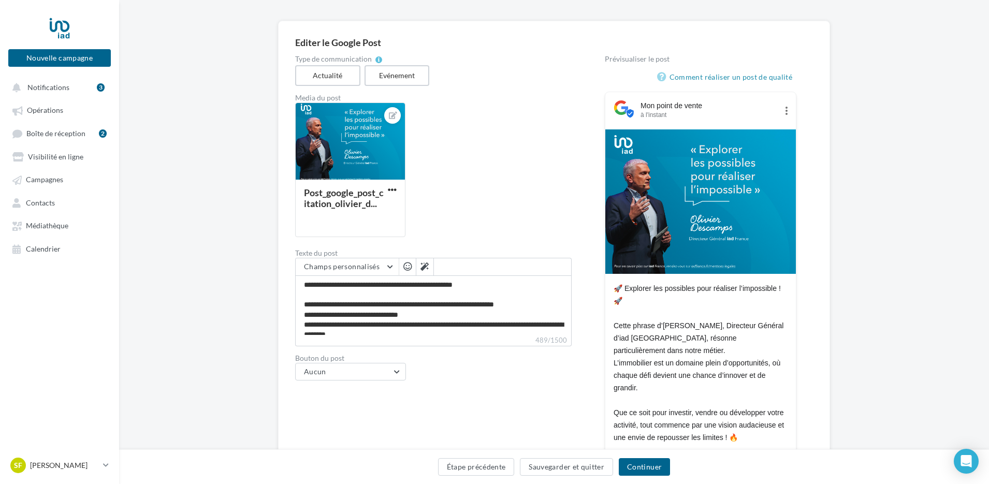
scroll to position [187, 0]
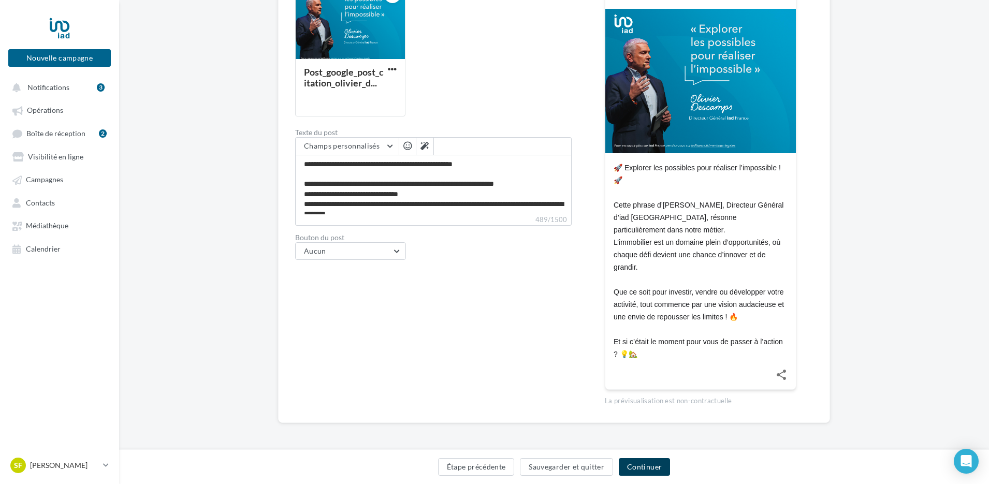
click at [658, 464] on button "Continuer" at bounding box center [644, 467] width 51 height 18
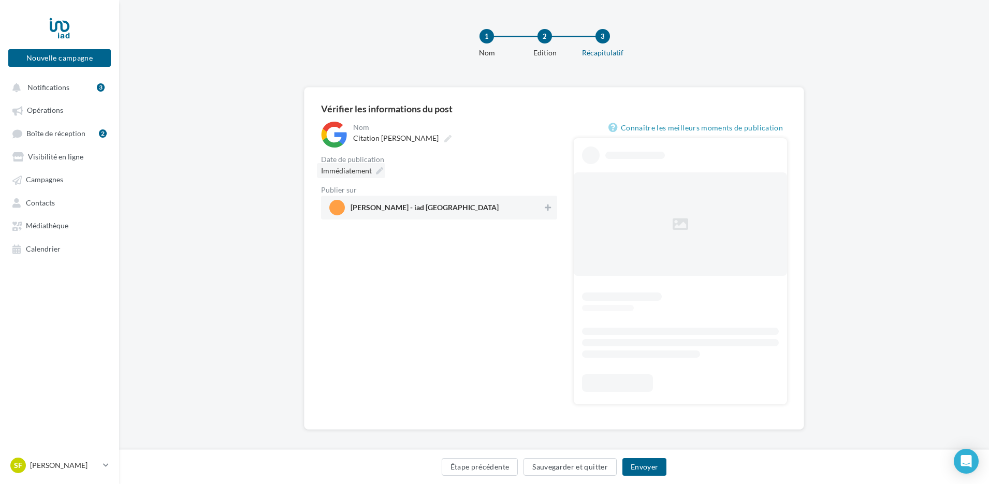
click at [380, 169] on icon at bounding box center [379, 170] width 7 height 7
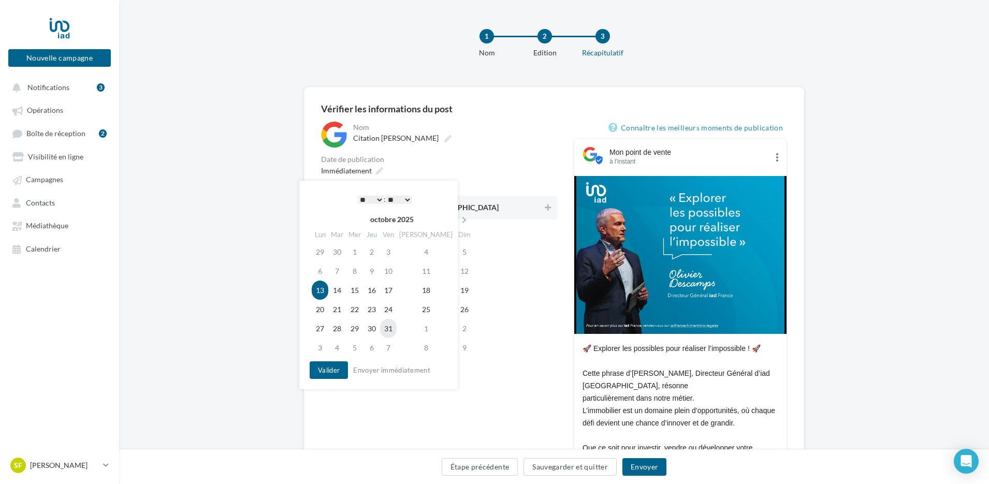
click at [393, 333] on td "31" at bounding box center [388, 328] width 17 height 19
click at [337, 364] on button "Valider" at bounding box center [329, 370] width 38 height 18
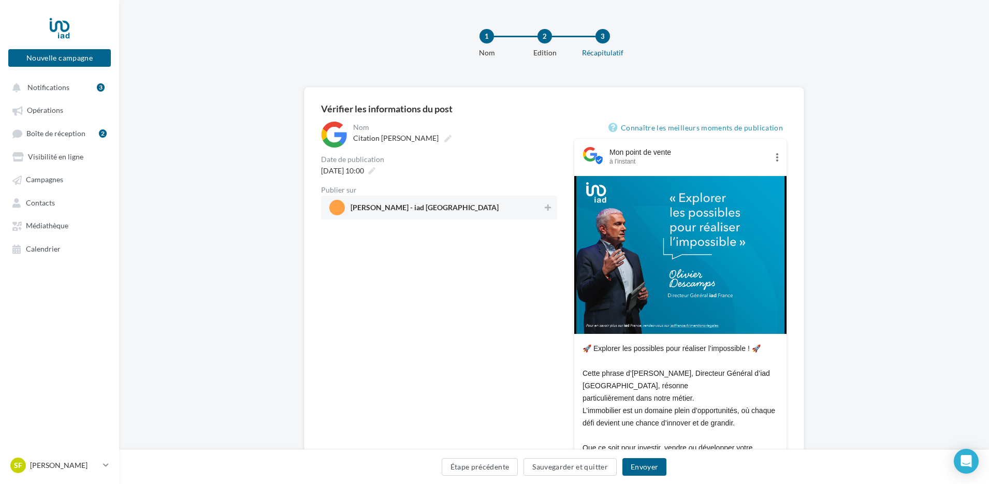
click at [437, 204] on span "[PERSON_NAME] - iad [GEOGRAPHIC_DATA]" at bounding box center [435, 208] width 213 height 16
click at [639, 468] on button "Envoyer" at bounding box center [644, 467] width 44 height 18
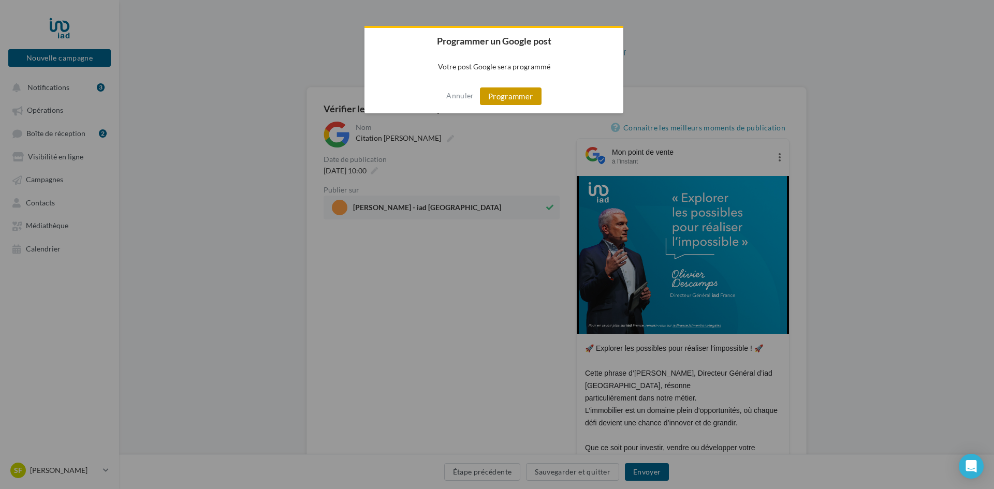
click at [519, 100] on button "Programmer" at bounding box center [511, 96] width 62 height 18
